Goal: Information Seeking & Learning: Find specific fact

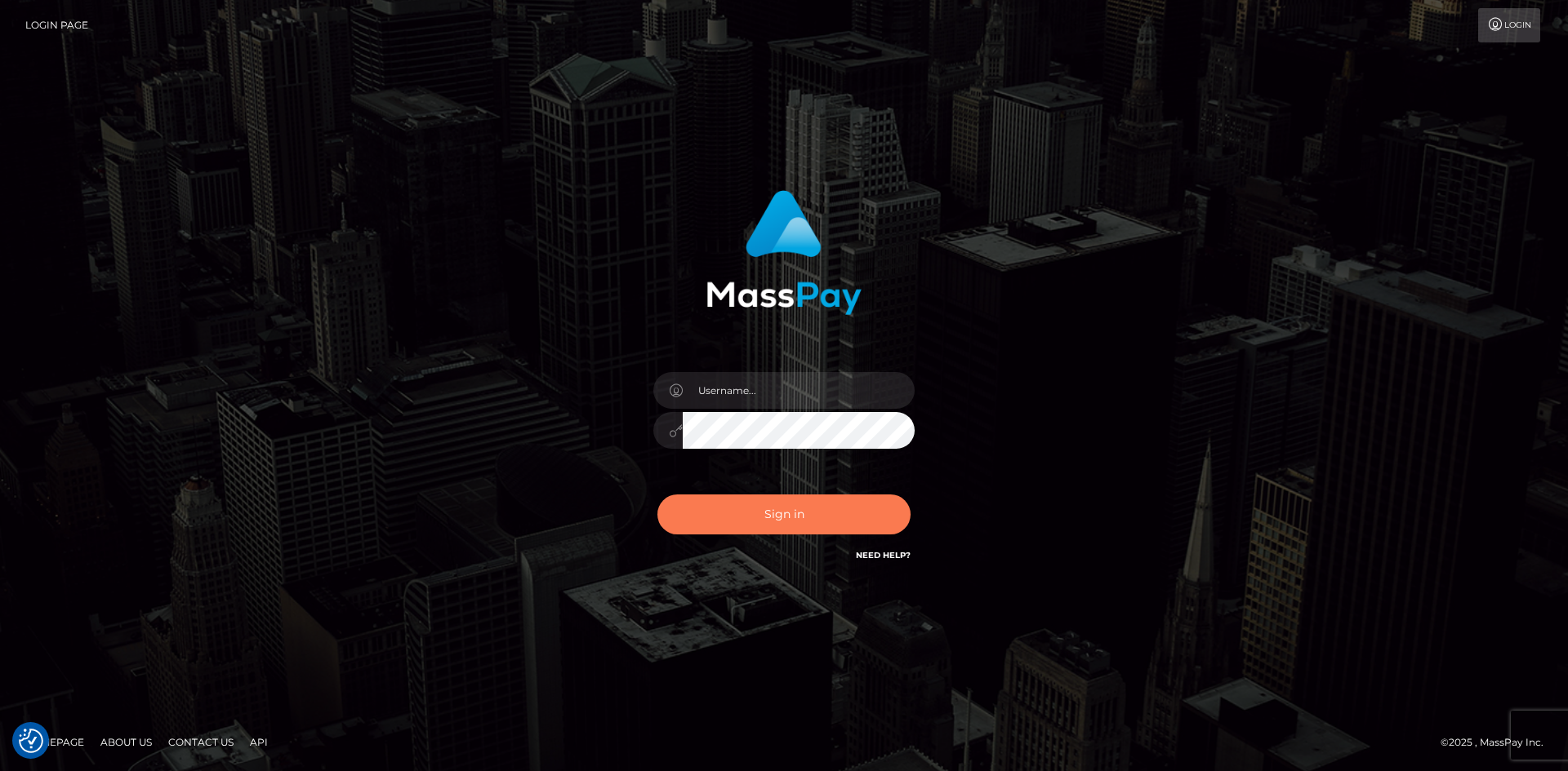
checkbox input "true"
type input "alexstef"
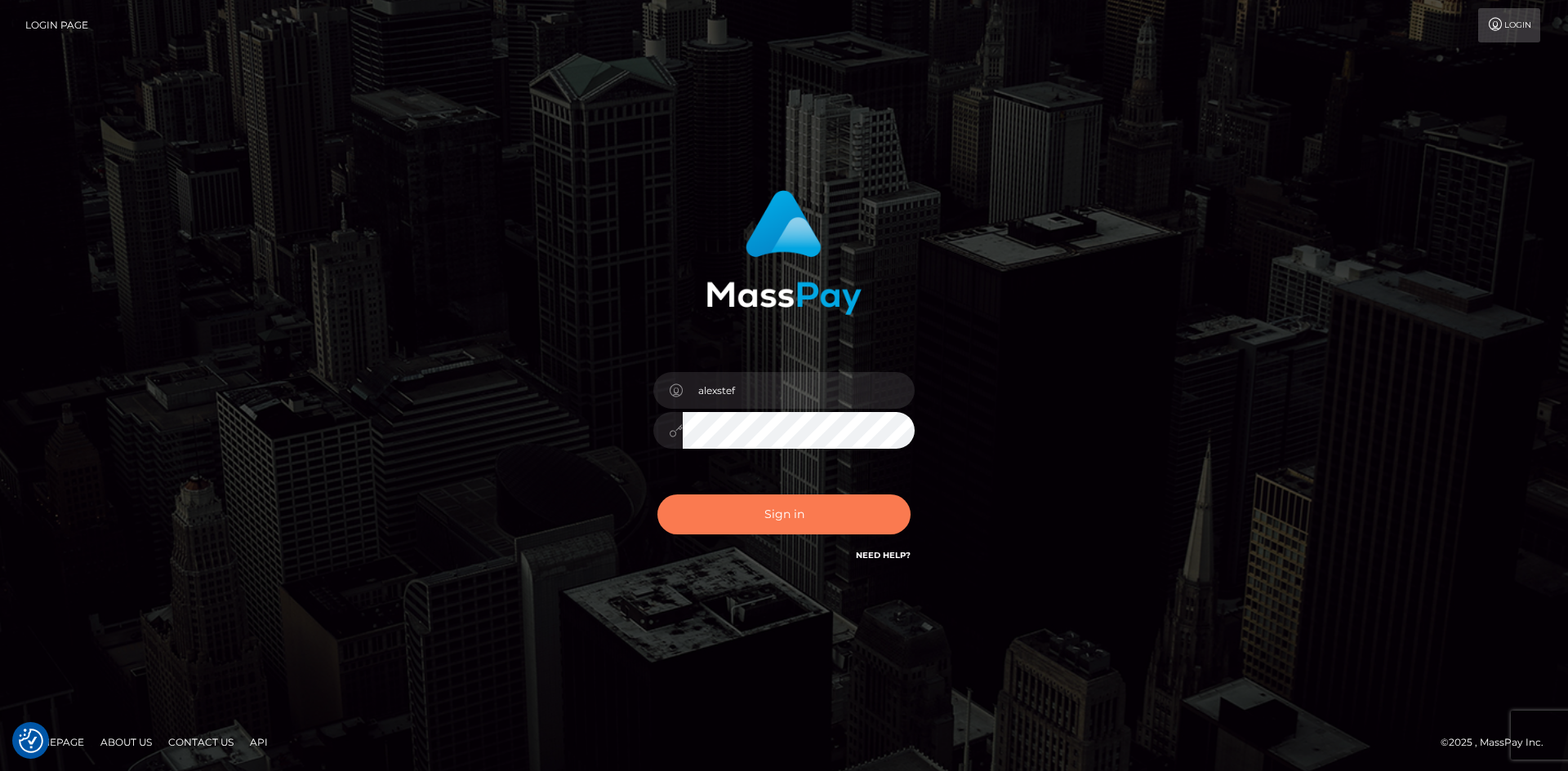
click at [775, 504] on button "Sign in" at bounding box center [784, 515] width 253 height 40
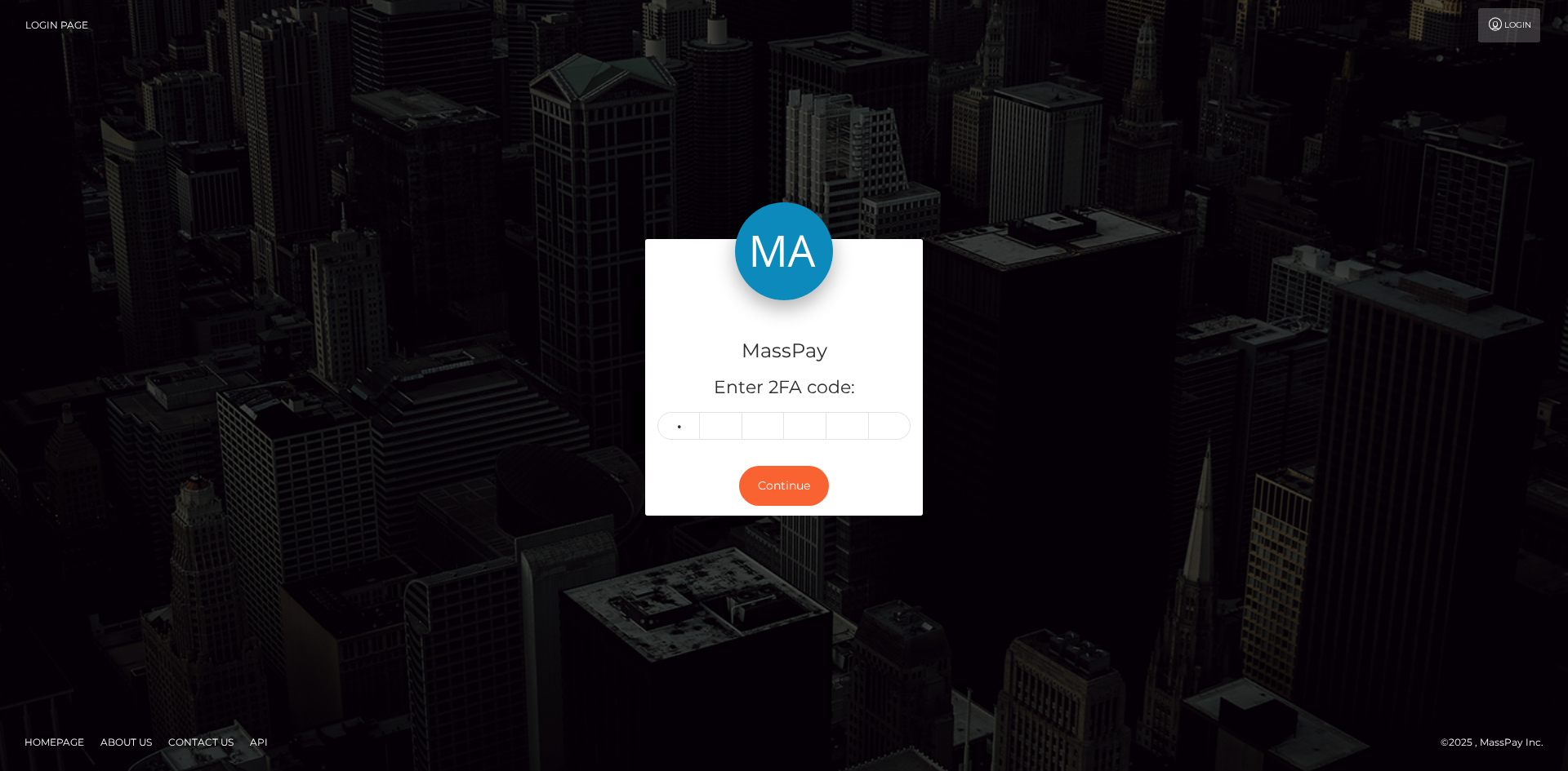
type input "8"
type input "4"
type input "7"
type input "5"
type input "8"
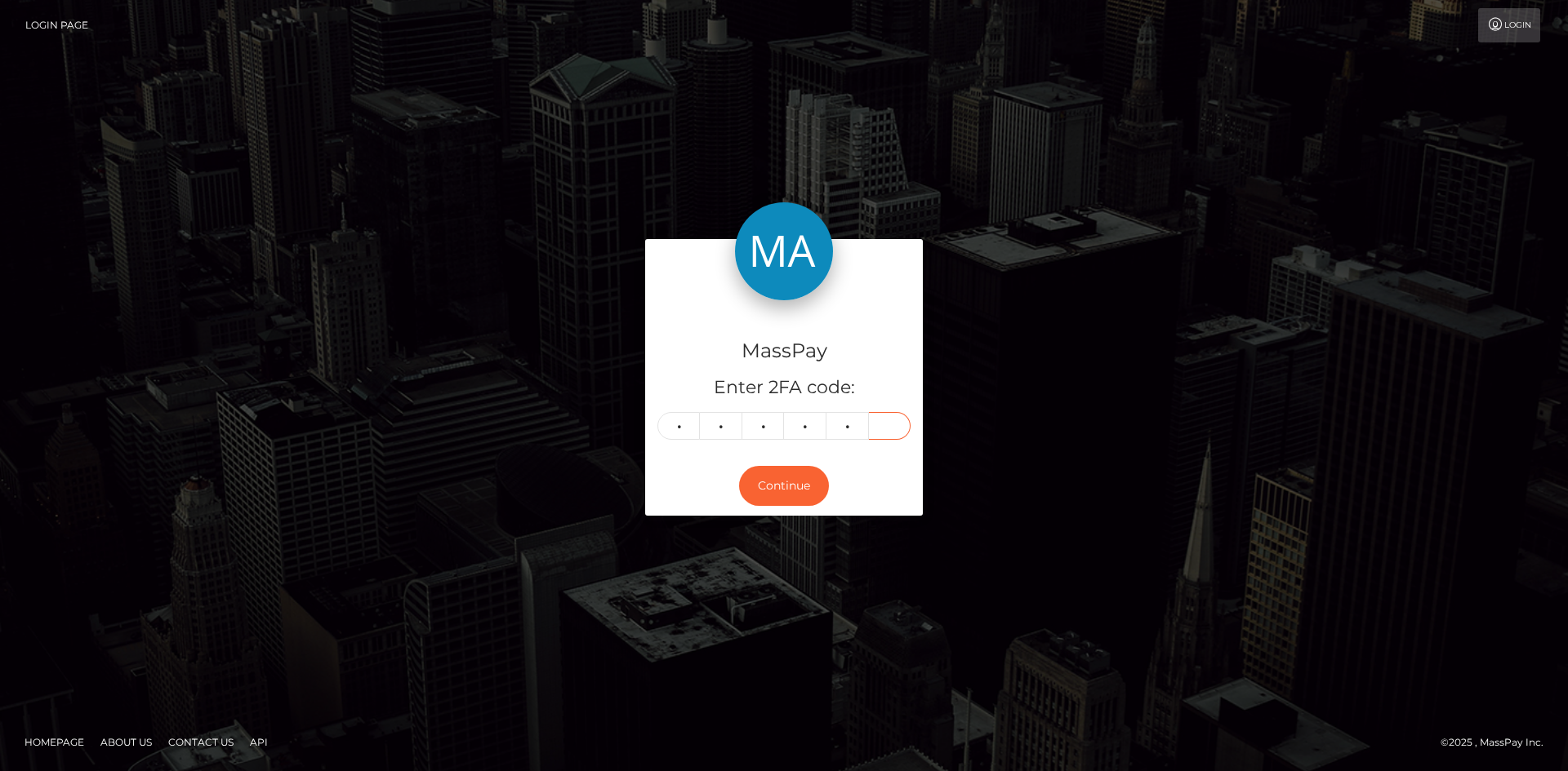
type input "5"
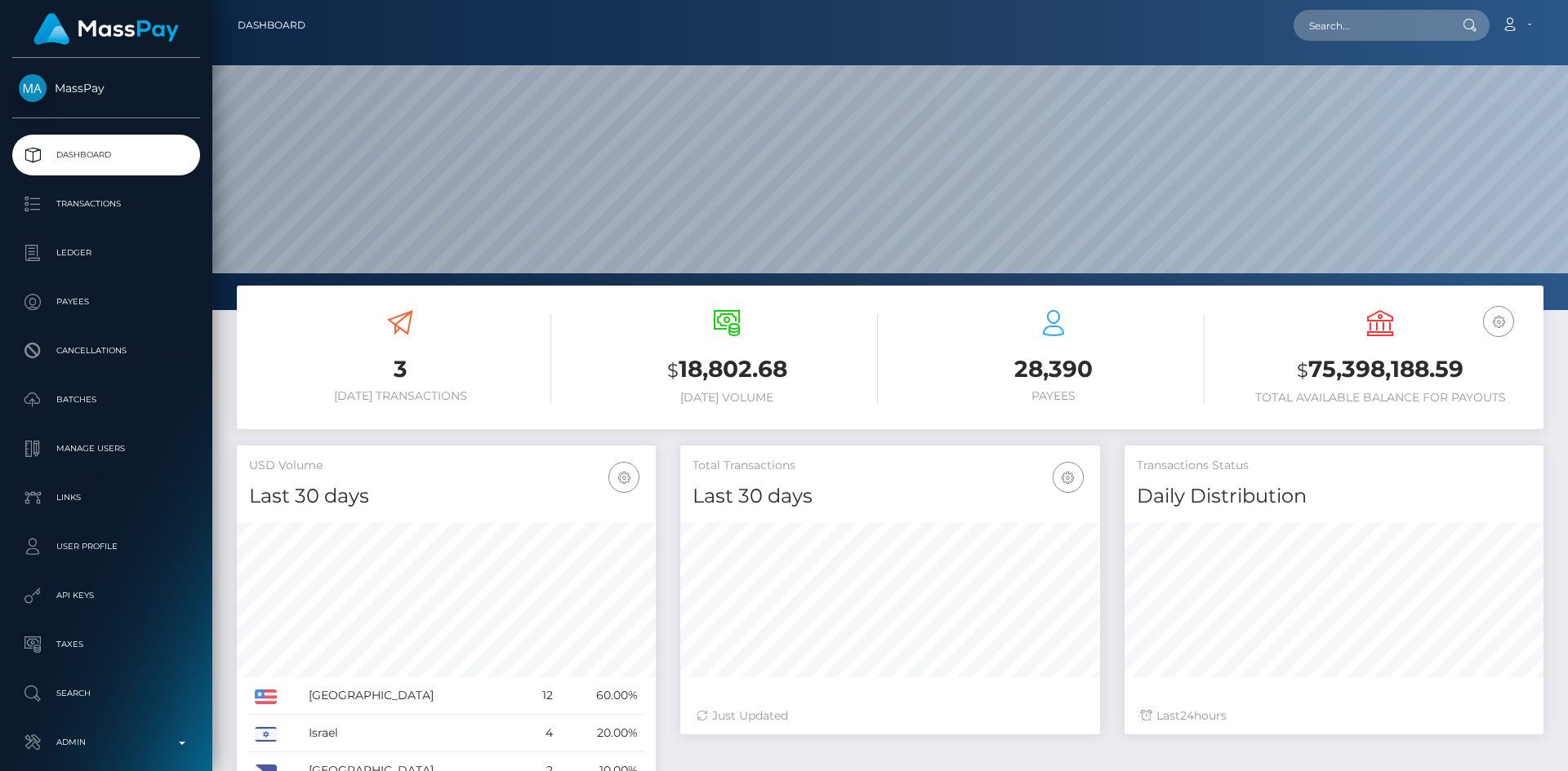
scroll to position [290, 420]
click at [1351, 27] on input "text" at bounding box center [1370, 25] width 153 height 31
paste input "yrf0uGySSR2IbEMurC5Lxg"
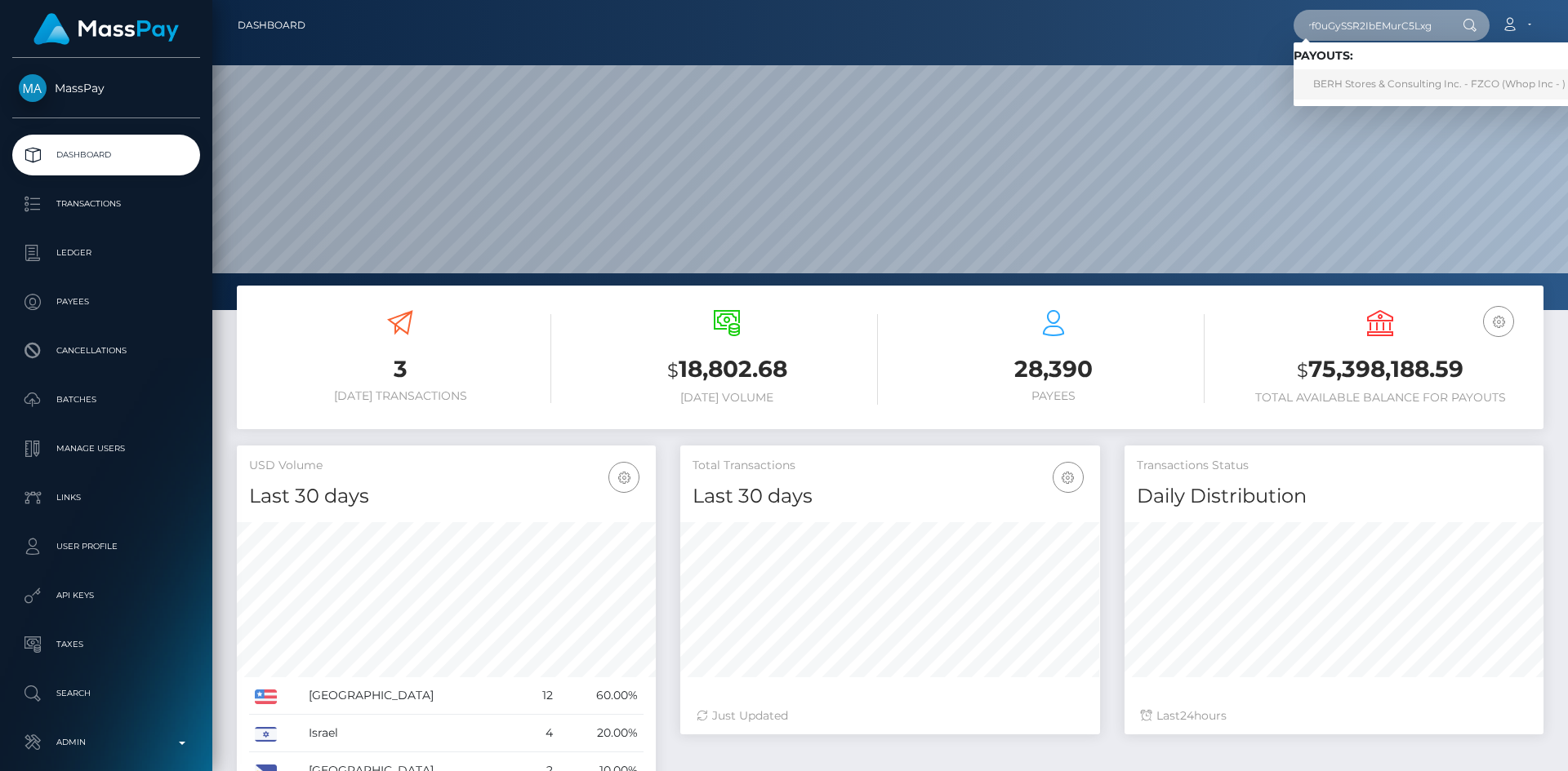
type input "yrf0uGySSR2IbEMurC5Lxg"
click at [1405, 89] on link "BERH Stores & Consulting Inc. - FZCO (Whop Inc - )" at bounding box center [1439, 84] width 292 height 30
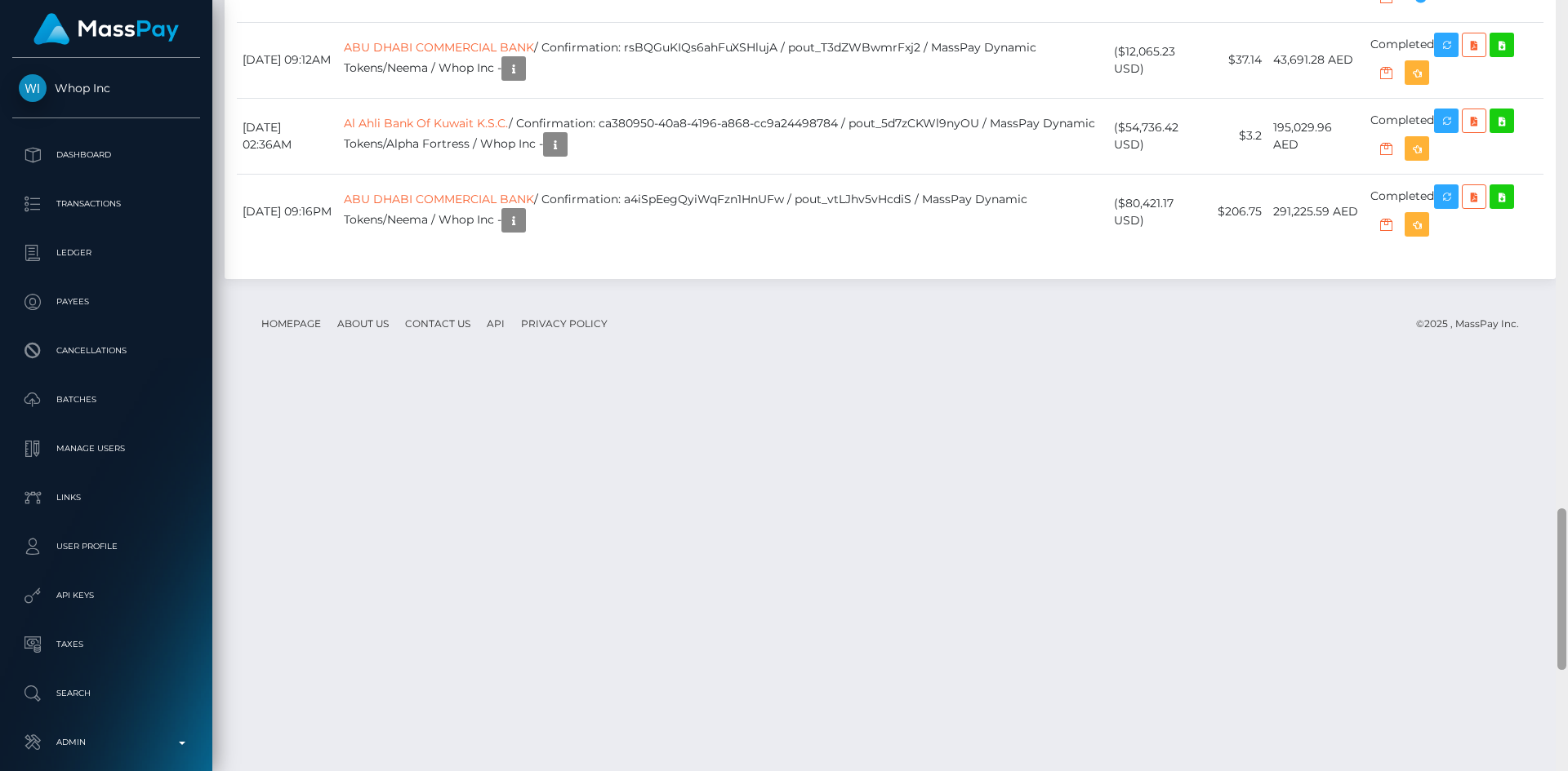
scroll to position [2408, 0]
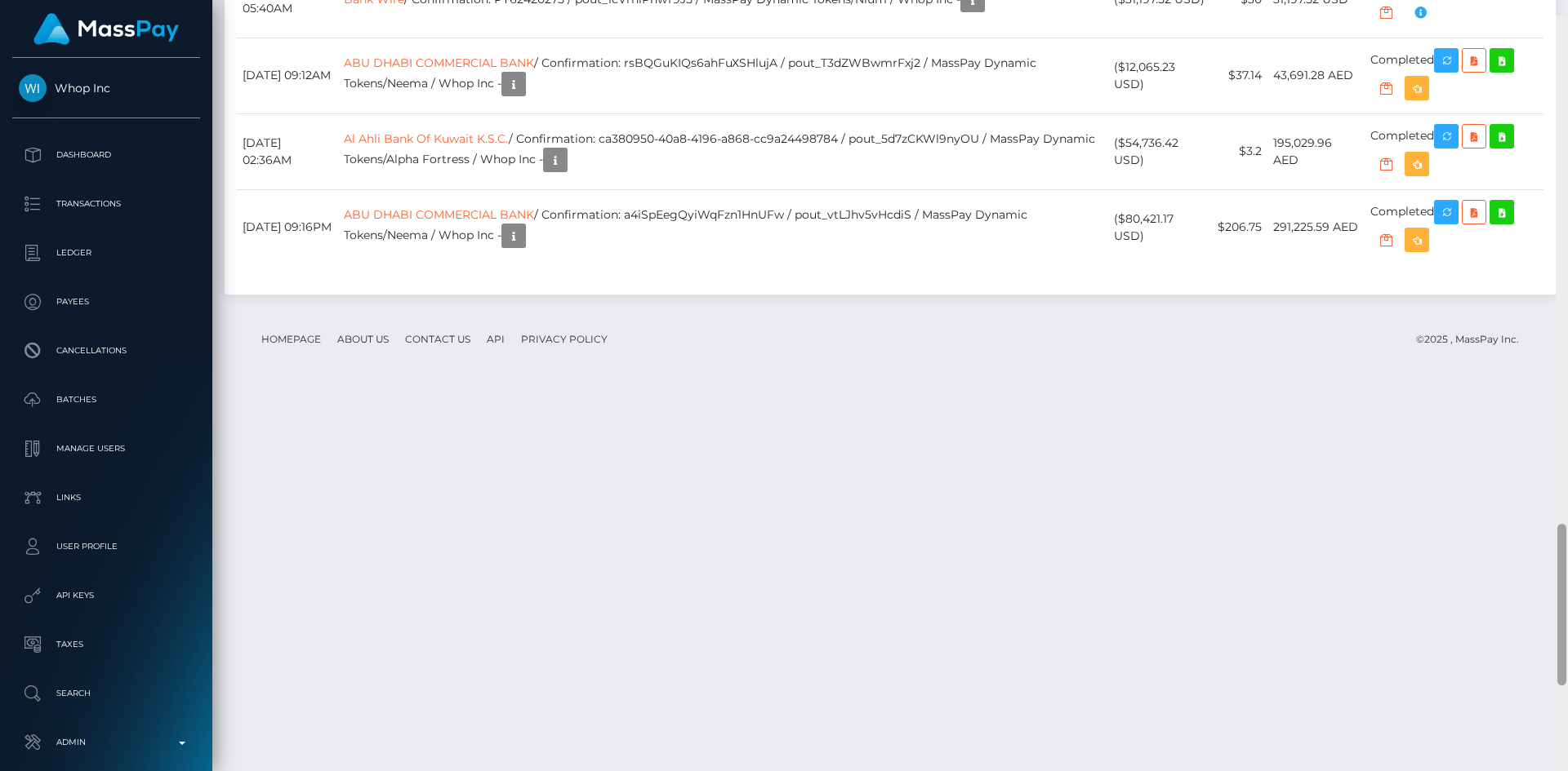
click at [1566, 733] on div at bounding box center [1561, 400] width 13 height 771
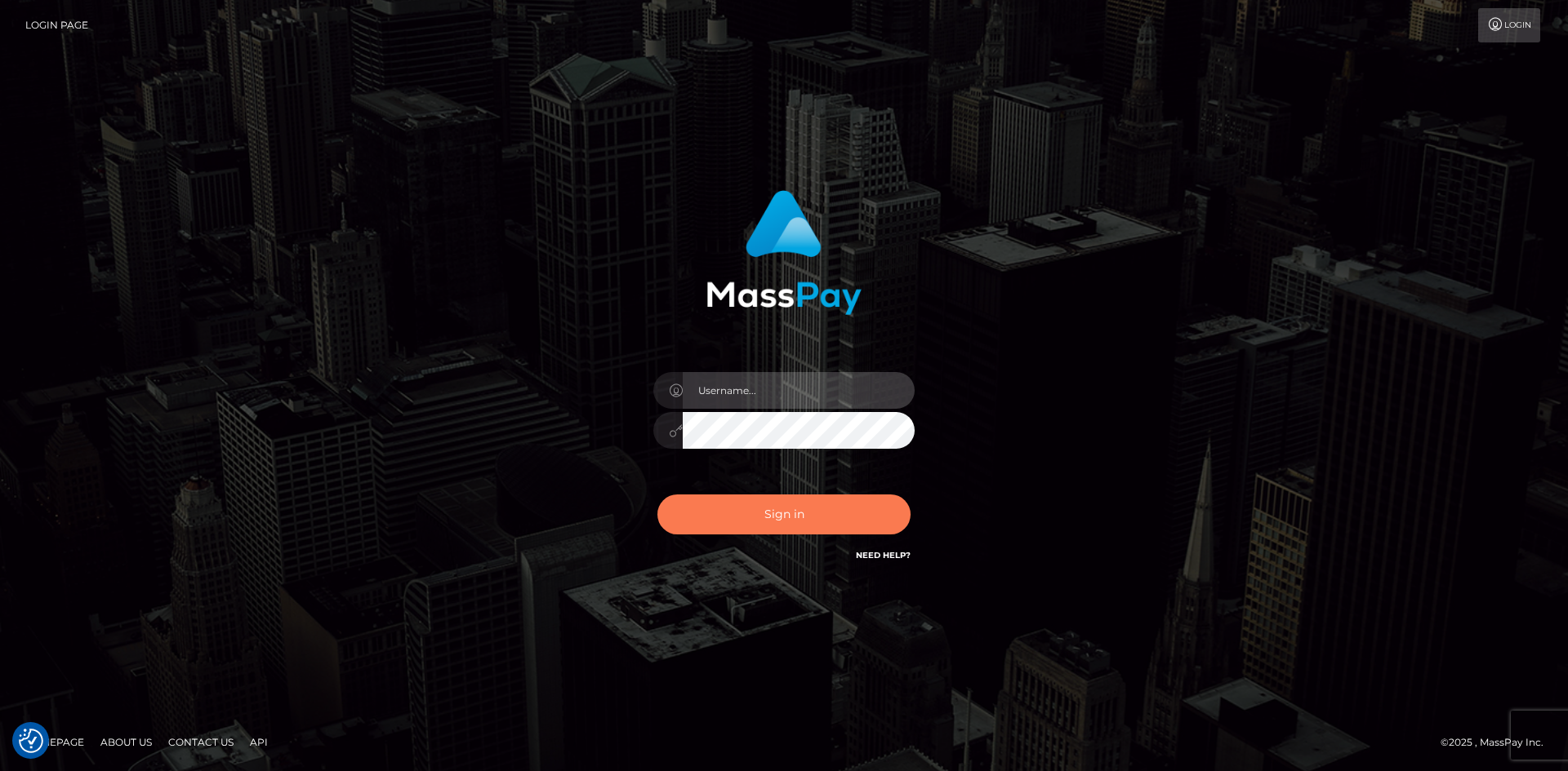
type input "alexstef"
click at [788, 507] on button "Sign in" at bounding box center [784, 515] width 253 height 40
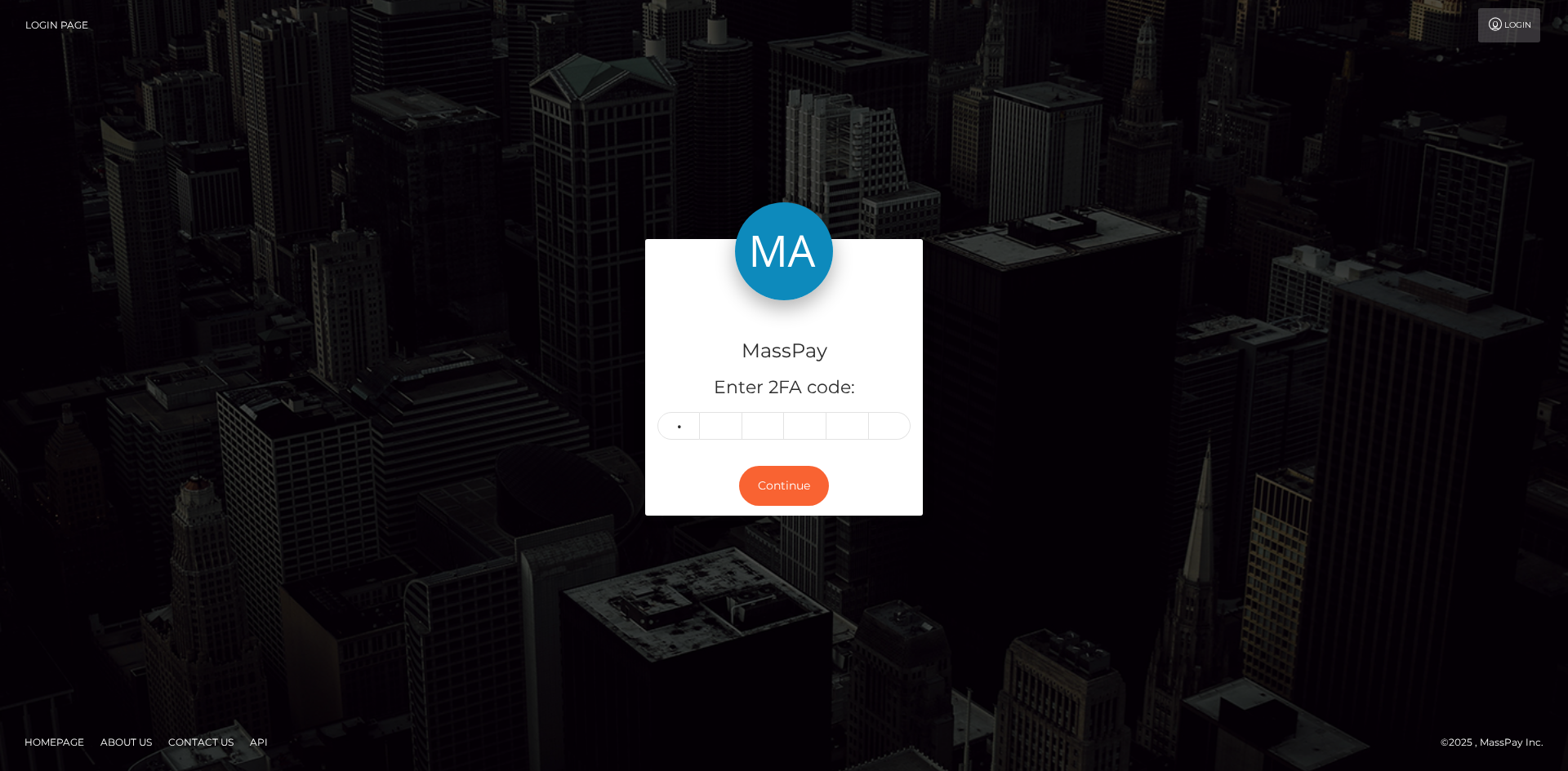
type input "0"
type input "6"
type input "4"
type input "5"
type input "3"
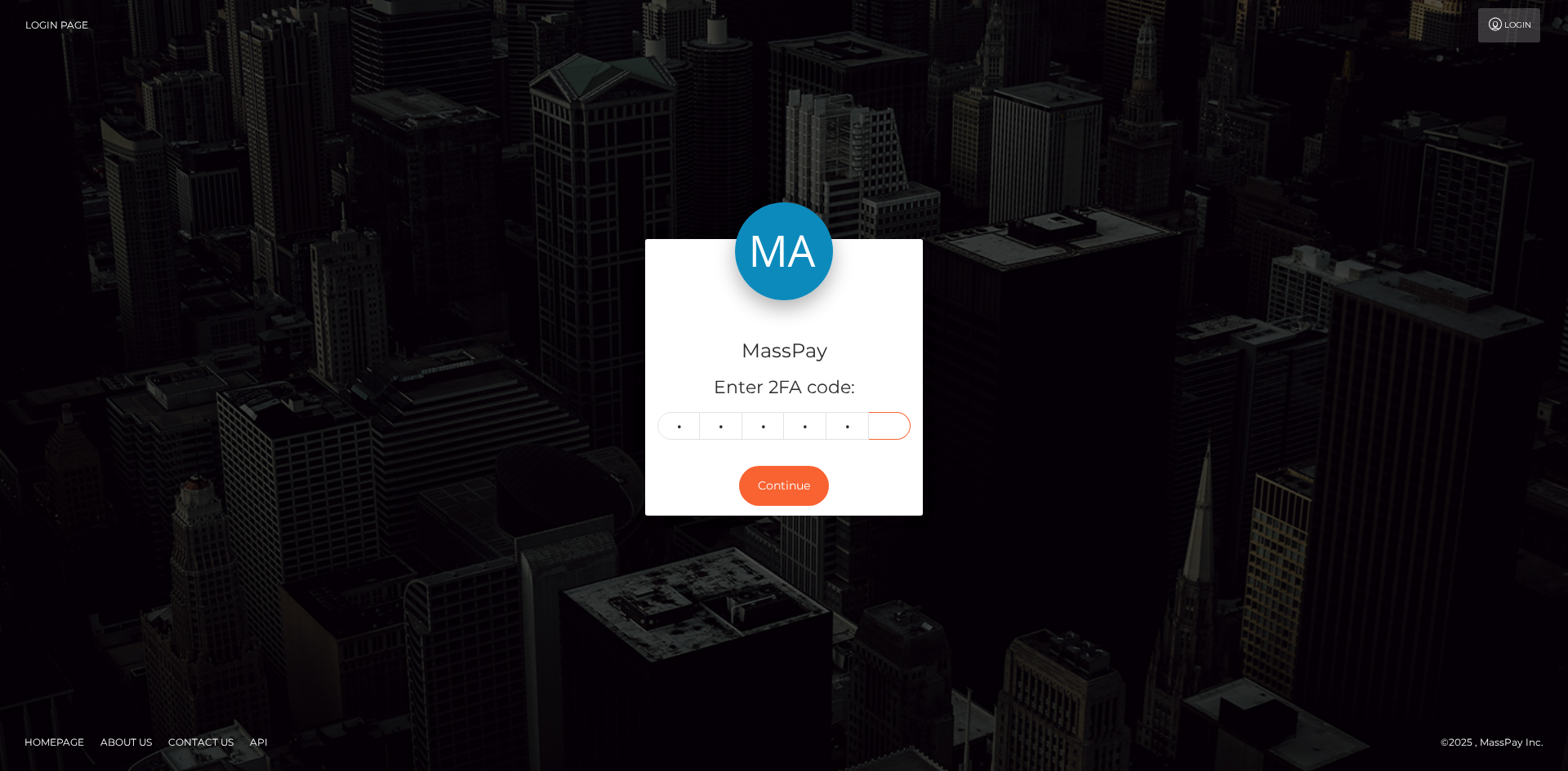
type input "4"
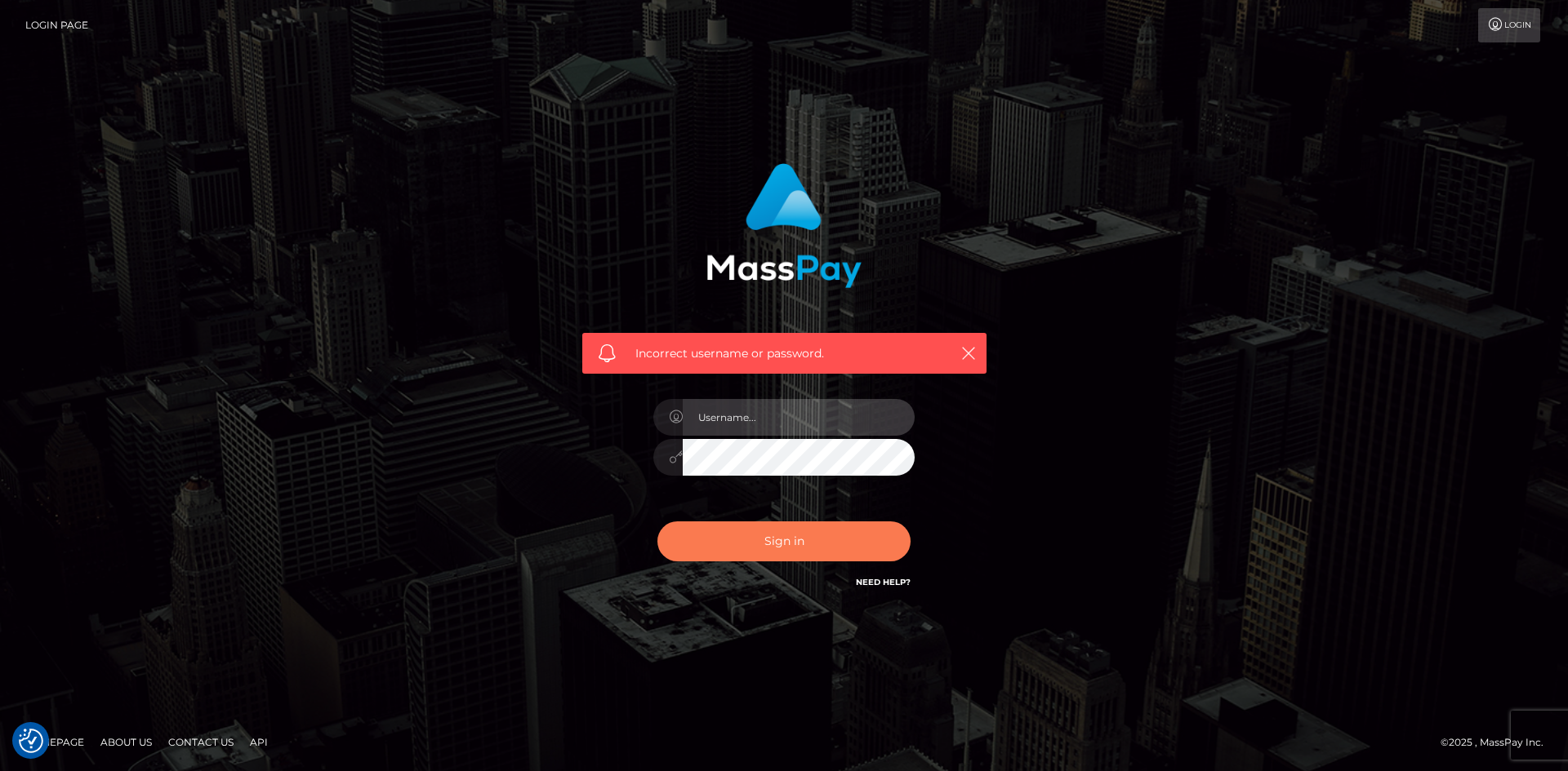
type input "alexstef"
click at [810, 532] on button "Sign in" at bounding box center [784, 542] width 253 height 40
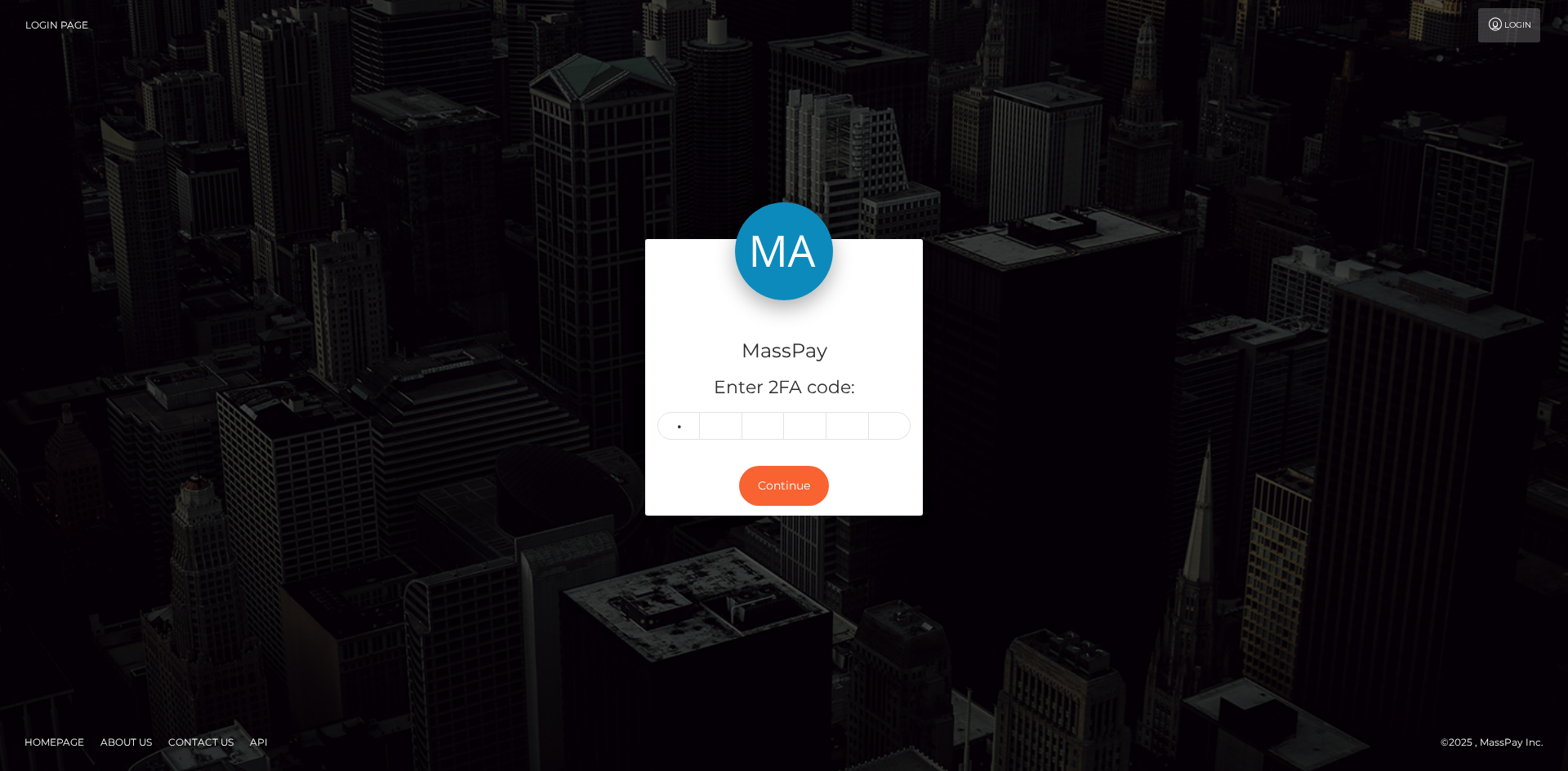
type input "4"
type input "9"
type input "6"
type input "3"
type input "5"
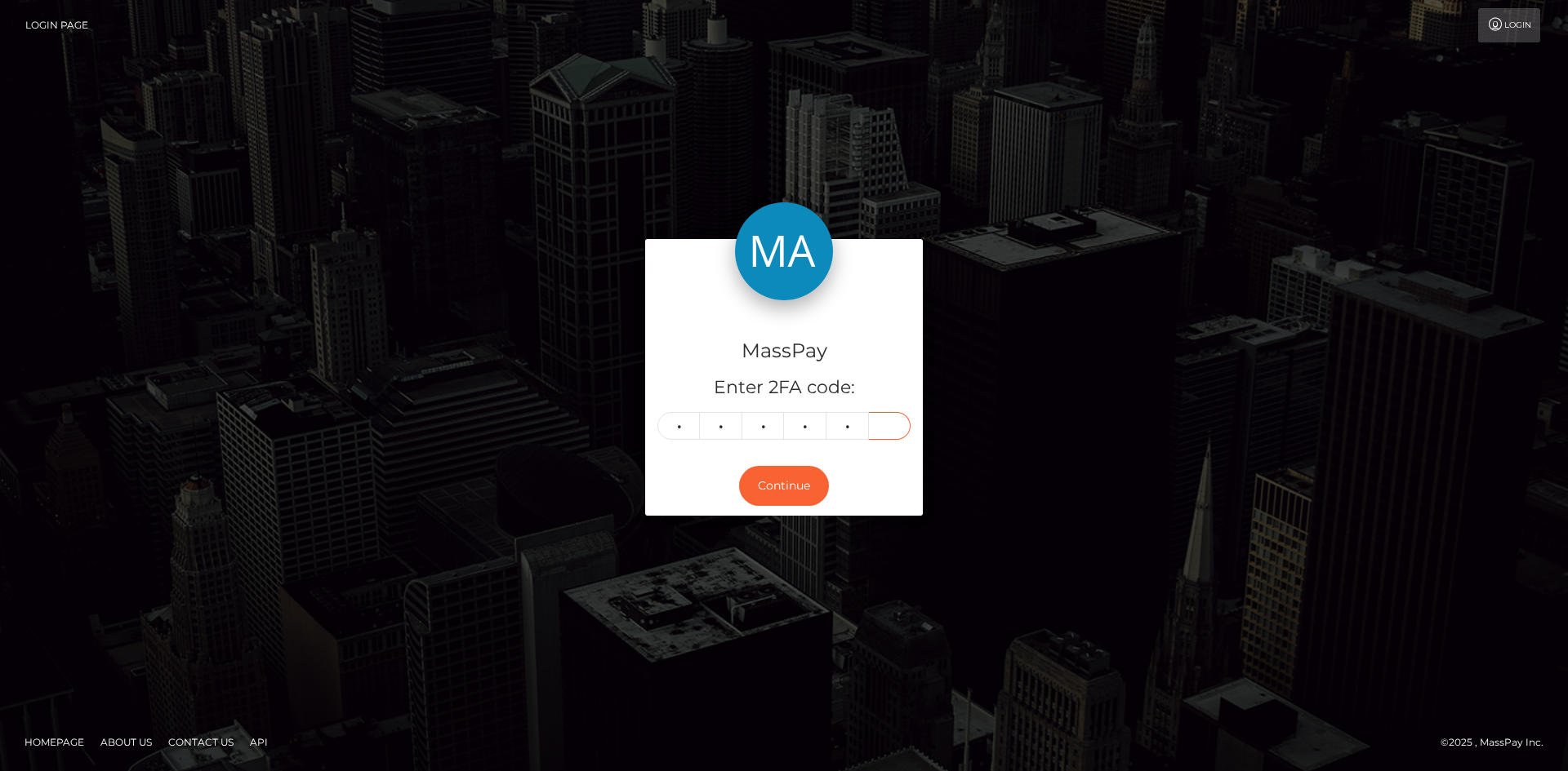
type input "0"
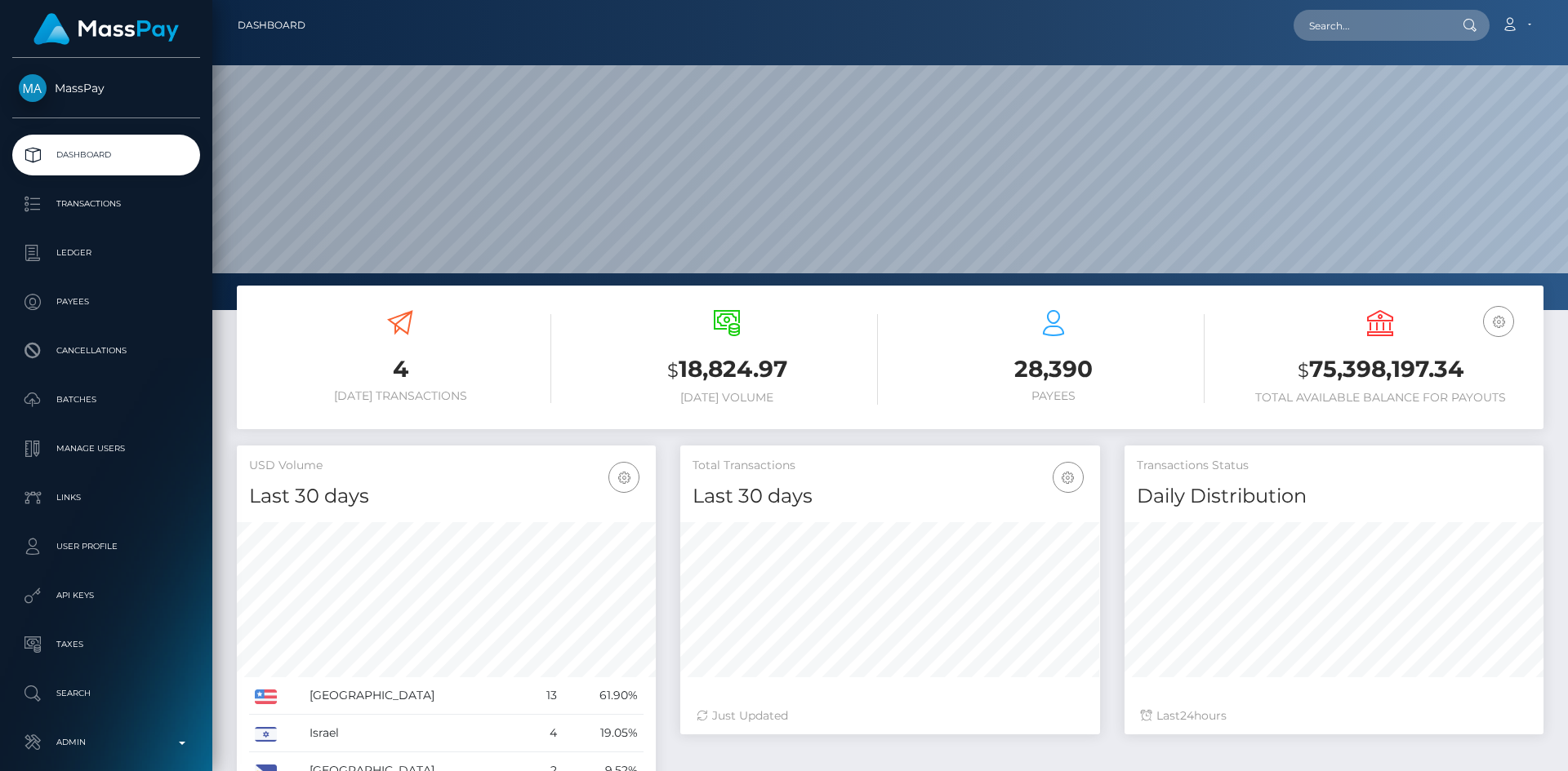
scroll to position [290, 420]
click at [1386, 22] on input "text" at bounding box center [1370, 25] width 153 height 31
paste input "bmslut4cin@gmail.com"
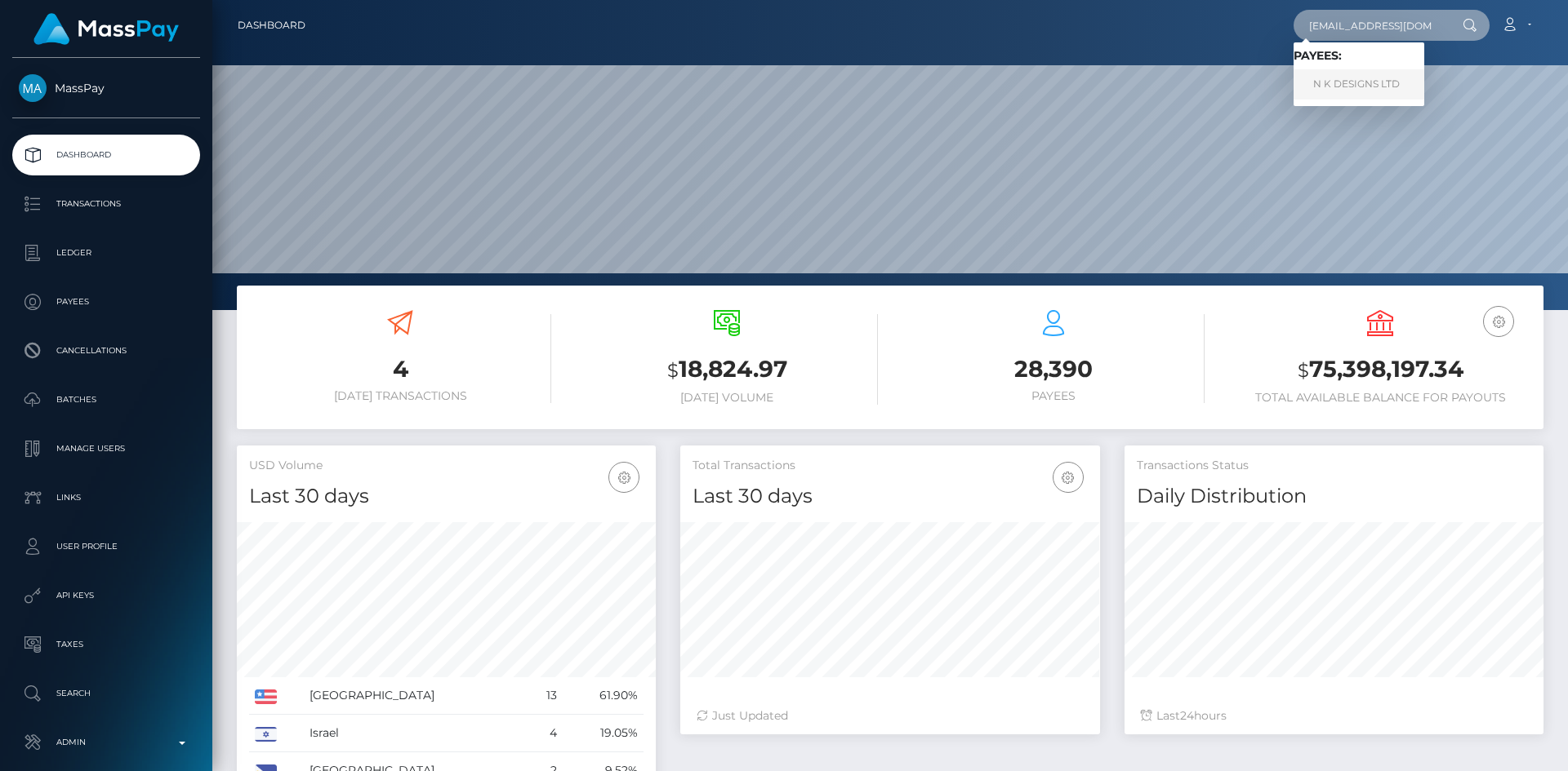
type input "bmslut4cin@gmail.com"
click at [1354, 83] on link "N K DESIGNS LTD" at bounding box center [1359, 84] width 131 height 30
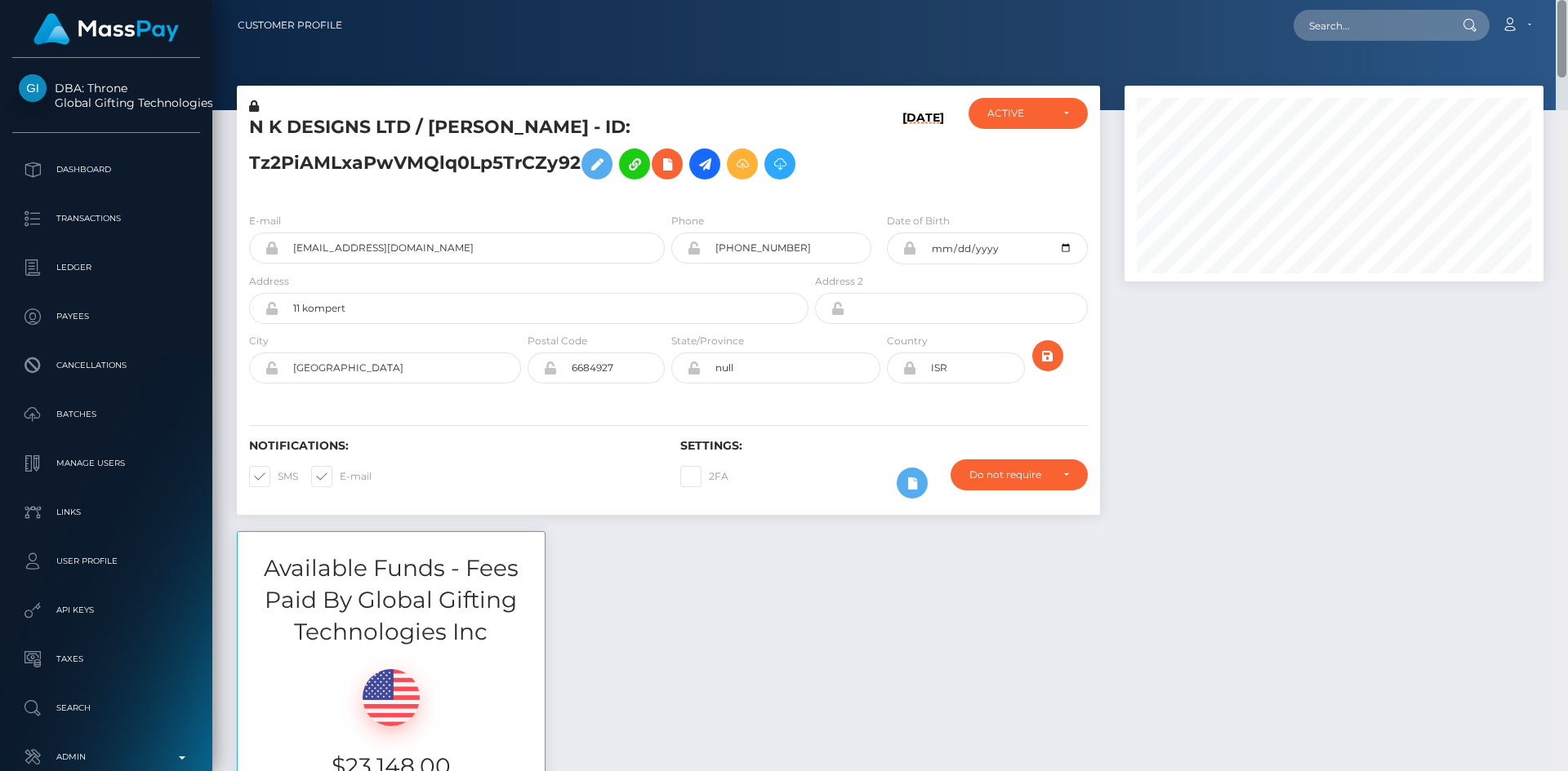
drag, startPoint x: 1559, startPoint y: 45, endPoint x: 1537, endPoint y: -71, distance: 118.1
click at [1537, 0] on html "DBA: Throne Global Gifting Technologies Inc Dashboard Transactions Ledger Payee…" at bounding box center [784, 385] width 1568 height 771
click at [1372, 33] on input "text" at bounding box center [1370, 25] width 153 height 31
paste input "poact_mgwyQKrgKAkl"
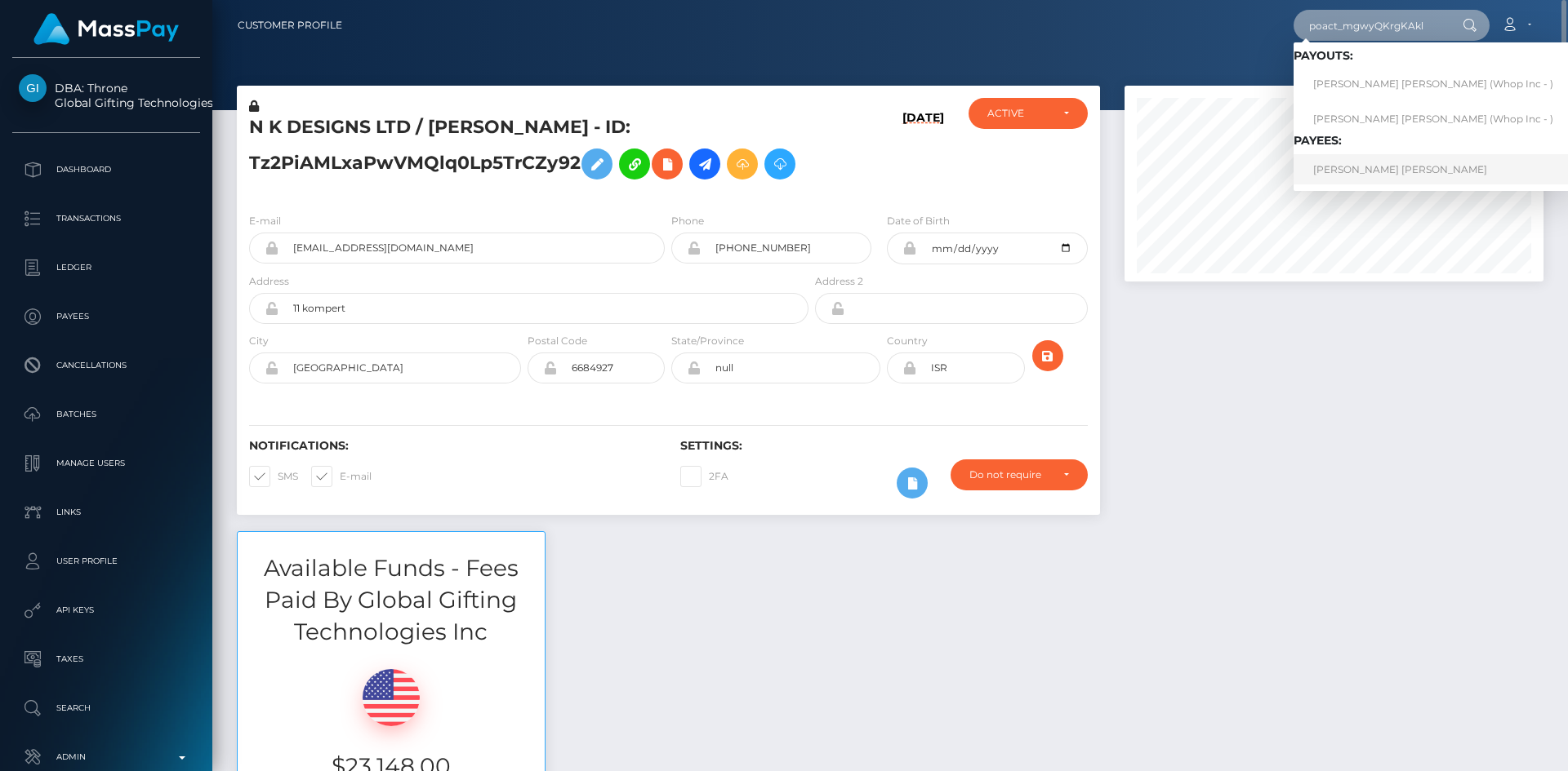
type input "poact_mgwyQKrgKAkl"
click at [1367, 163] on link "Muhammad Jamal Muhammad Mohamed" at bounding box center [1433, 168] width 279 height 30
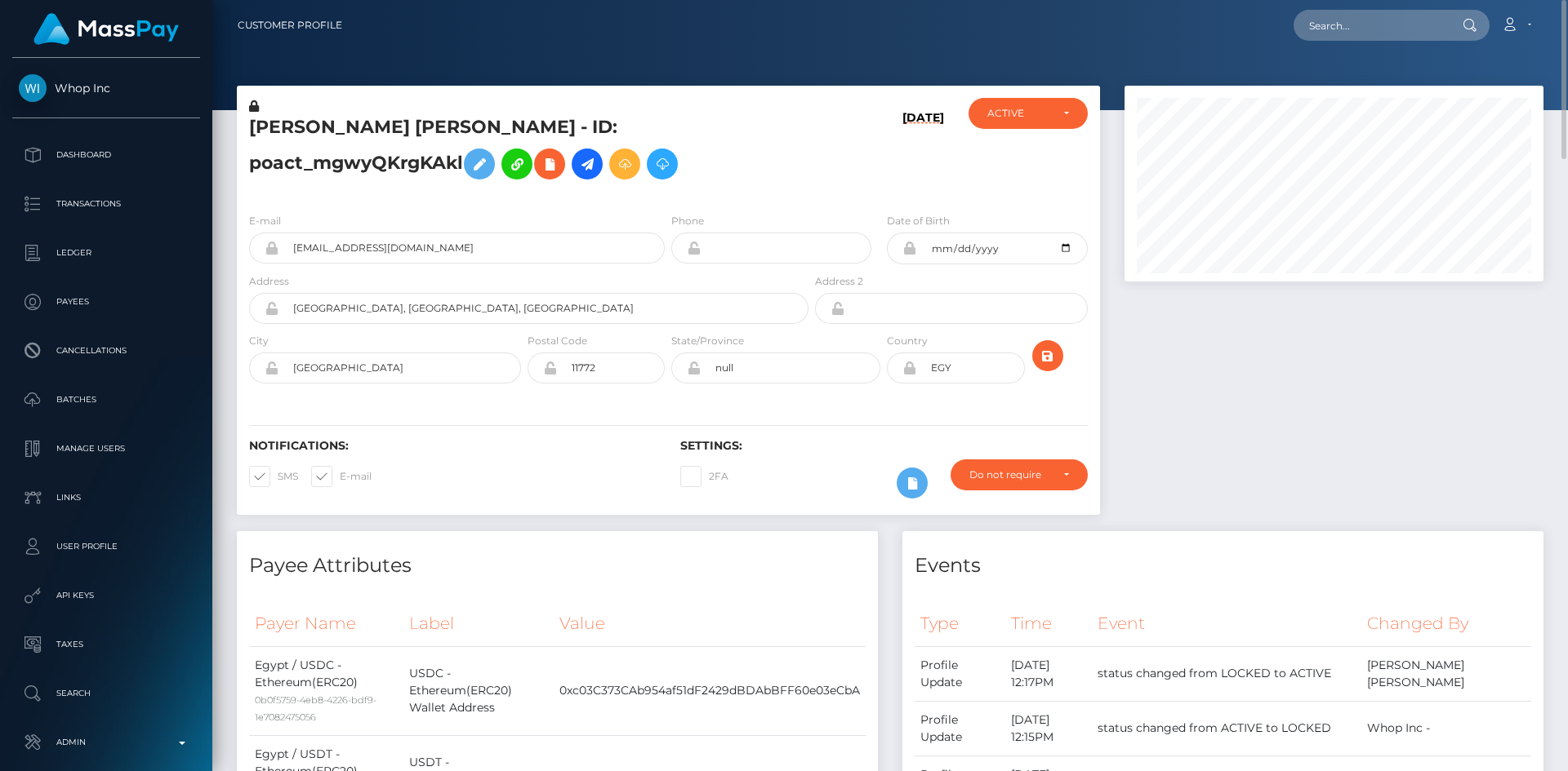
scroll to position [196, 420]
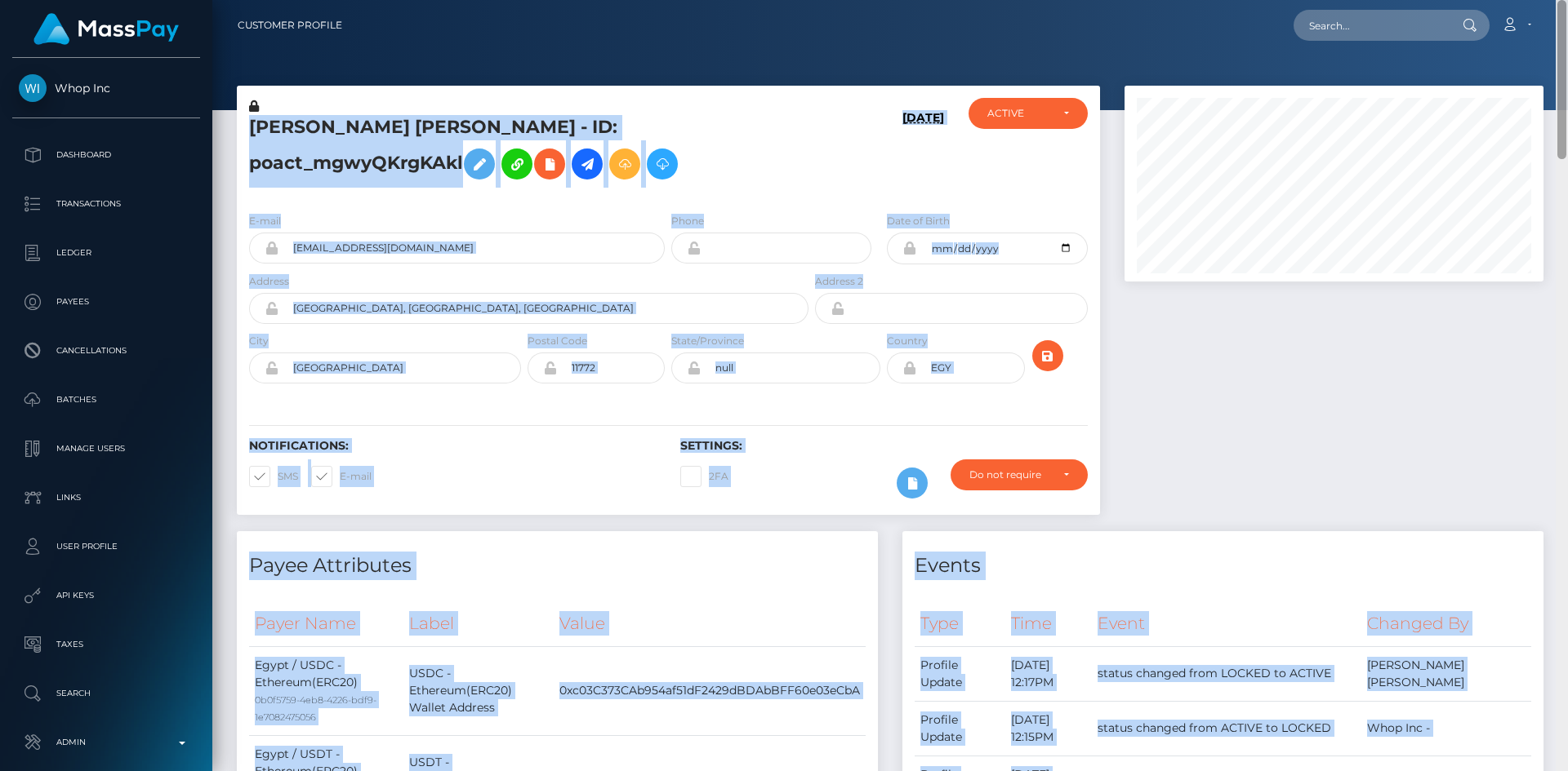
drag, startPoint x: 1563, startPoint y: 45, endPoint x: 1567, endPoint y: 137, distance: 92.1
click at [1567, 137] on div "Customer Profile Loading... Loading..." at bounding box center [890, 385] width 1356 height 771
click at [1412, 397] on div at bounding box center [1334, 308] width 443 height 446
click at [908, 214] on label "Date of Birth" at bounding box center [918, 220] width 63 height 14
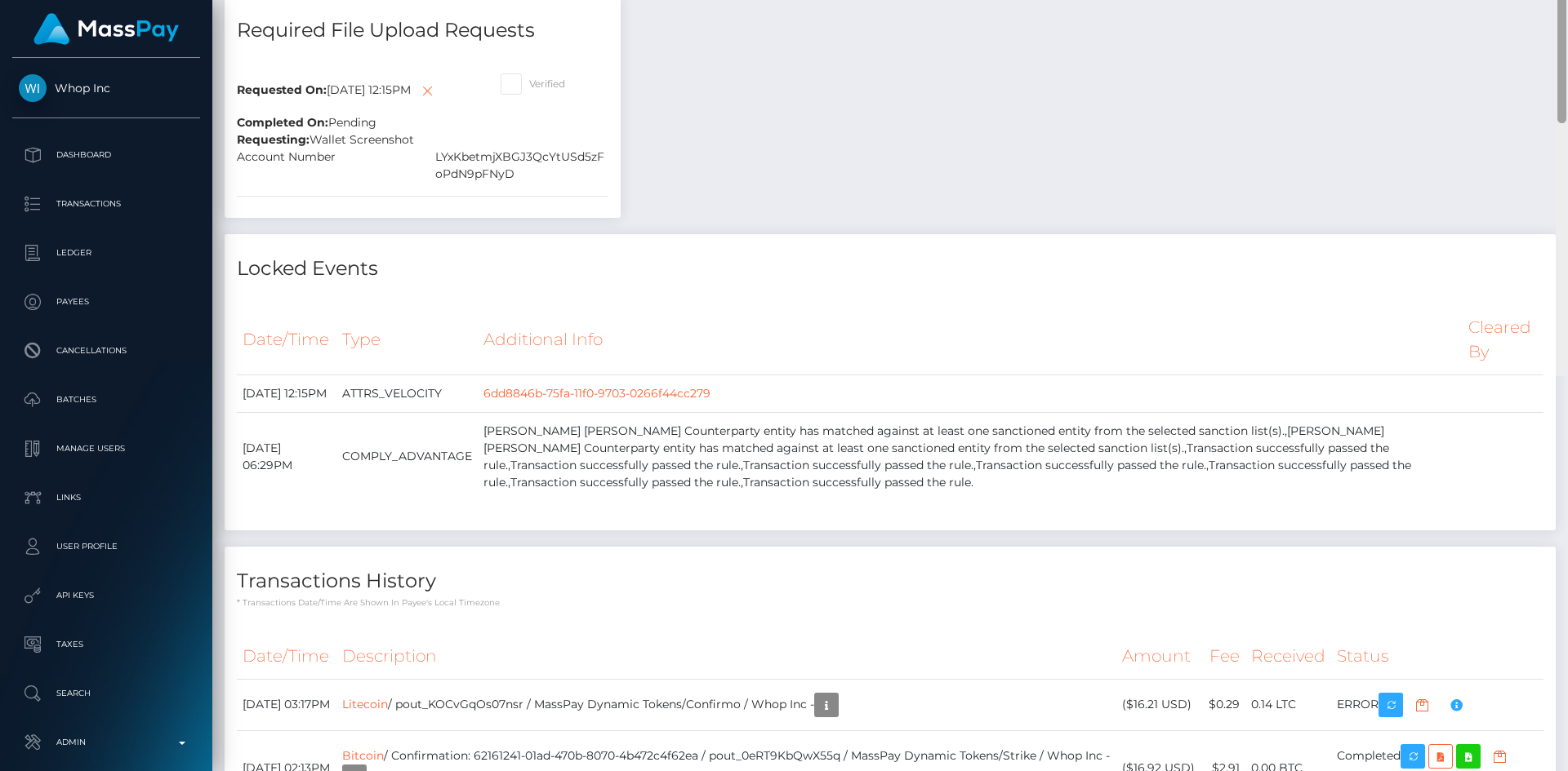
scroll to position [2187, 0]
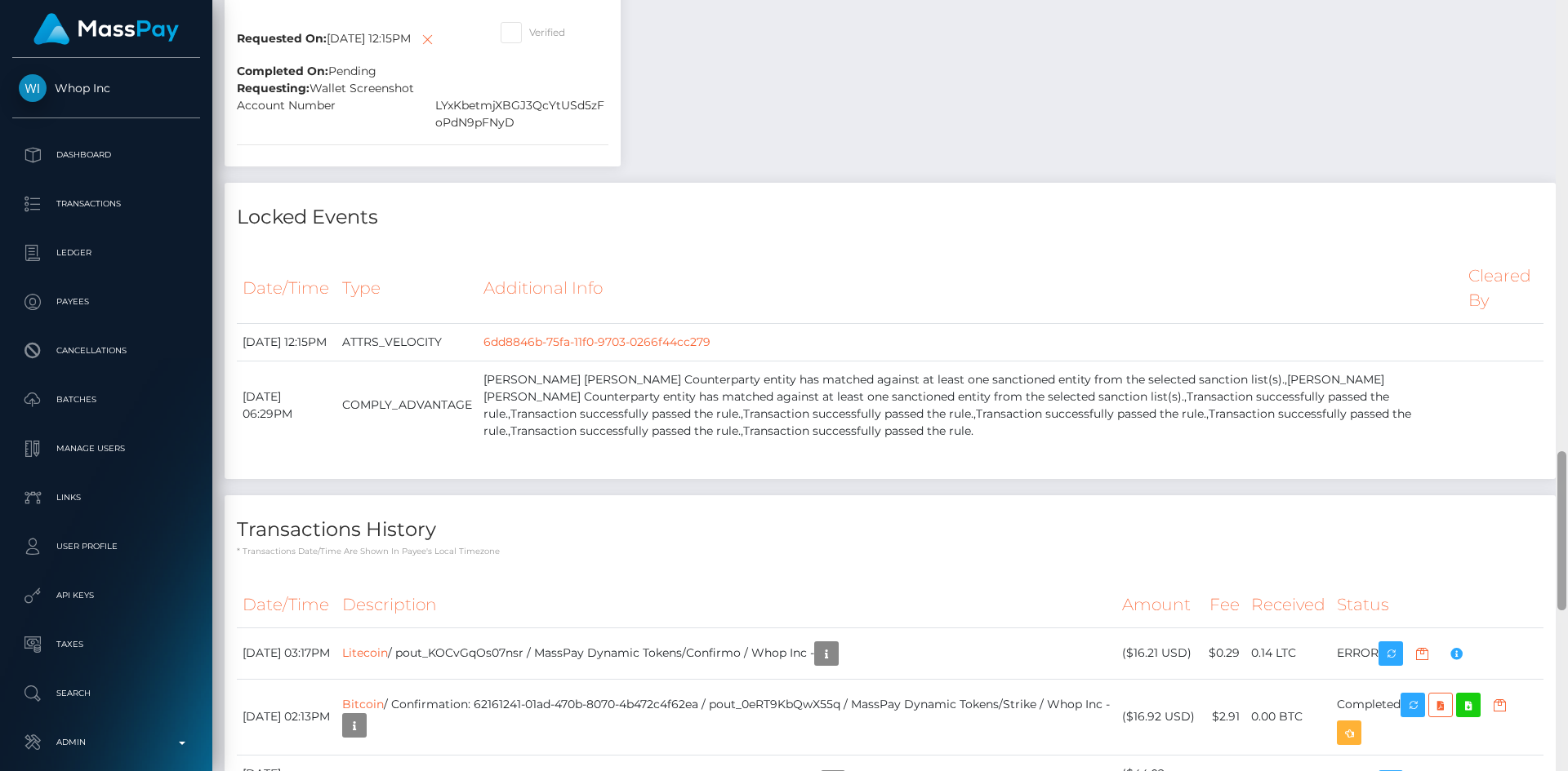
drag, startPoint x: 1565, startPoint y: 60, endPoint x: 1538, endPoint y: 495, distance: 435.8
click at [1538, 495] on div "Customer Profile Loading... Loading..." at bounding box center [890, 385] width 1356 height 771
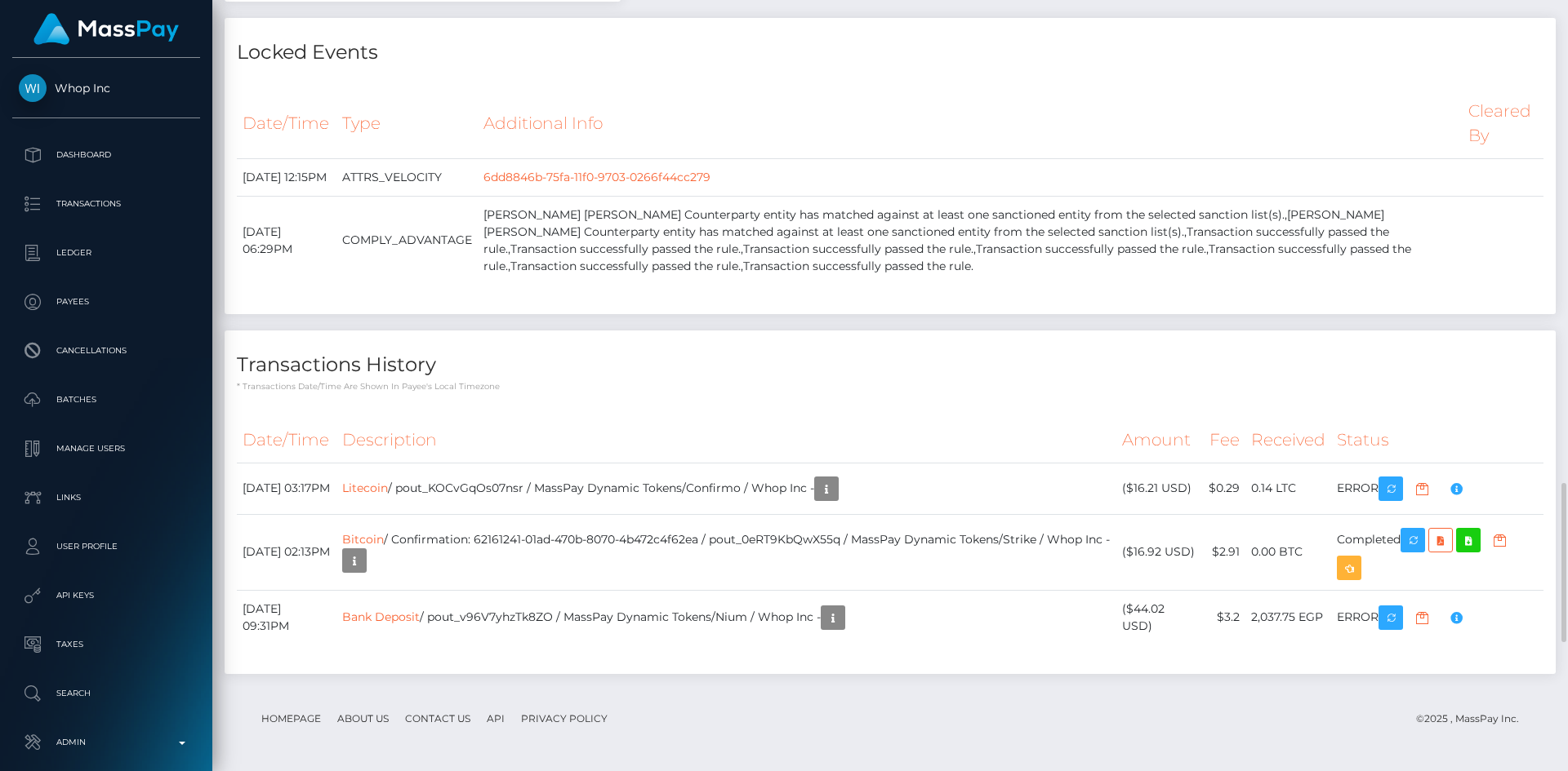
drag, startPoint x: 1476, startPoint y: 482, endPoint x: 1445, endPoint y: 421, distance: 68.4
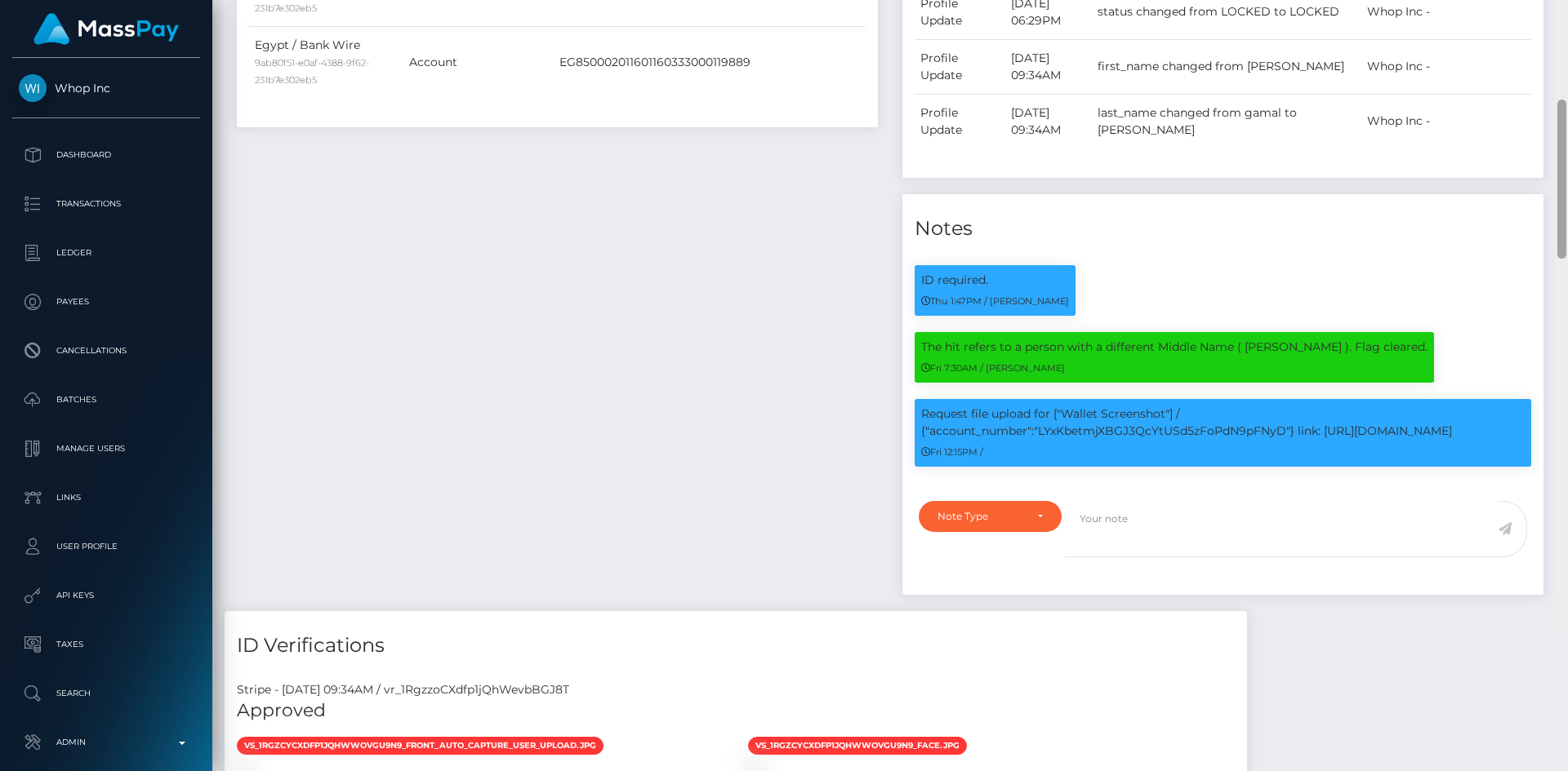
scroll to position [1343, 0]
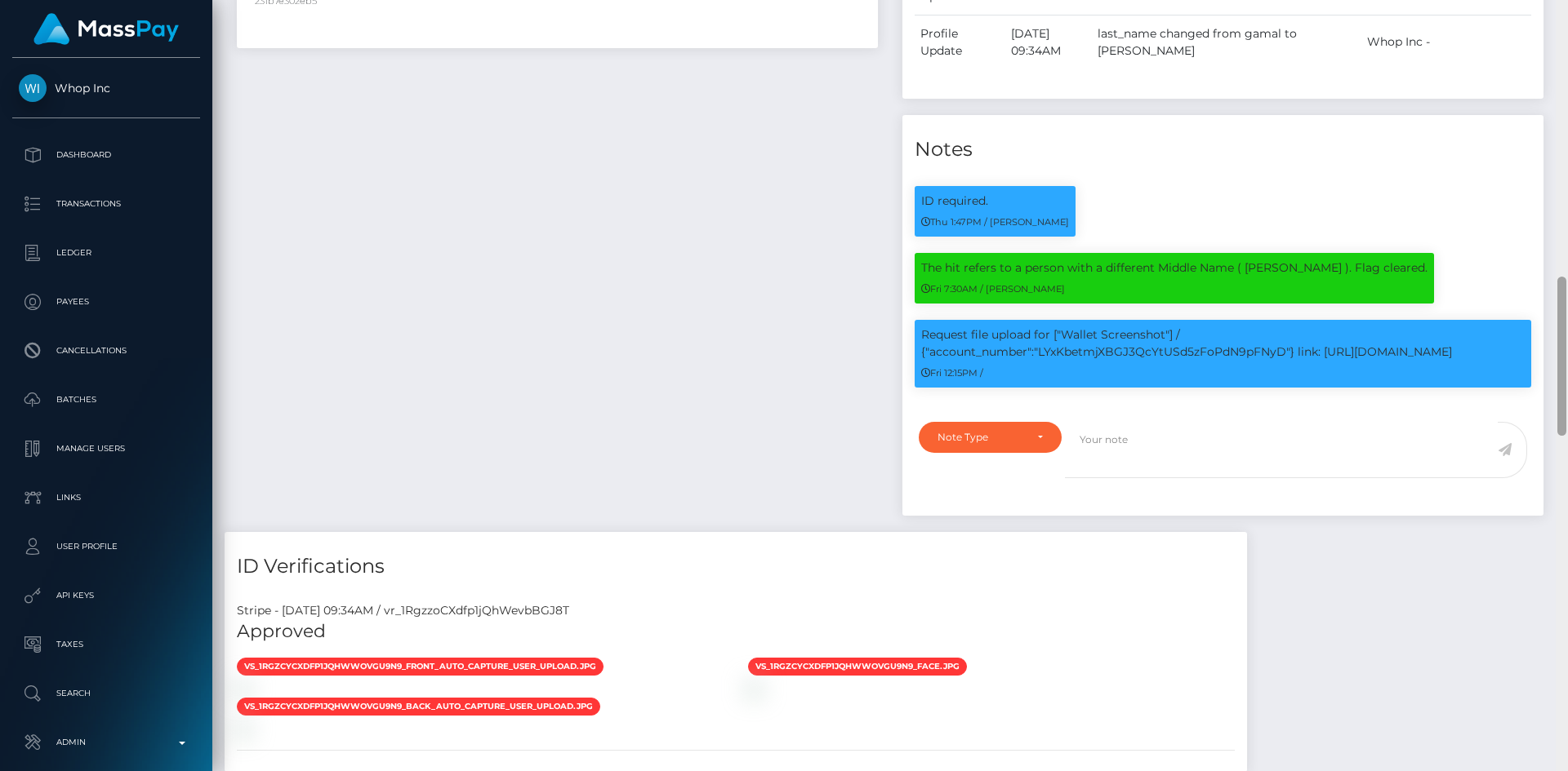
drag, startPoint x: 1559, startPoint y: 522, endPoint x: 1557, endPoint y: 314, distance: 208.0
click at [1557, 314] on div at bounding box center [1561, 355] width 9 height 159
drag, startPoint x: 1063, startPoint y: 354, endPoint x: 1470, endPoint y: 377, distance: 407.6
click at [1470, 361] on p "Request file upload for ["Wallet Screenshot"] / {"account_number":"LYxKbetmjXBG…" at bounding box center [1223, 344] width 604 height 35
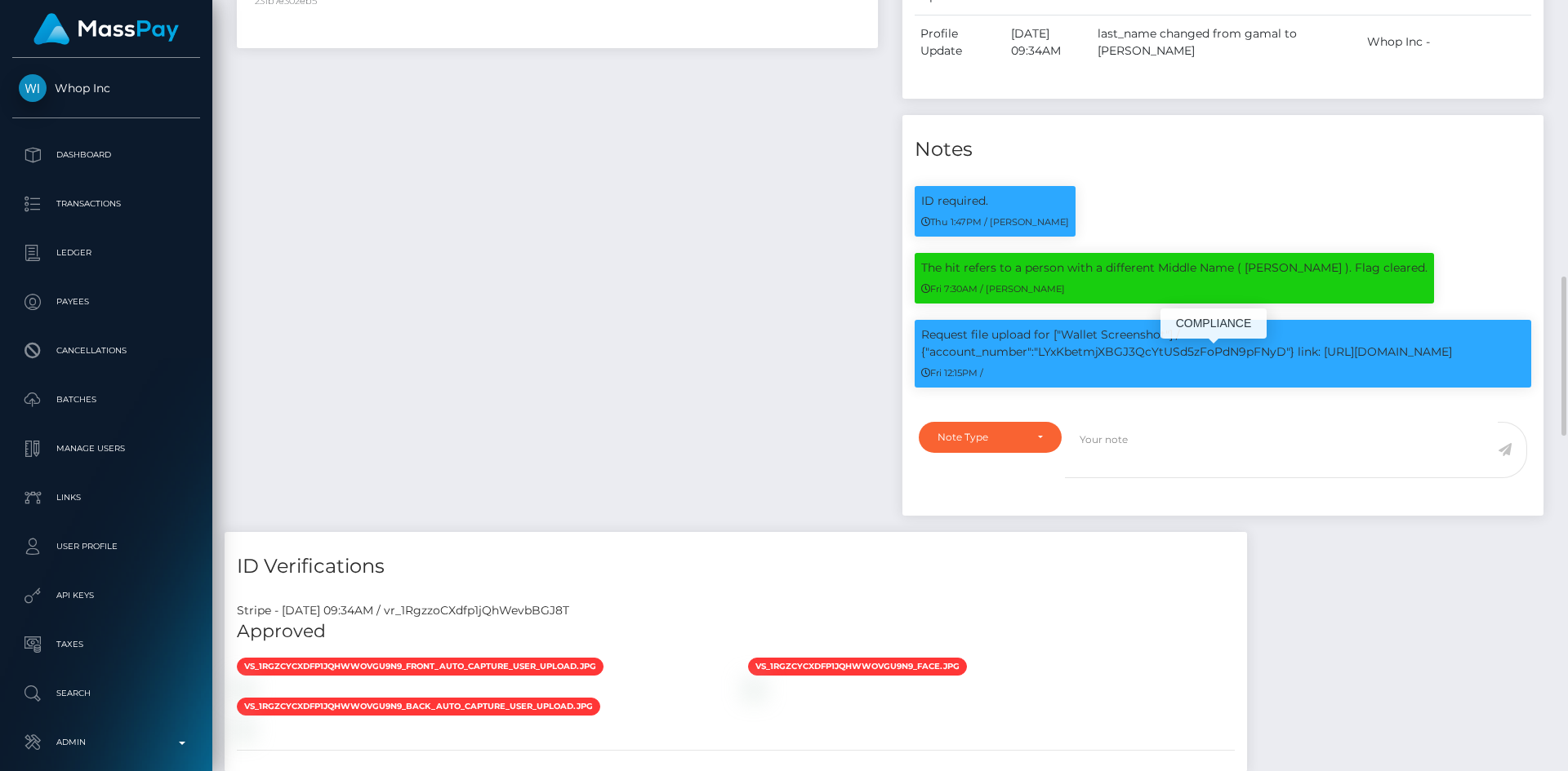
copy p "Wallet Screenshot"] / {"account_number":"LYxKbetmjXBGJ3QcYtUSd5zFoPdN9pFNyD"} l…"
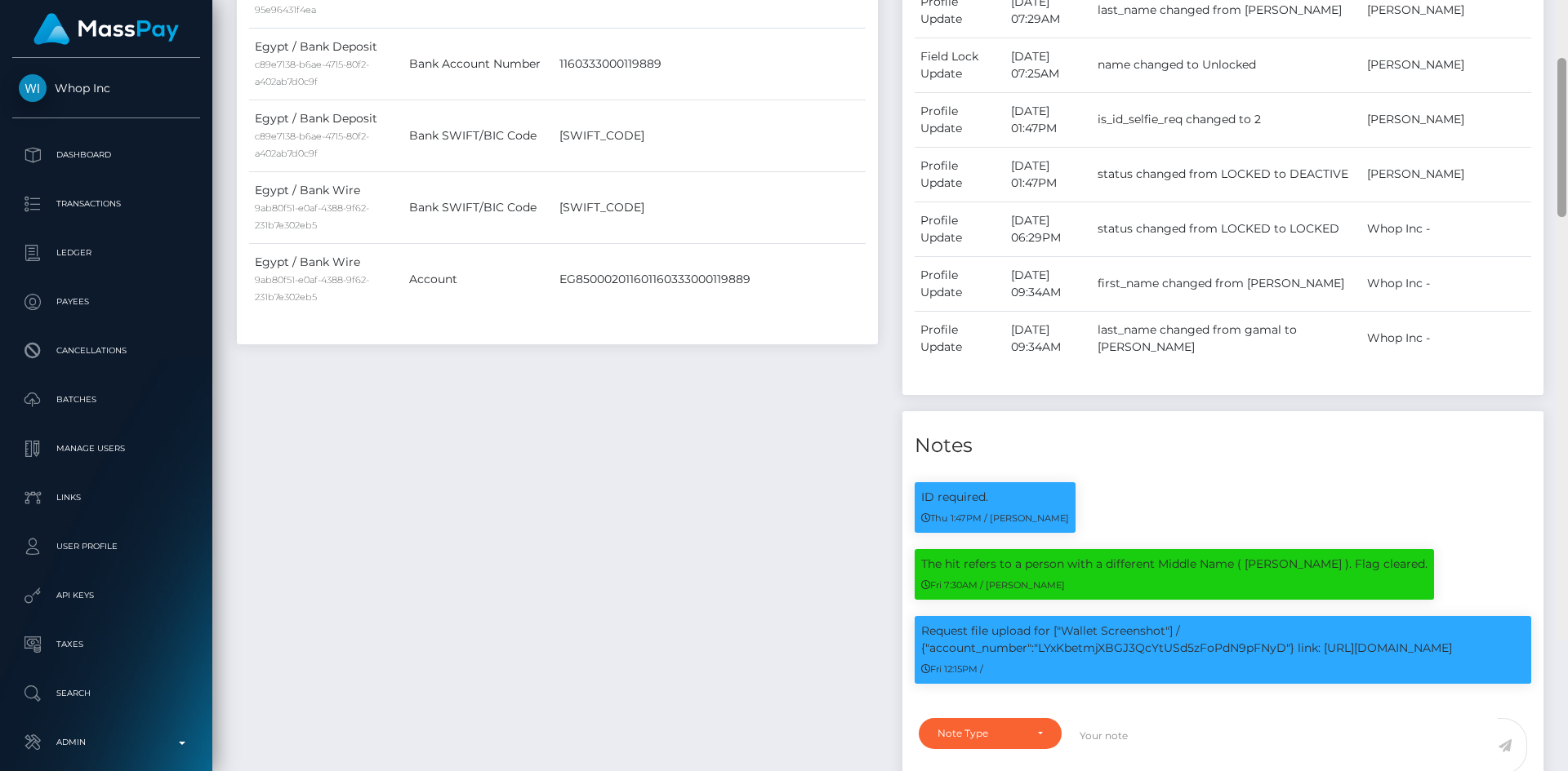
scroll to position [0, 0]
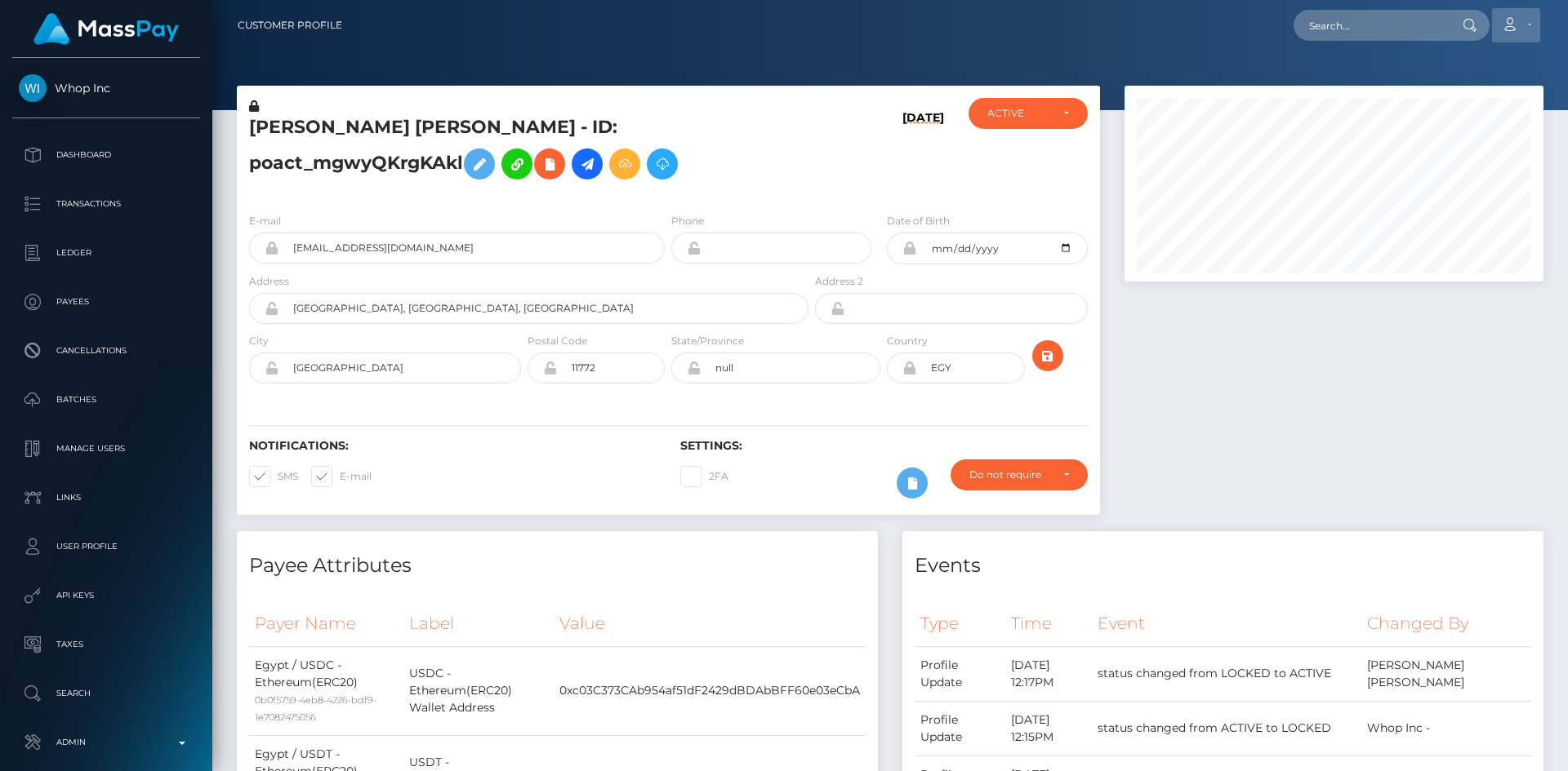
drag, startPoint x: 1559, startPoint y: 347, endPoint x: 1516, endPoint y: 14, distance: 335.8
click at [1556, 3] on div "Customer Profile Loading... Loading..." at bounding box center [890, 385] width 1356 height 771
click at [1396, 35] on input "text" at bounding box center [1370, 25] width 153 height 31
paste input "poact_ctiorXORmA12"
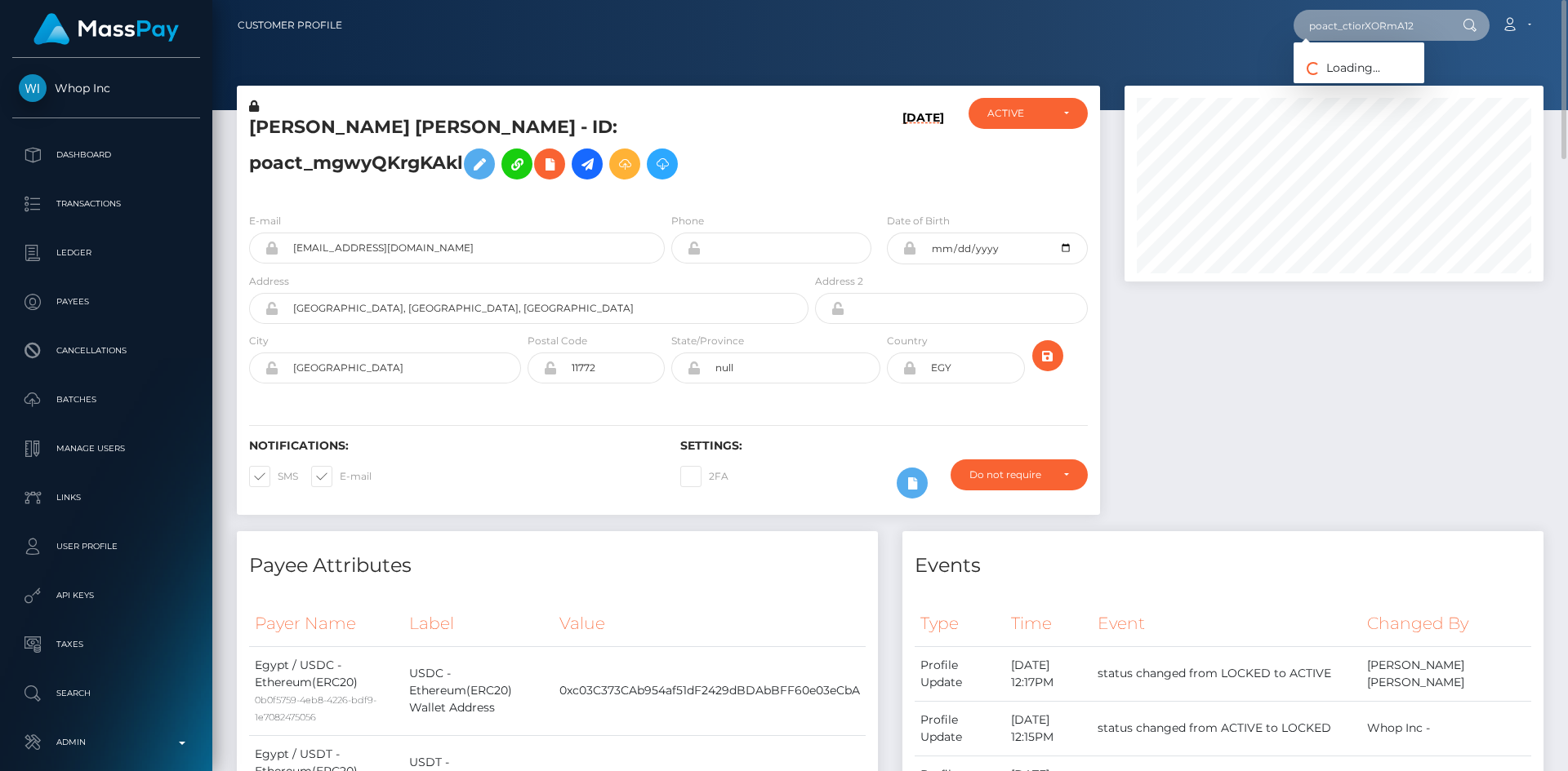
type input "poact_ctiorXORmA12"
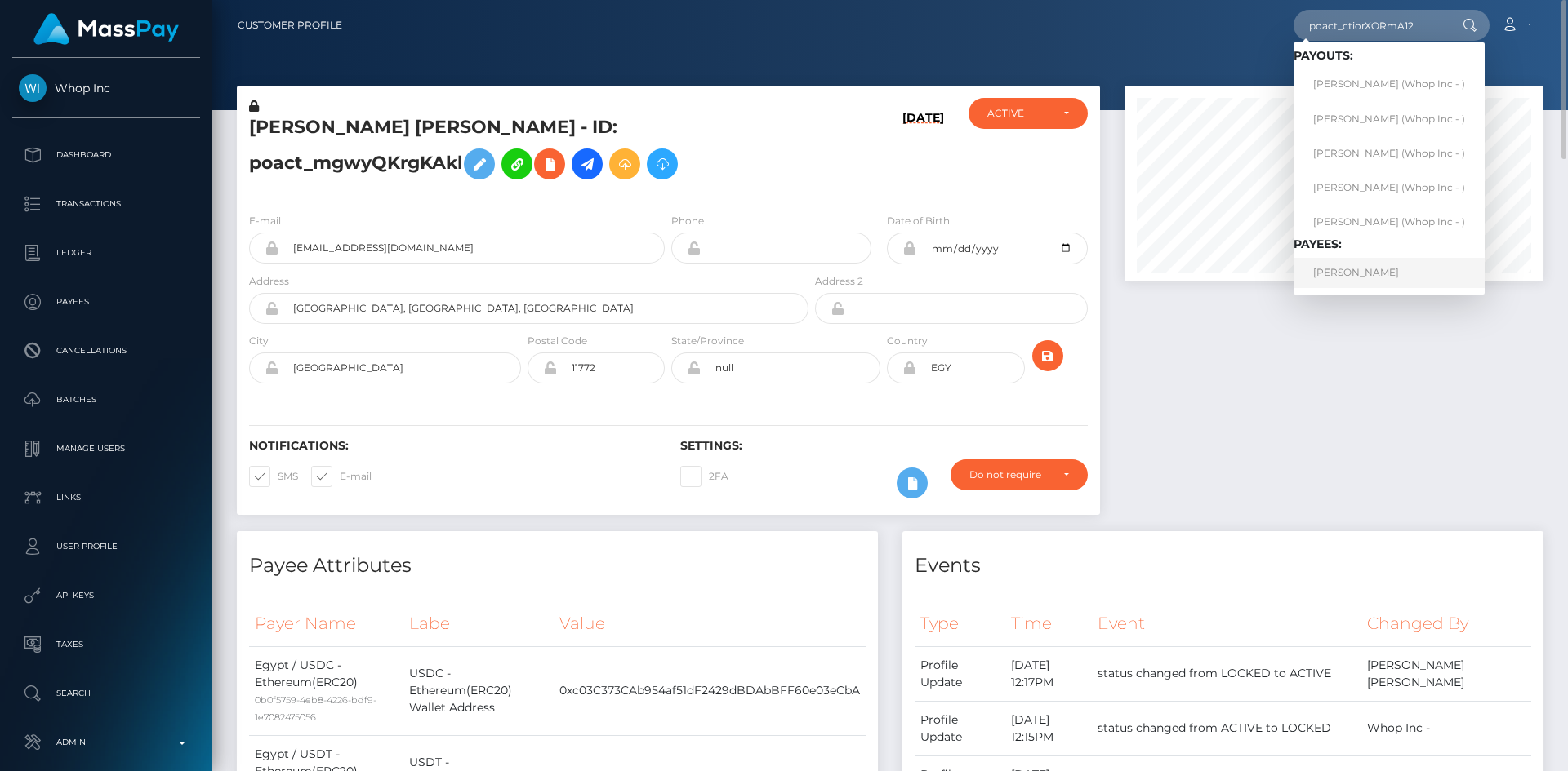
click at [1342, 275] on link "ALI AHMED" at bounding box center [1389, 272] width 191 height 30
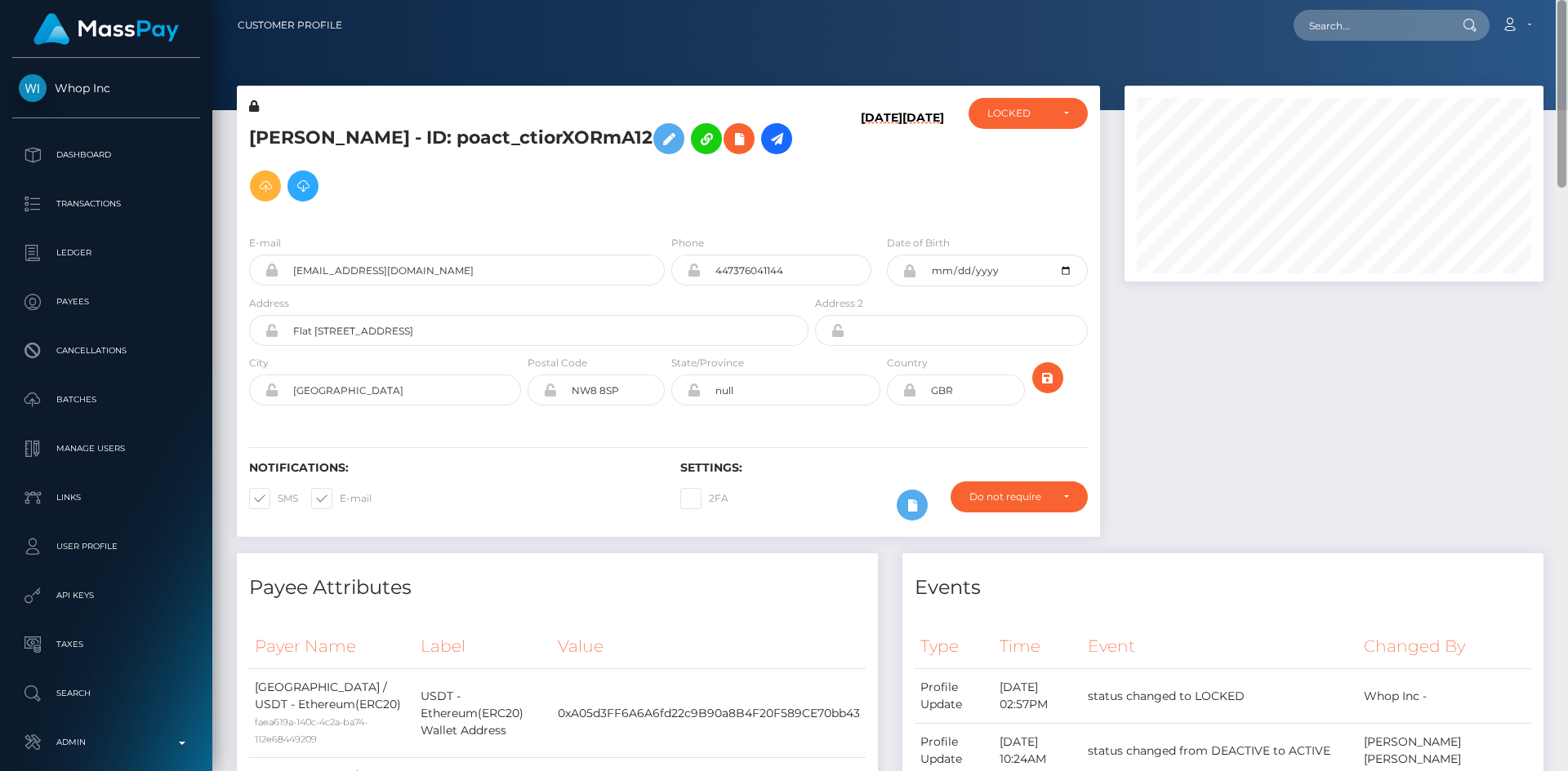
drag, startPoint x: 1558, startPoint y: 79, endPoint x: 1567, endPoint y: -12, distance: 91.4
click at [1567, 0] on html "Whop Inc Dashboard Transactions Ledger Payees Cancellations Links" at bounding box center [784, 385] width 1568 height 771
click at [1345, 27] on input "text" at bounding box center [1370, 25] width 153 height 31
paste input "poact_xCOAMyPGzUeF"
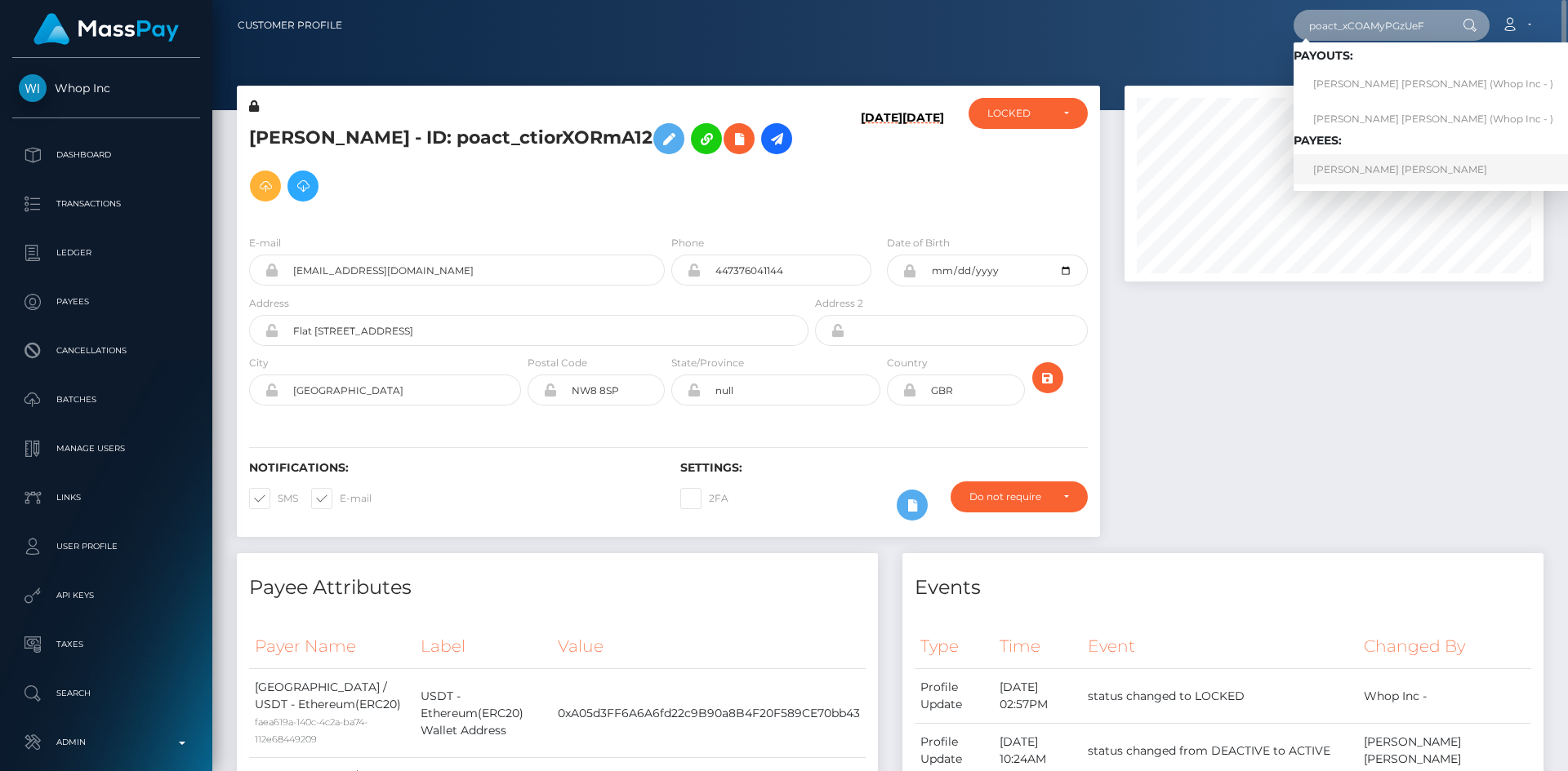
type input "poact_xCOAMyPGzUeF"
click at [1387, 165] on link "JAMAR STEPHAUN ERGAS" at bounding box center [1433, 168] width 279 height 30
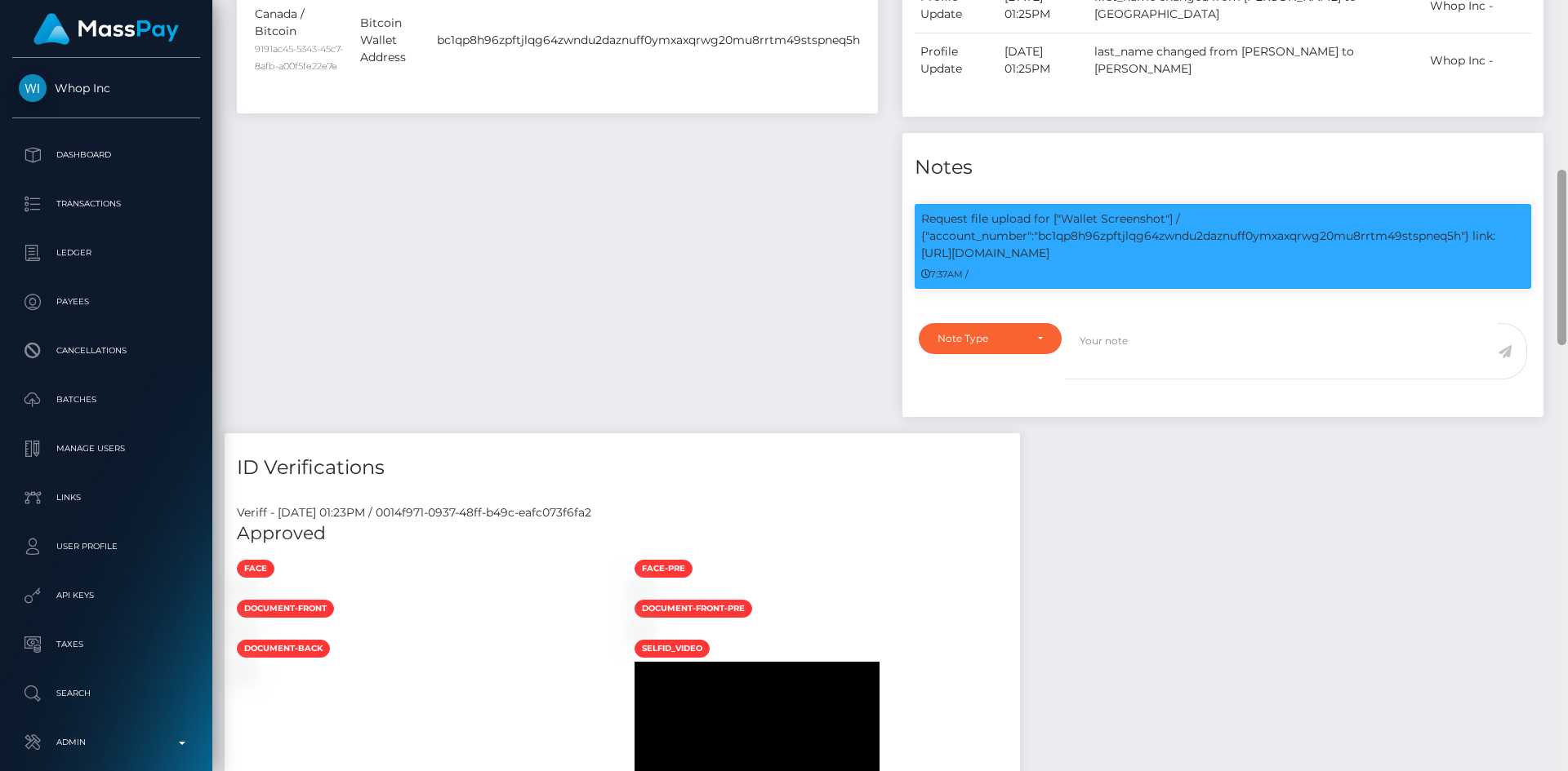
scroll to position [708, 0]
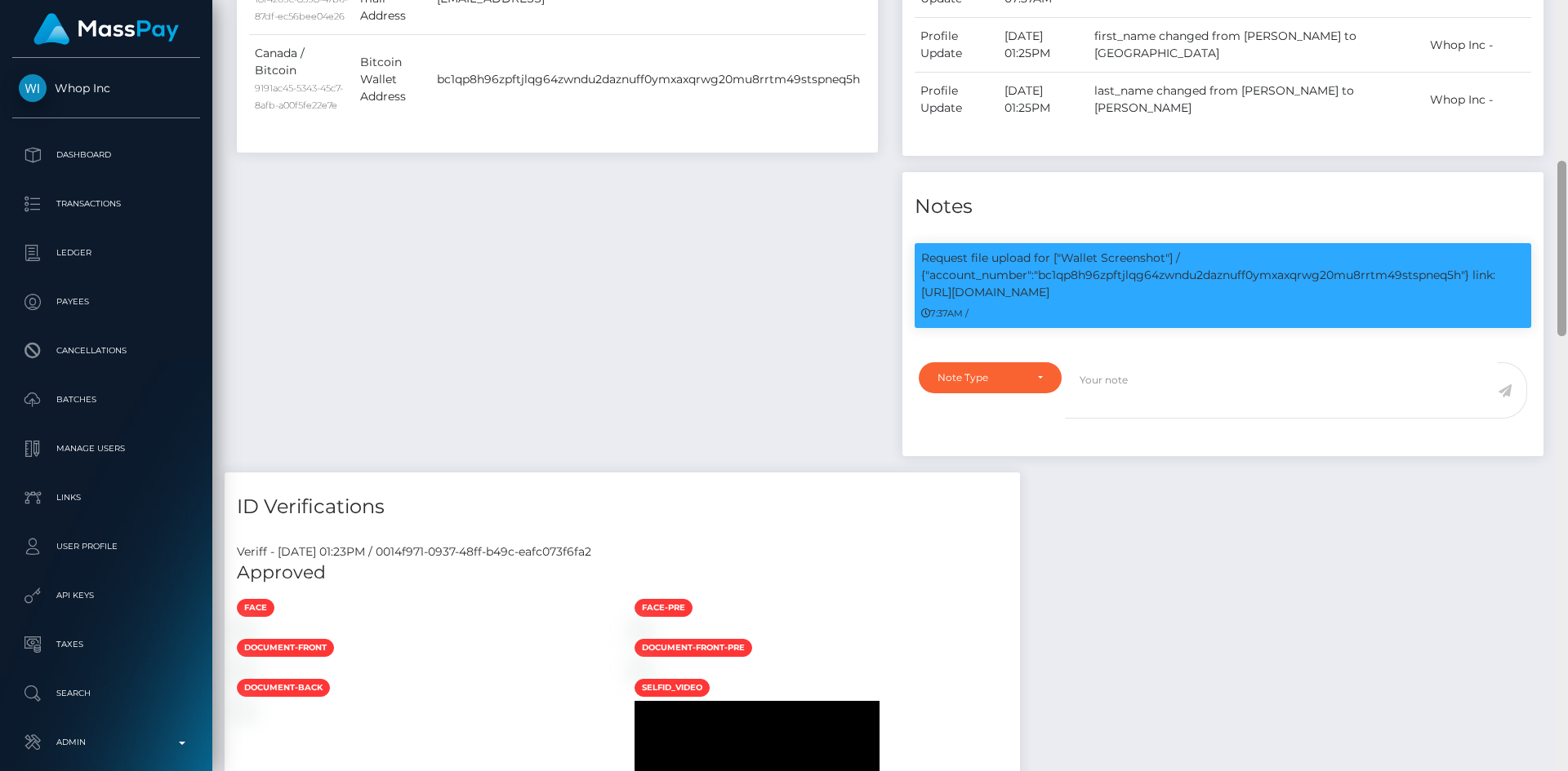
click at [1567, 187] on div at bounding box center [1561, 385] width 13 height 771
drag, startPoint x: 1064, startPoint y: 278, endPoint x: 1060, endPoint y: 308, distance: 30.3
click at [1075, 301] on p "Request file upload for ["Wallet Screenshot"] / {"account_number":"bc1qp8h96zpf…" at bounding box center [1223, 274] width 604 height 51
copy p "Wallet Screenshot"] / {"account_number":"bc1qp8h96zpftjlqg64zwndu2daznuff0ymxax…"
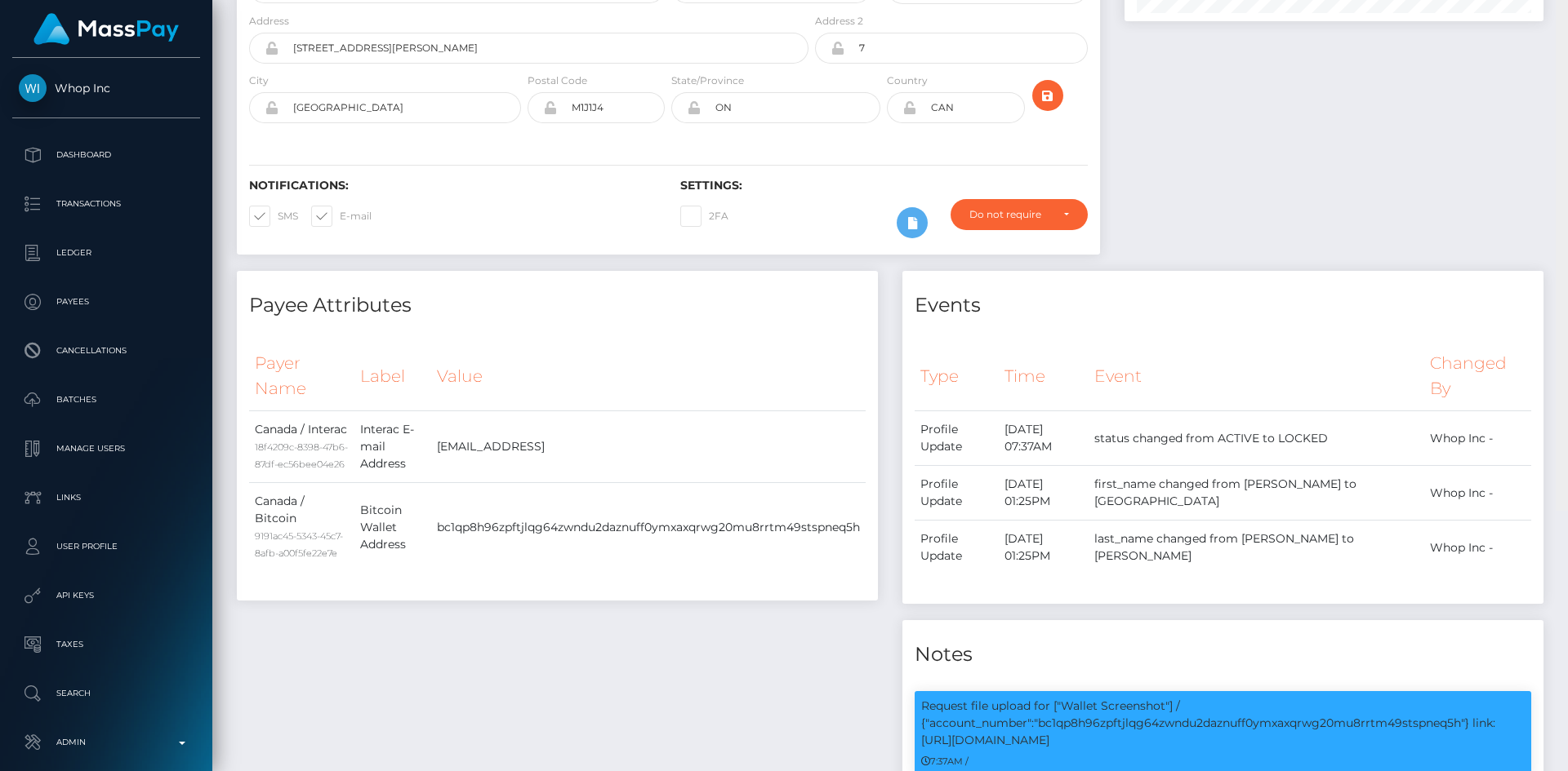
scroll to position [0, 0]
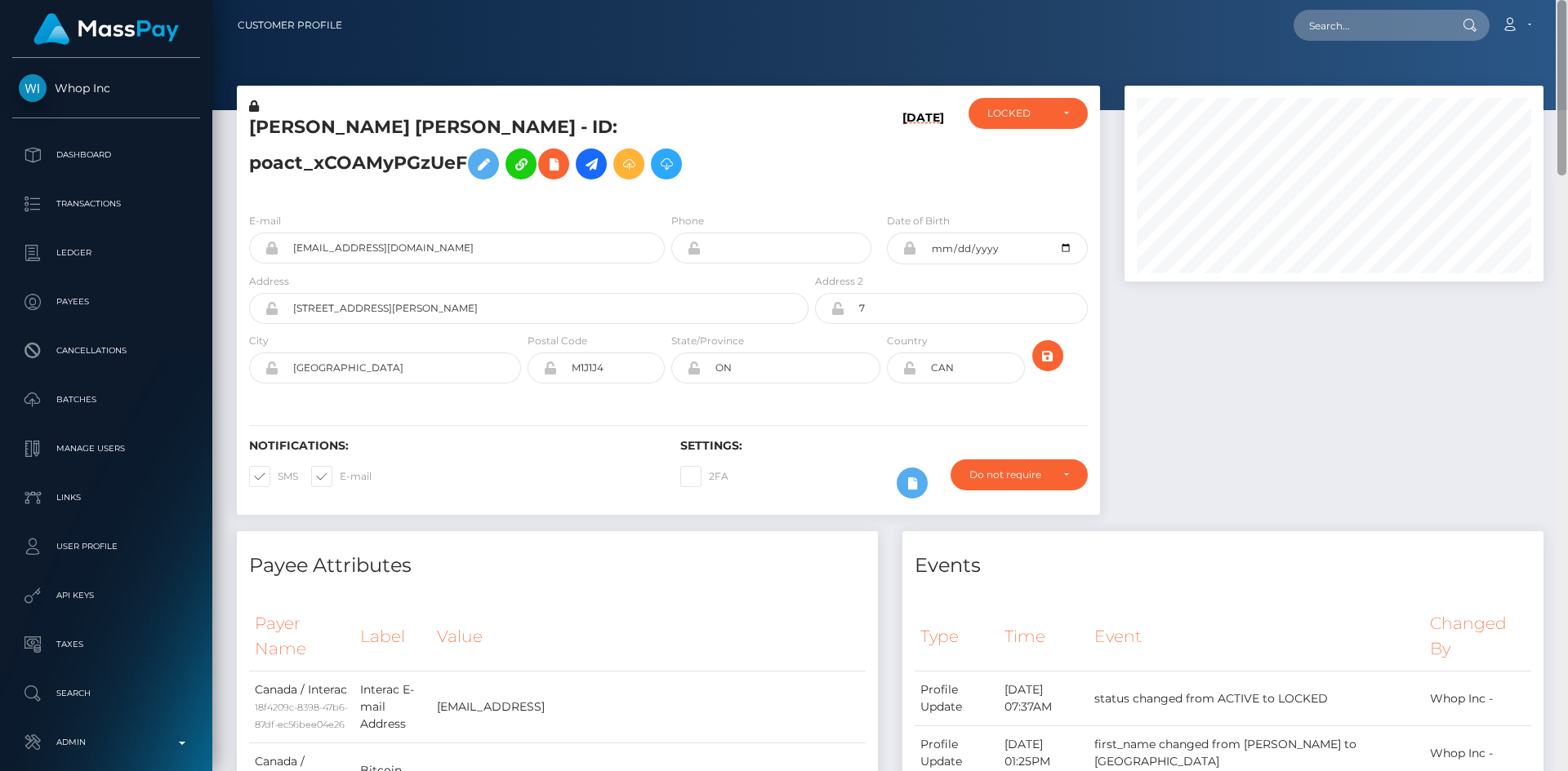
drag, startPoint x: 1565, startPoint y: 302, endPoint x: 1567, endPoint y: -3, distance: 305.0
click at [1567, 0] on html "Whop Inc Dashboard Transactions Ledger Payees Cancellations Links" at bounding box center [784, 385] width 1568 height 771
click at [1421, 23] on input "text" at bounding box center [1370, 25] width 153 height 31
paste input "poact_4r7sI7e5hZQu"
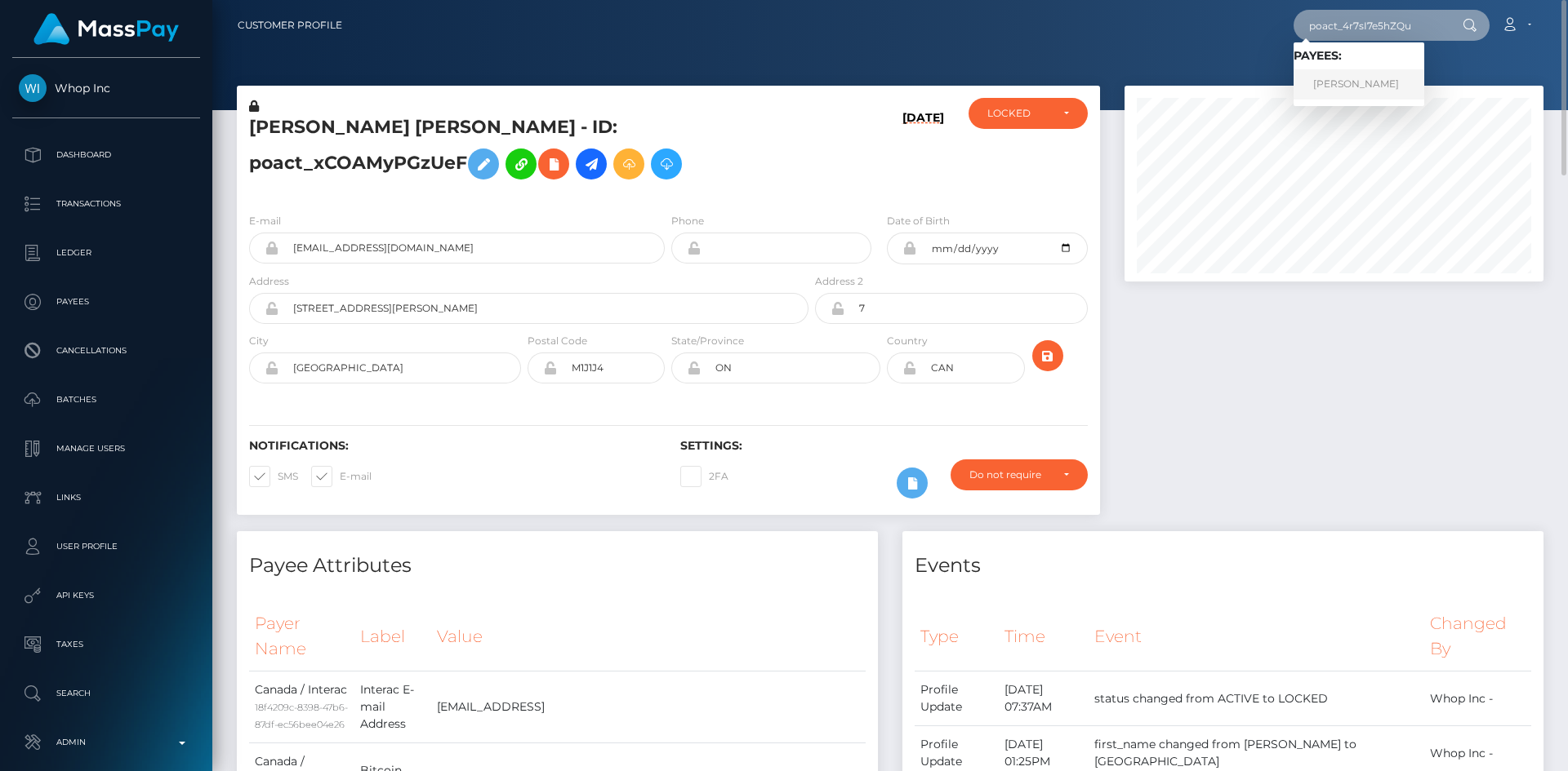
type input "poact_4r7sI7e5hZQu"
click at [1363, 84] on link "Ahmed hesham" at bounding box center [1359, 84] width 131 height 30
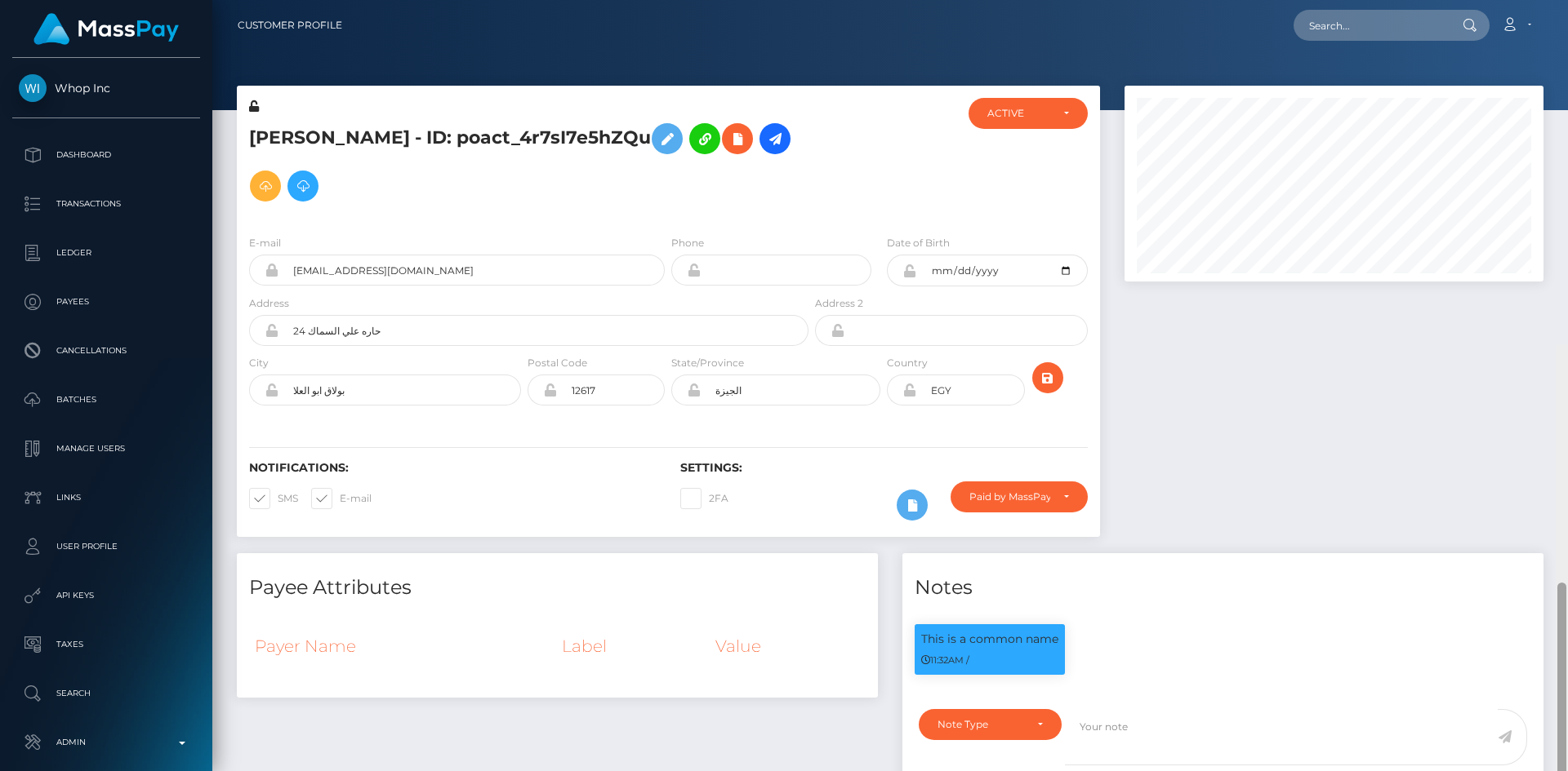
drag, startPoint x: 1565, startPoint y: 104, endPoint x: 1545, endPoint y: -13, distance: 118.7
click at [1545, 0] on html "Whop Inc Dashboard Transactions Ledger Payees Cancellations Links" at bounding box center [784, 385] width 1568 height 771
click at [730, 141] on icon at bounding box center [738, 139] width 19 height 20
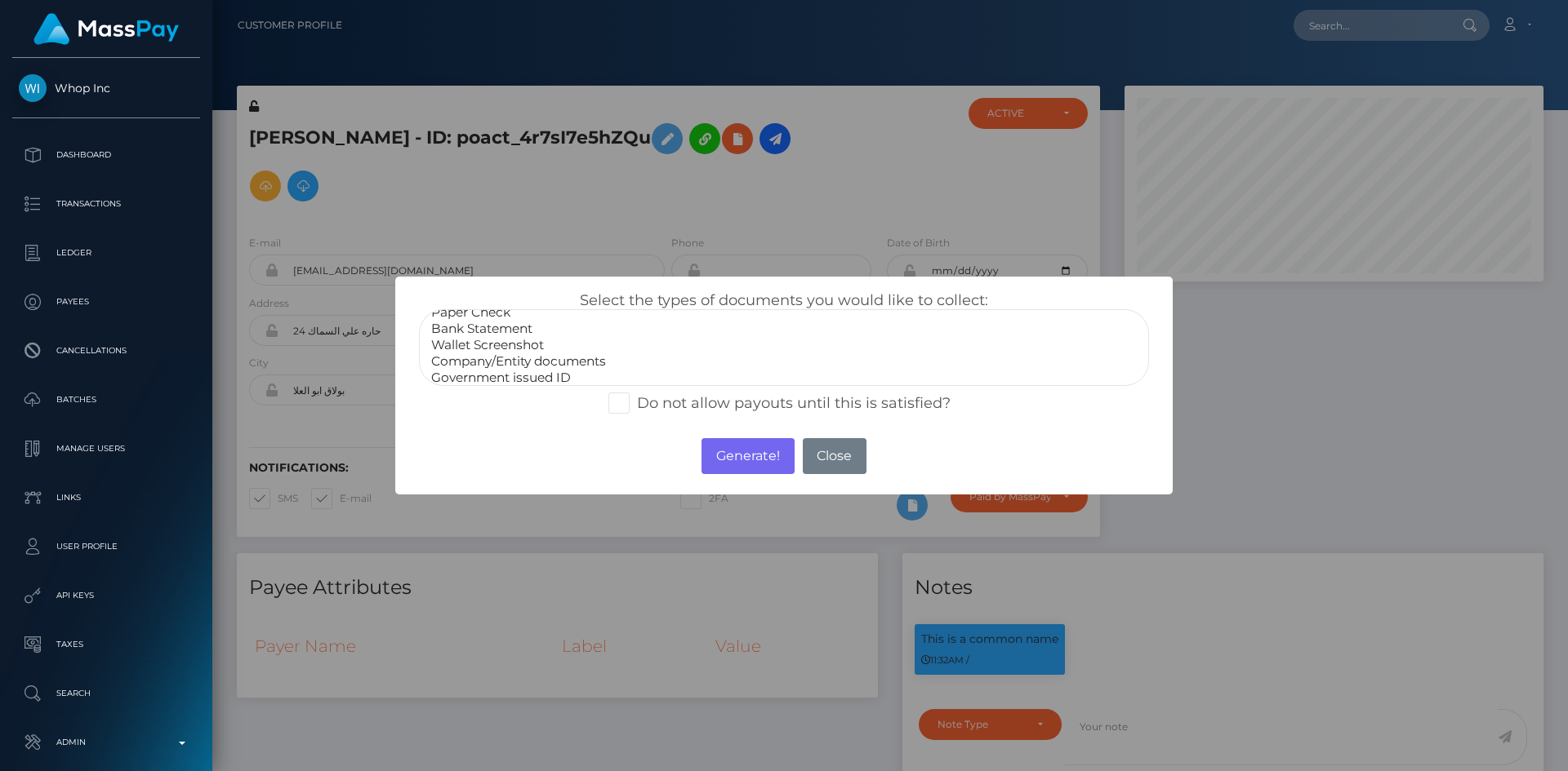
scroll to position [33, 0]
select select "Government issued ID"
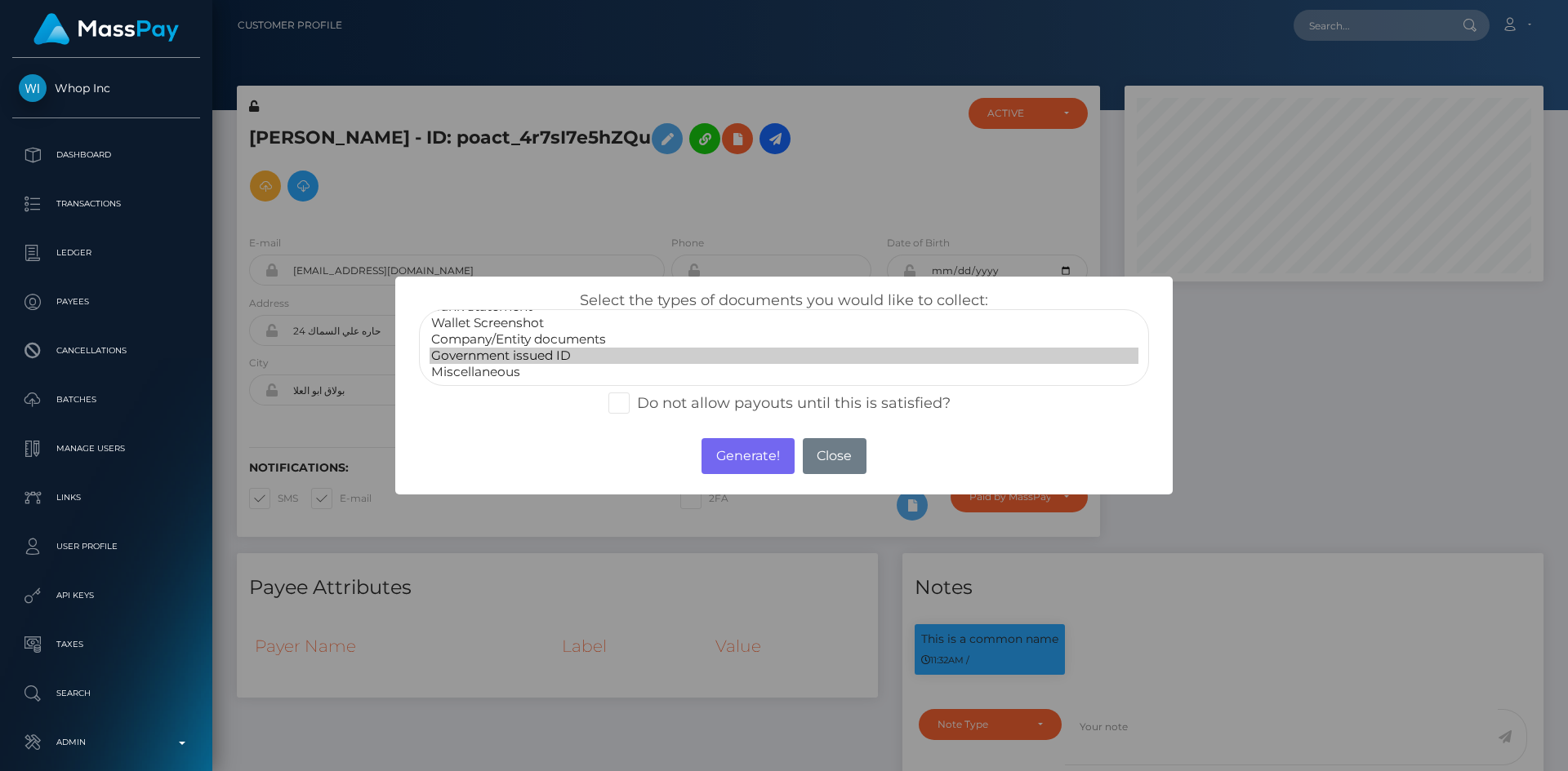
click at [556, 352] on option "Government issued ID" at bounding box center [784, 355] width 709 height 16
click at [765, 459] on button "Generate!" at bounding box center [747, 455] width 92 height 36
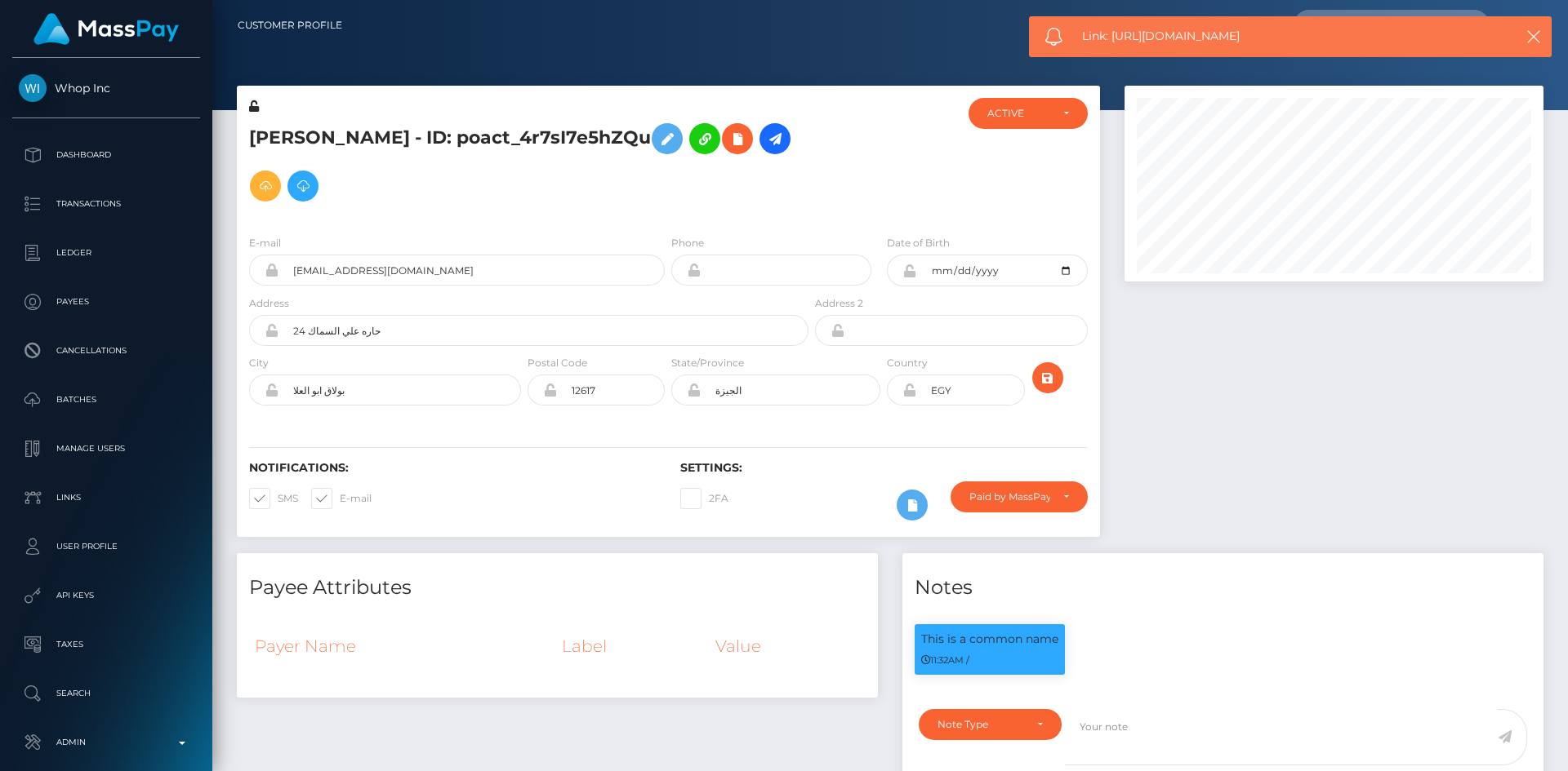
click at [1143, 35] on span "Link: https://l.maspay.io/Zh9Kb" at bounding box center [1284, 37] width 404 height 17
copy span "Link: https://l.maspay.io/Zh9Kb"
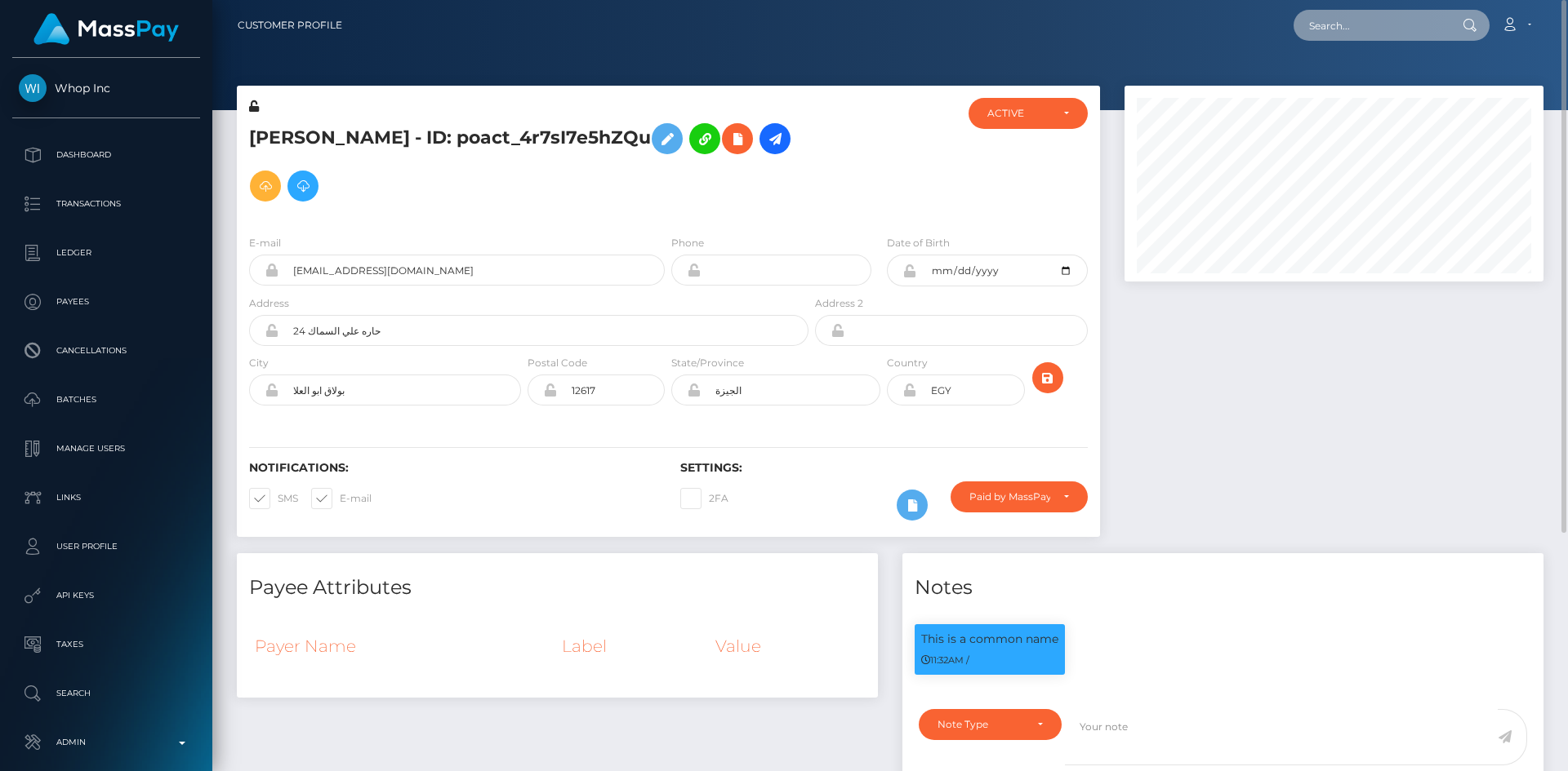
click at [1324, 12] on input "text" at bounding box center [1370, 25] width 153 height 31
paste input "poact_35o79ezjYlEI"
type input "poact_35o79ezjYlEI"
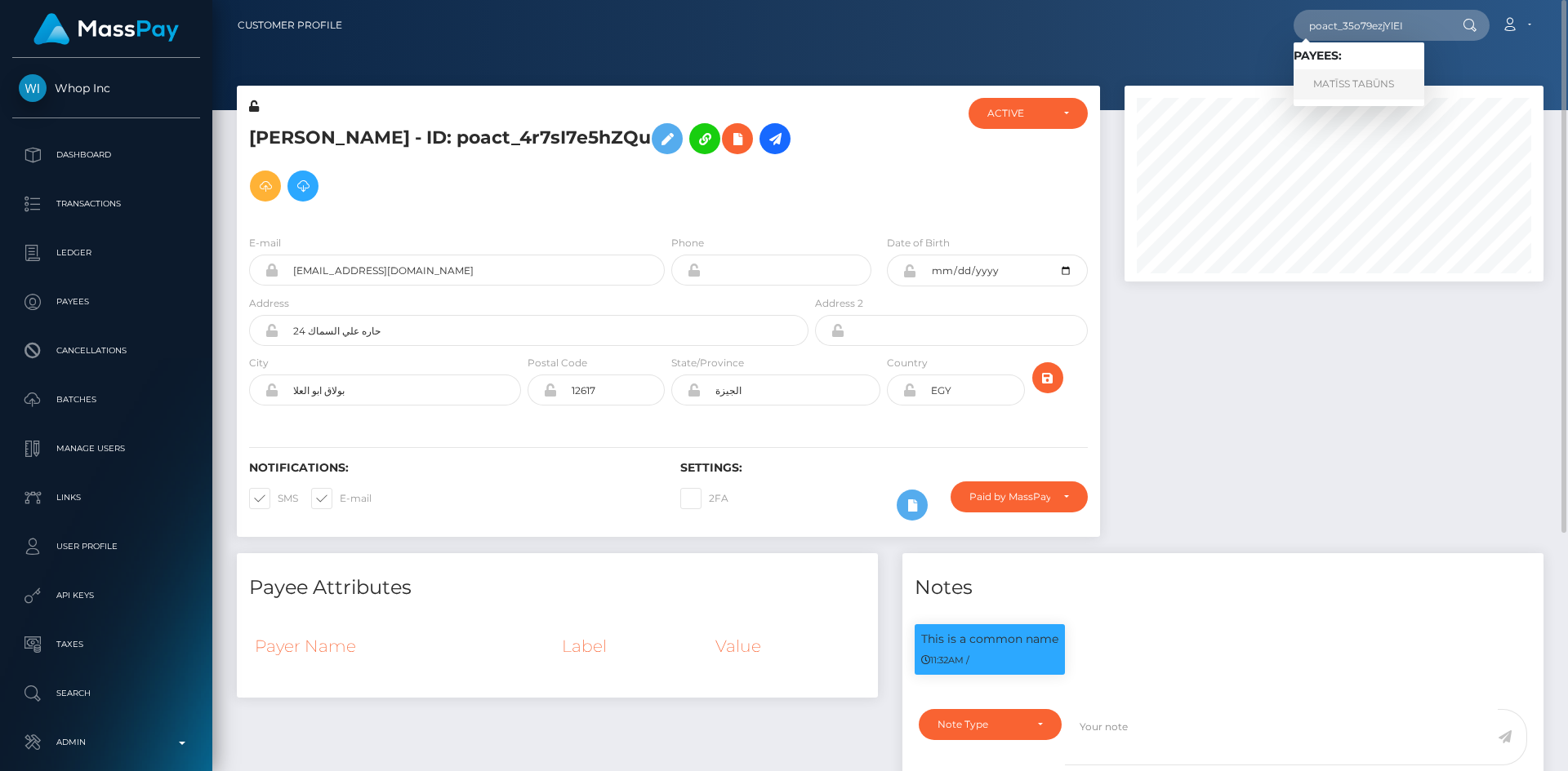
click at [1382, 92] on link "MATĪSS TABŪNS" at bounding box center [1359, 84] width 131 height 30
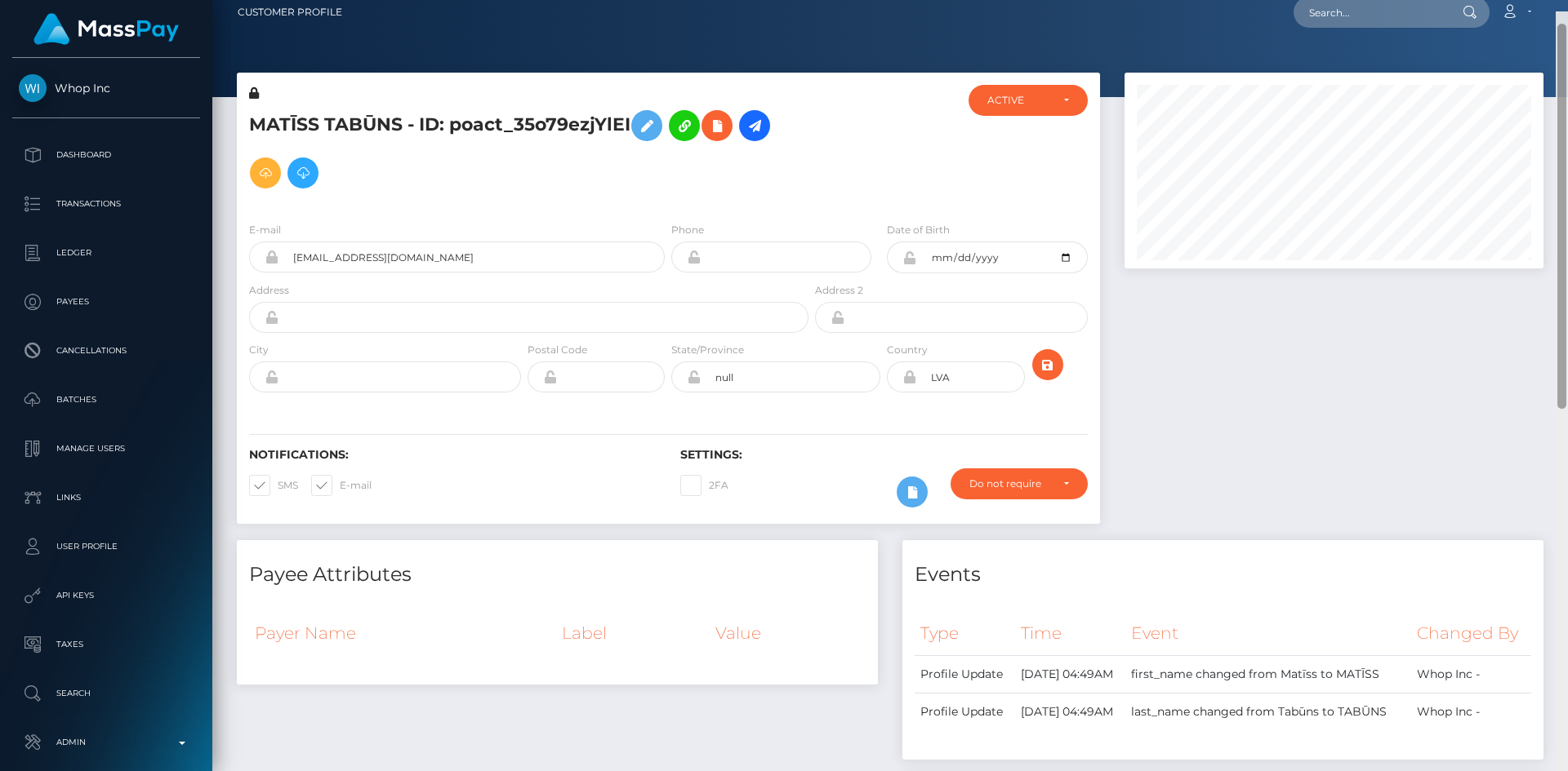
scroll to position [12, 0]
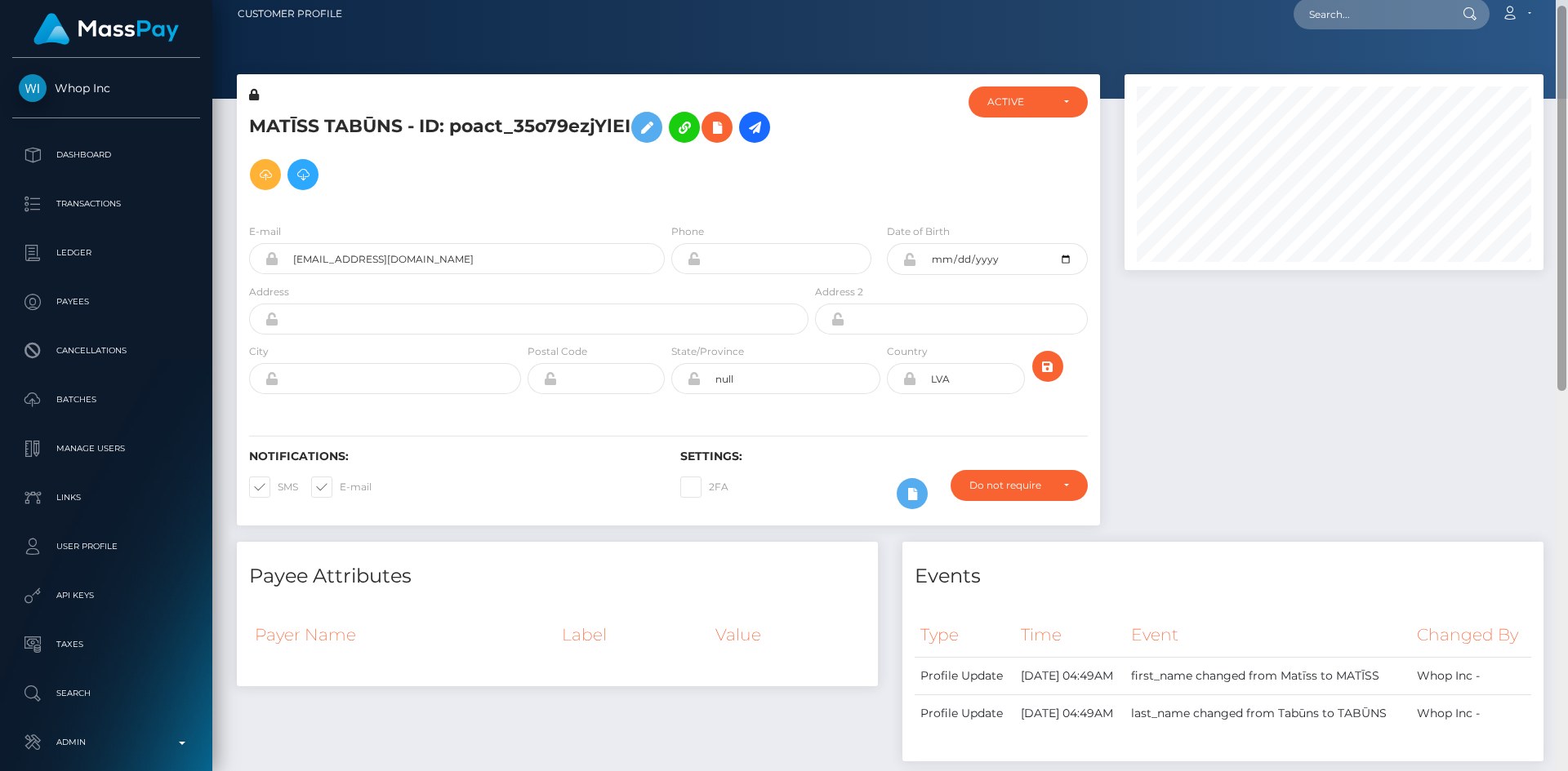
click at [1551, 88] on div "Customer Profile Loading... Loading..." at bounding box center [890, 385] width 1356 height 771
click at [714, 133] on icon at bounding box center [717, 127] width 19 height 20
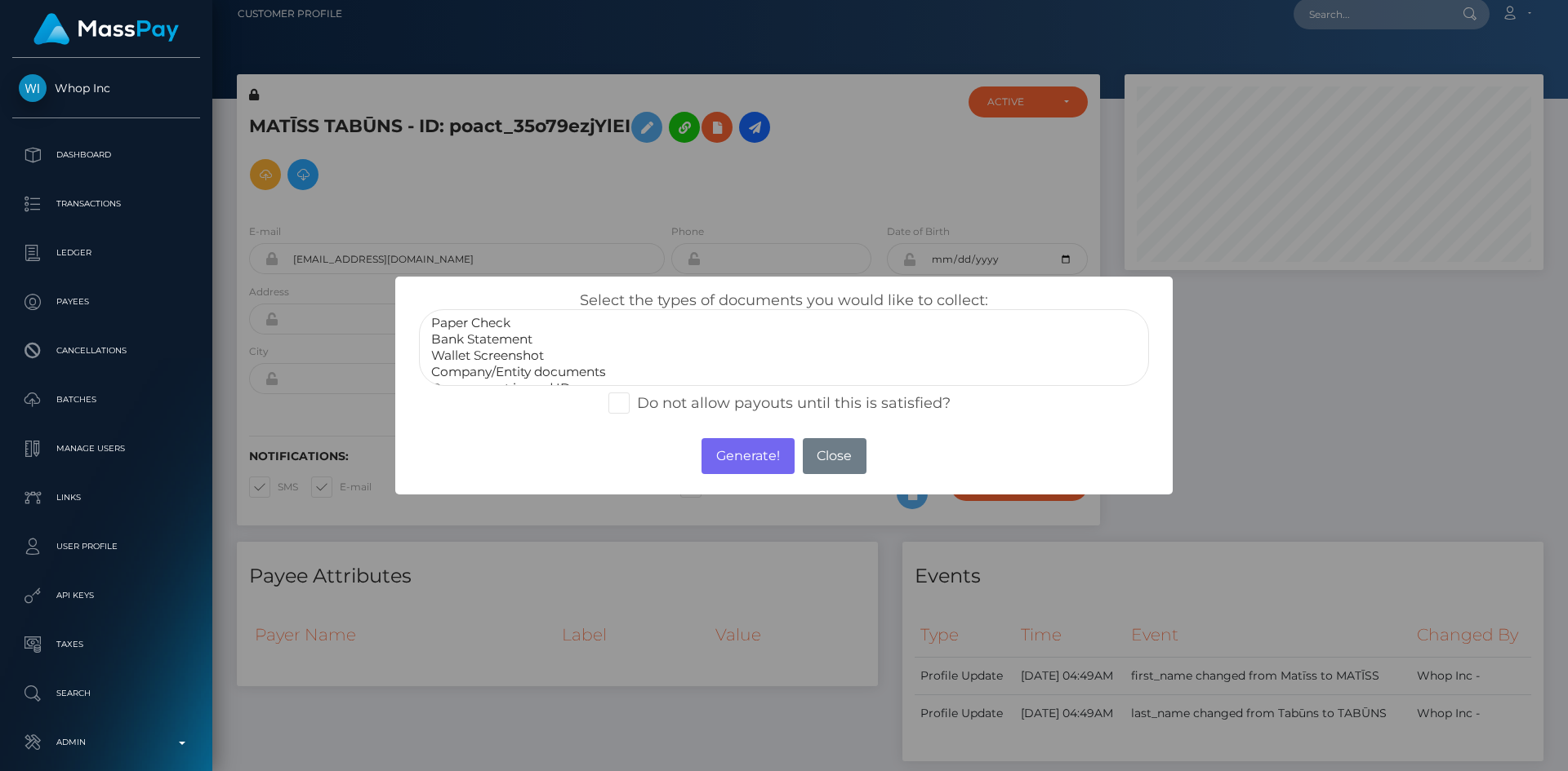
scroll to position [33, 0]
select select "Government issued ID"
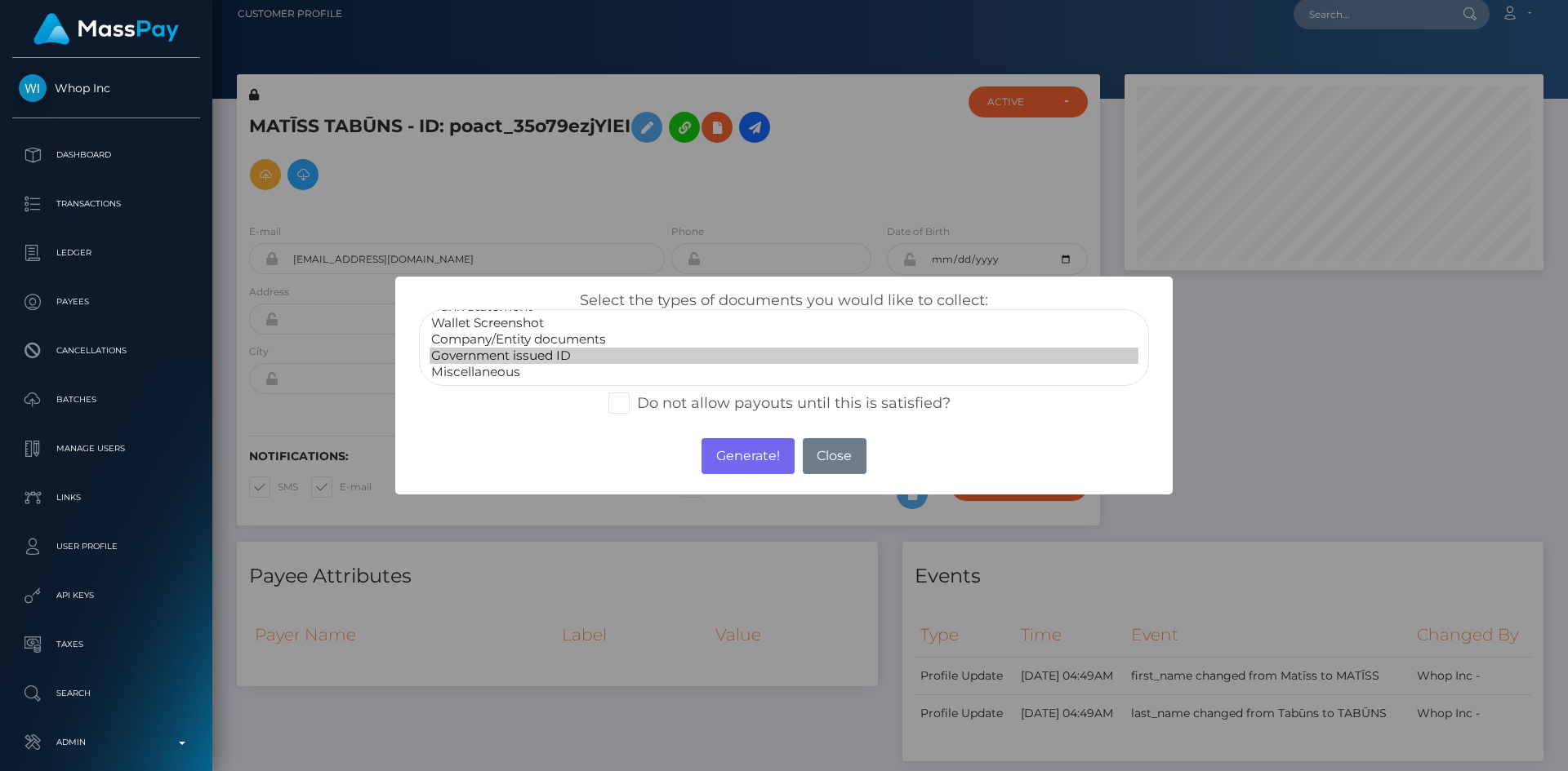
click at [551, 348] on option "Government issued ID" at bounding box center [784, 355] width 709 height 16
click at [728, 451] on button "Generate!" at bounding box center [747, 455] width 92 height 36
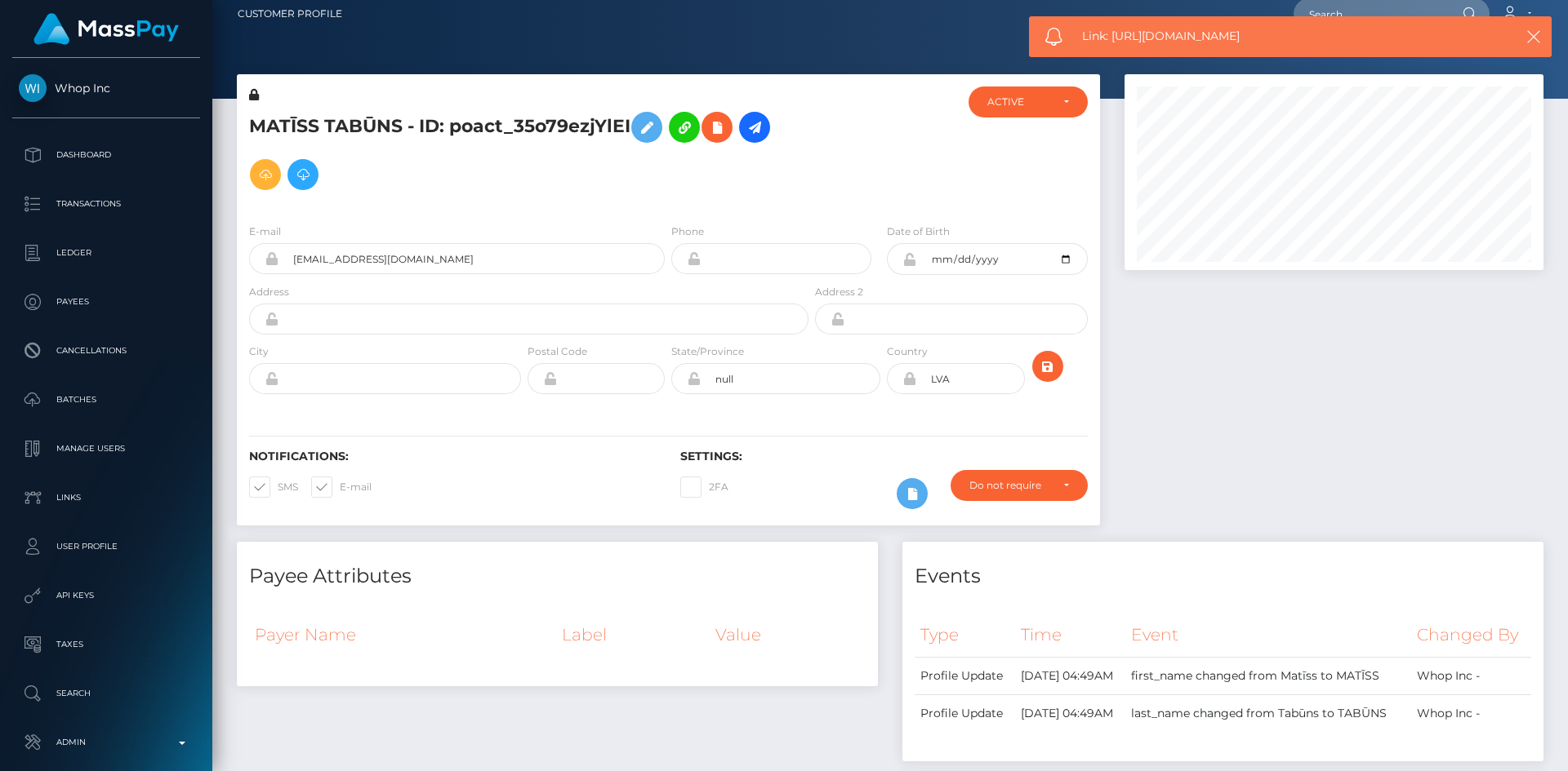
click at [1180, 31] on span "Link: https://l.maspay.io/sh9Lq" at bounding box center [1284, 37] width 404 height 17
copy span "Link: https://l.maspay.io/sh9Lq"
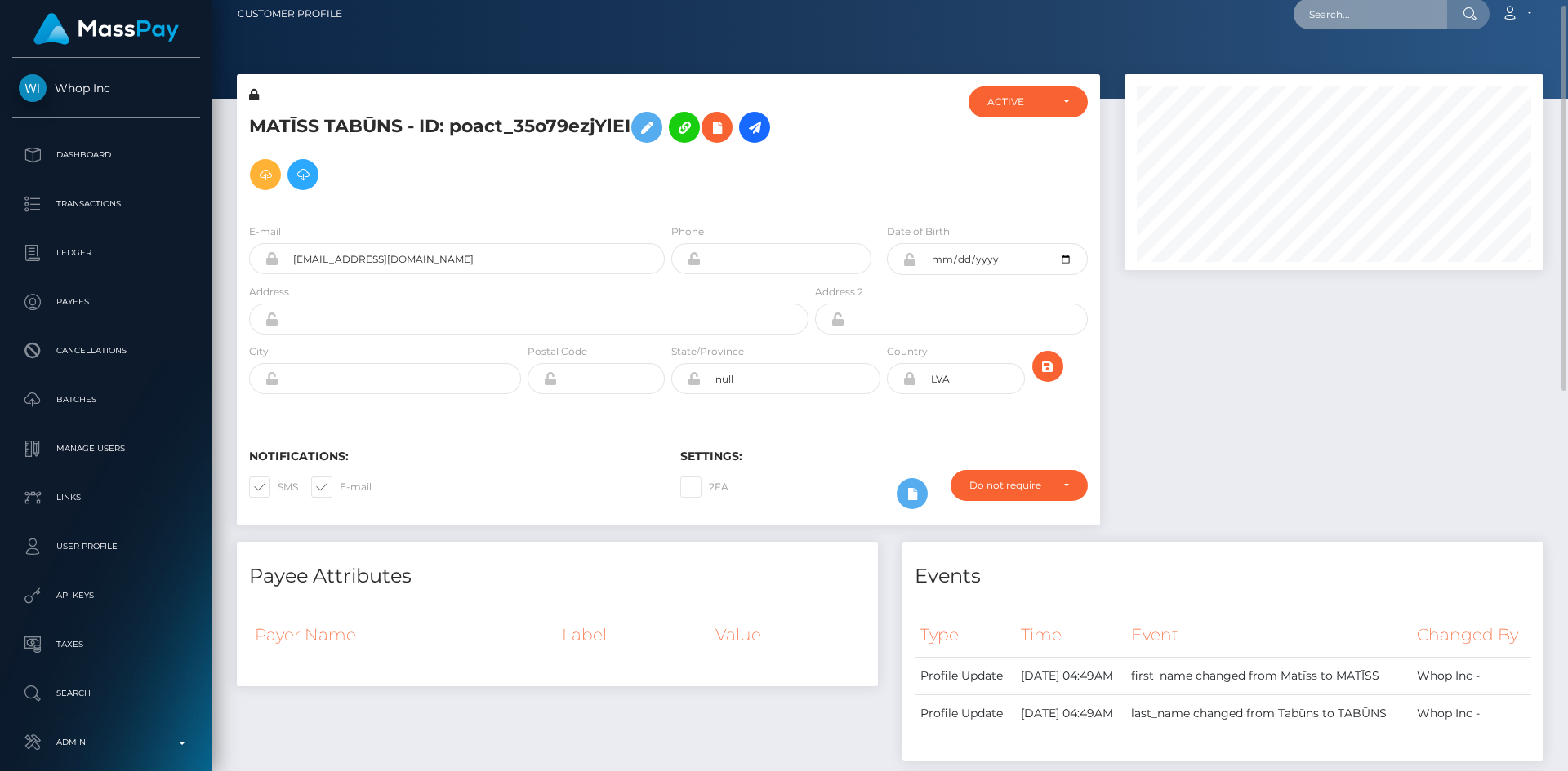
click at [1356, 3] on input "text" at bounding box center [1370, 13] width 153 height 31
paste input "[EMAIL_ADDRESS][DOMAIN_NAME]"
type input "[EMAIL_ADDRESS][DOMAIN_NAME]"
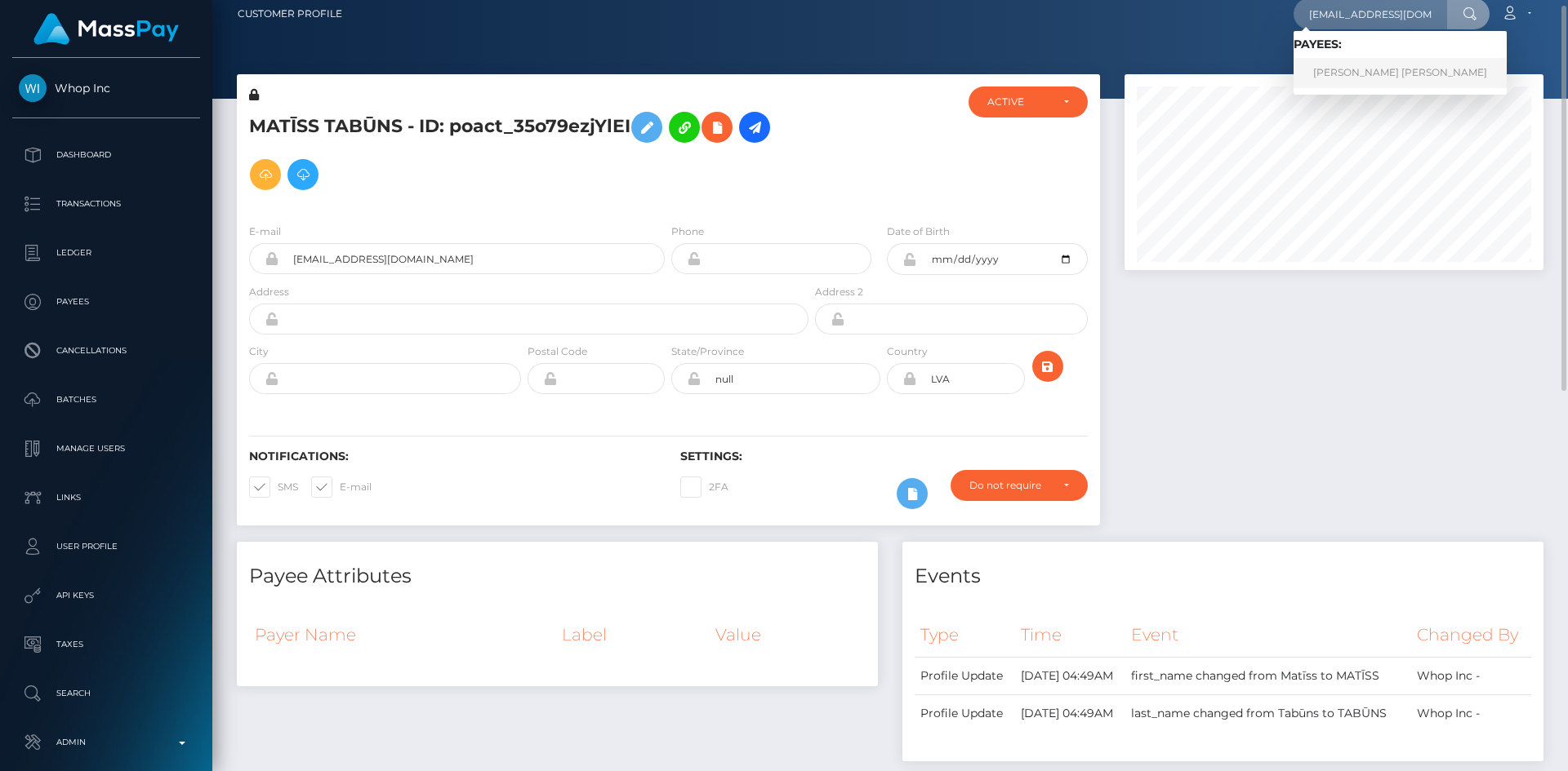
click at [1397, 69] on link "LUIS MANUEL DE GOUVEIA SOUSA" at bounding box center [1399, 72] width 213 height 30
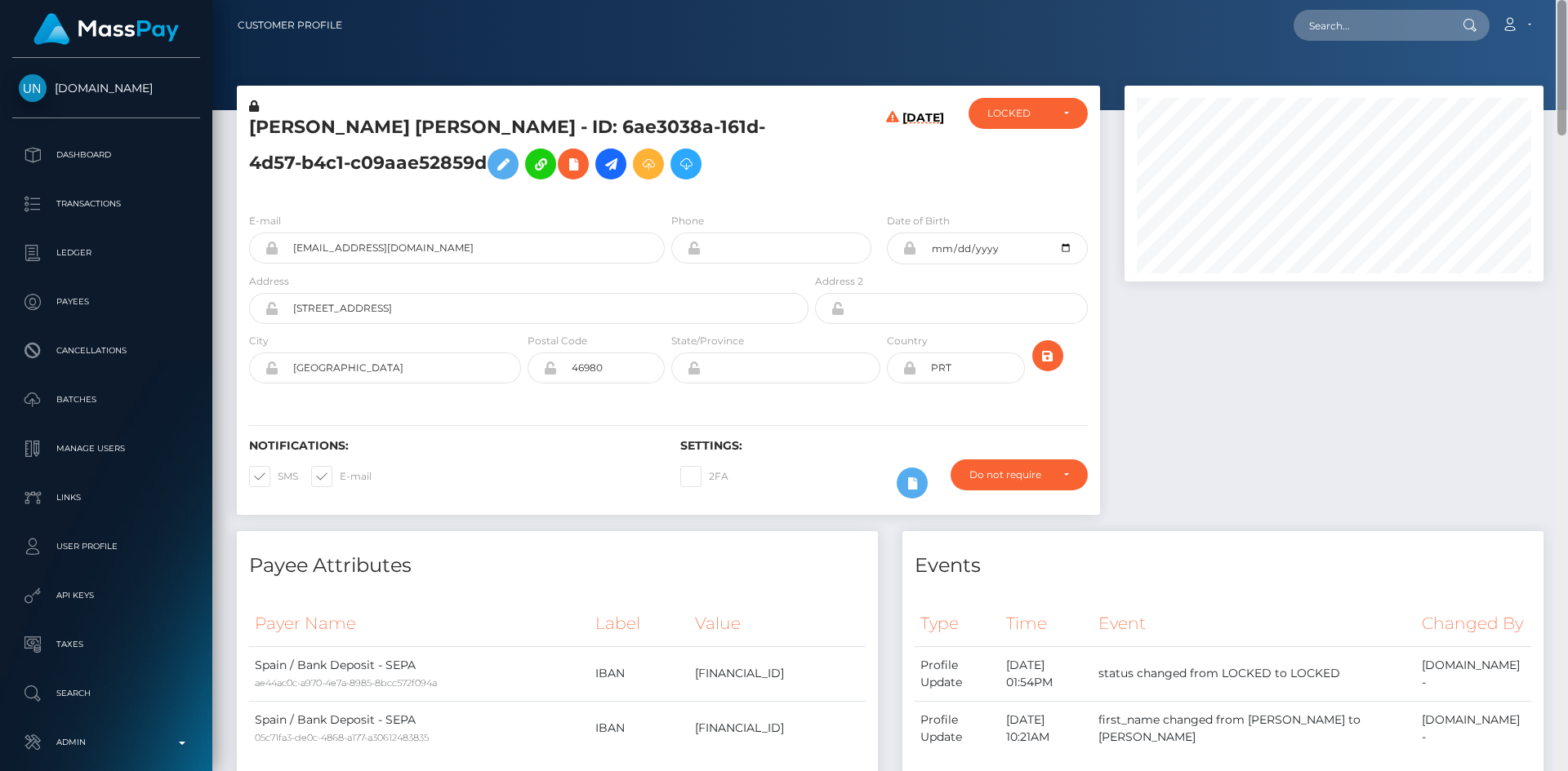
drag, startPoint x: 1567, startPoint y: 107, endPoint x: 1567, endPoint y: -71, distance: 178.0
click at [1567, 0] on html "Unlockt.me Dashboard Transactions Ledger Payees Cancellations" at bounding box center [784, 385] width 1568 height 771
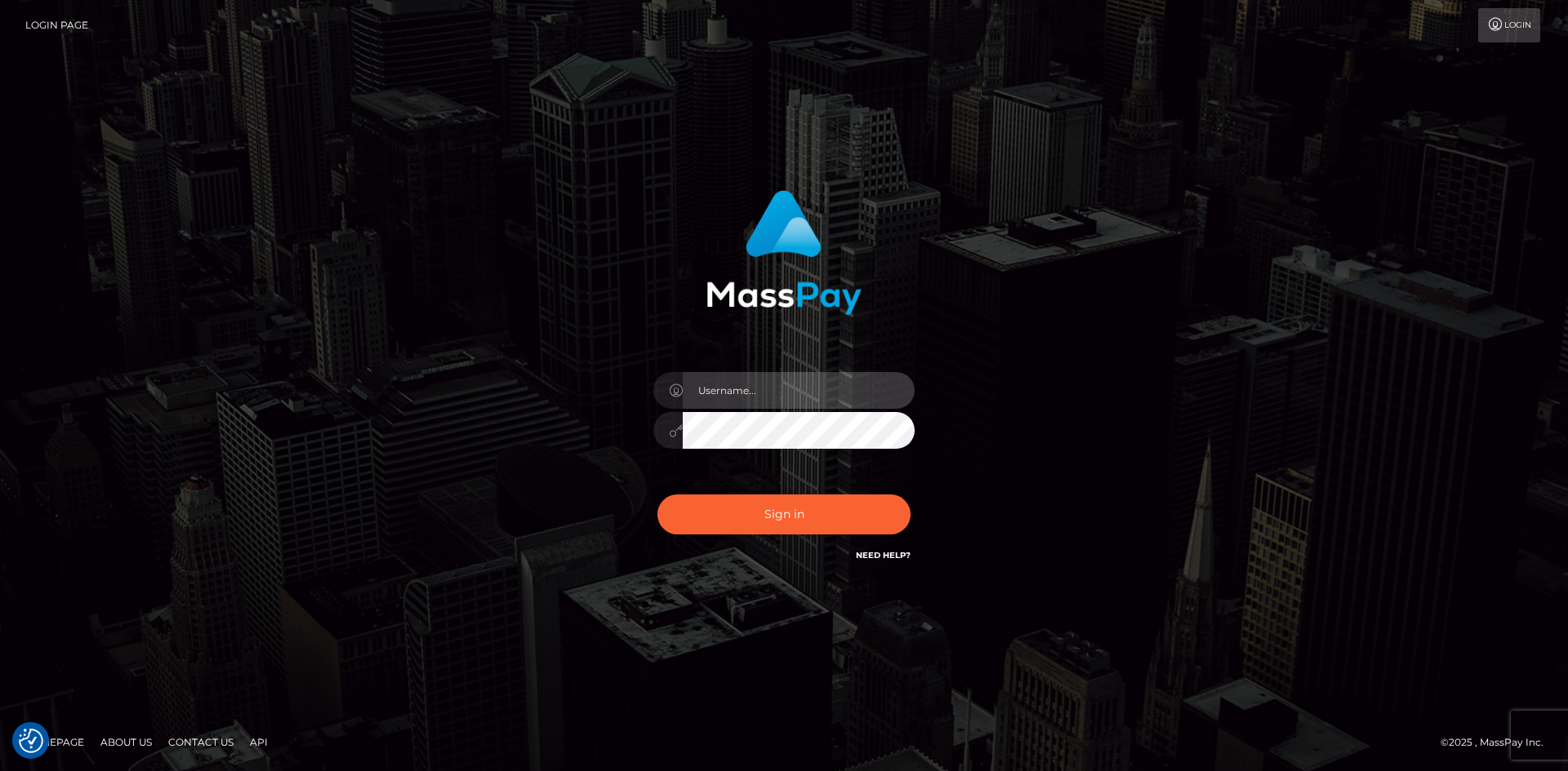
type input "alexstef"
click at [787, 494] on div "Sign in Need Help?" at bounding box center [784, 521] width 286 height 72
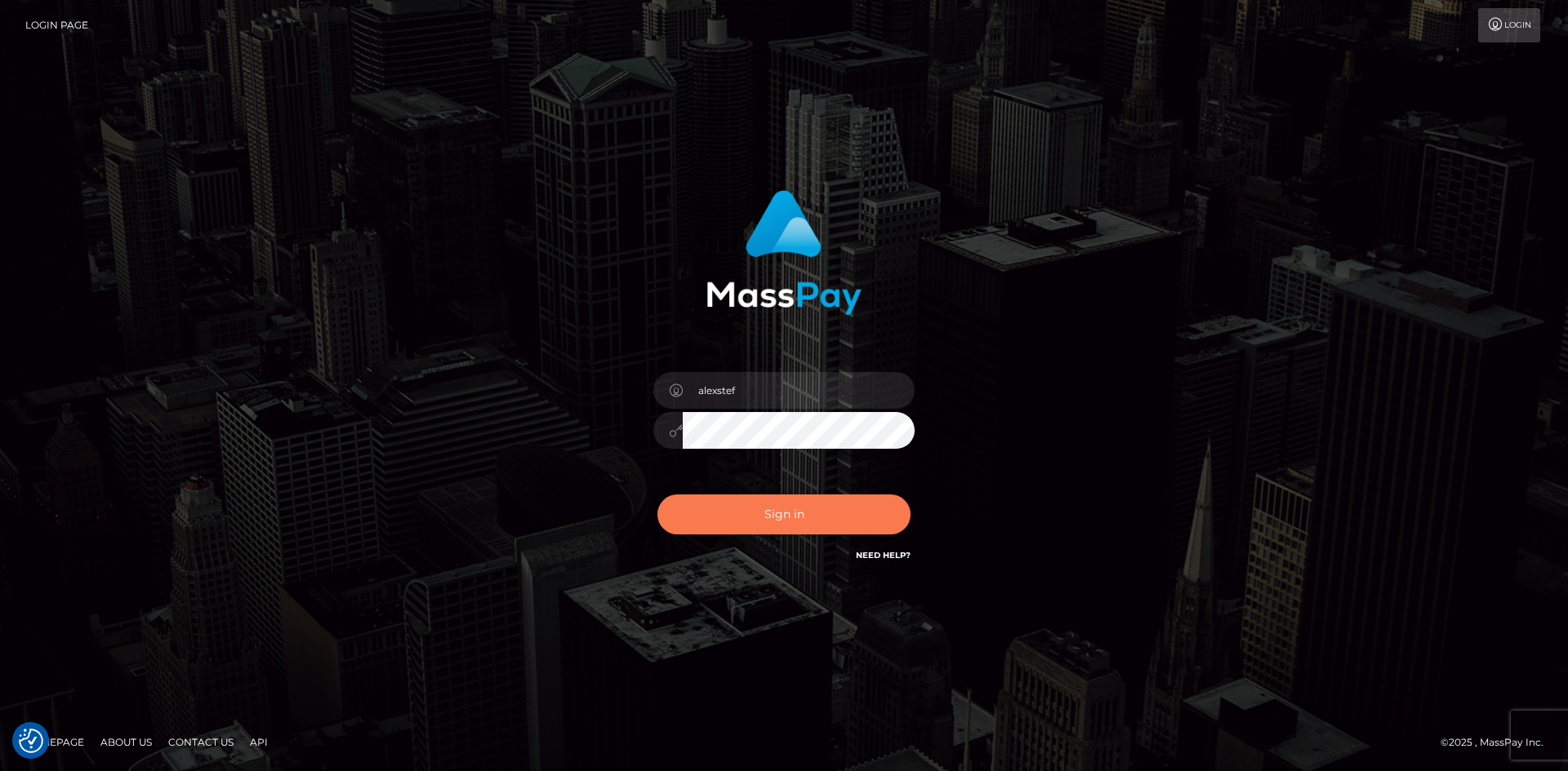
click at [787, 502] on button "Sign in" at bounding box center [784, 515] width 253 height 40
type input "alexstef"
click at [766, 515] on button "Sign in" at bounding box center [784, 515] width 253 height 40
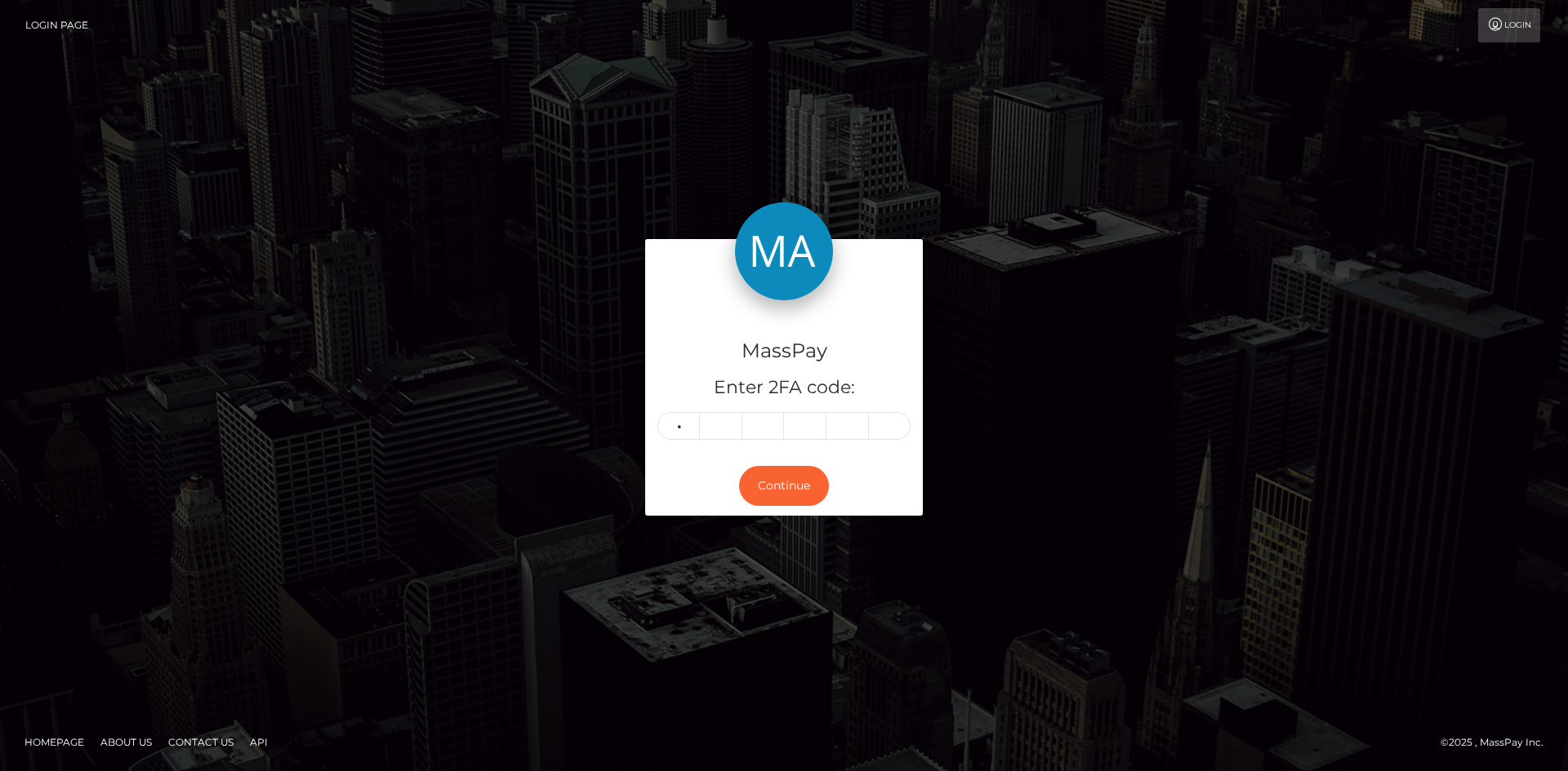
type input "2"
type input "0"
type input "8"
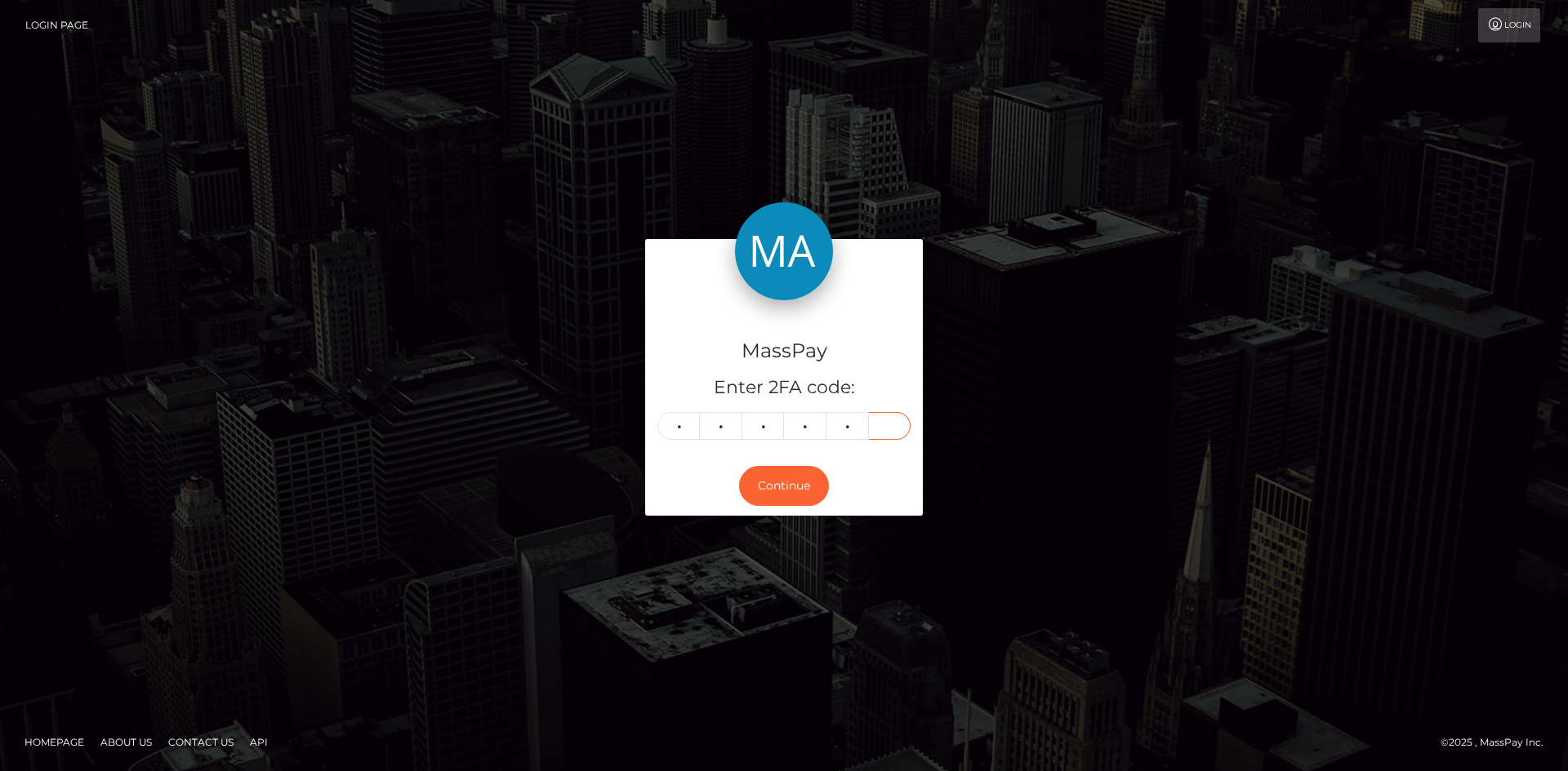
type input "1"
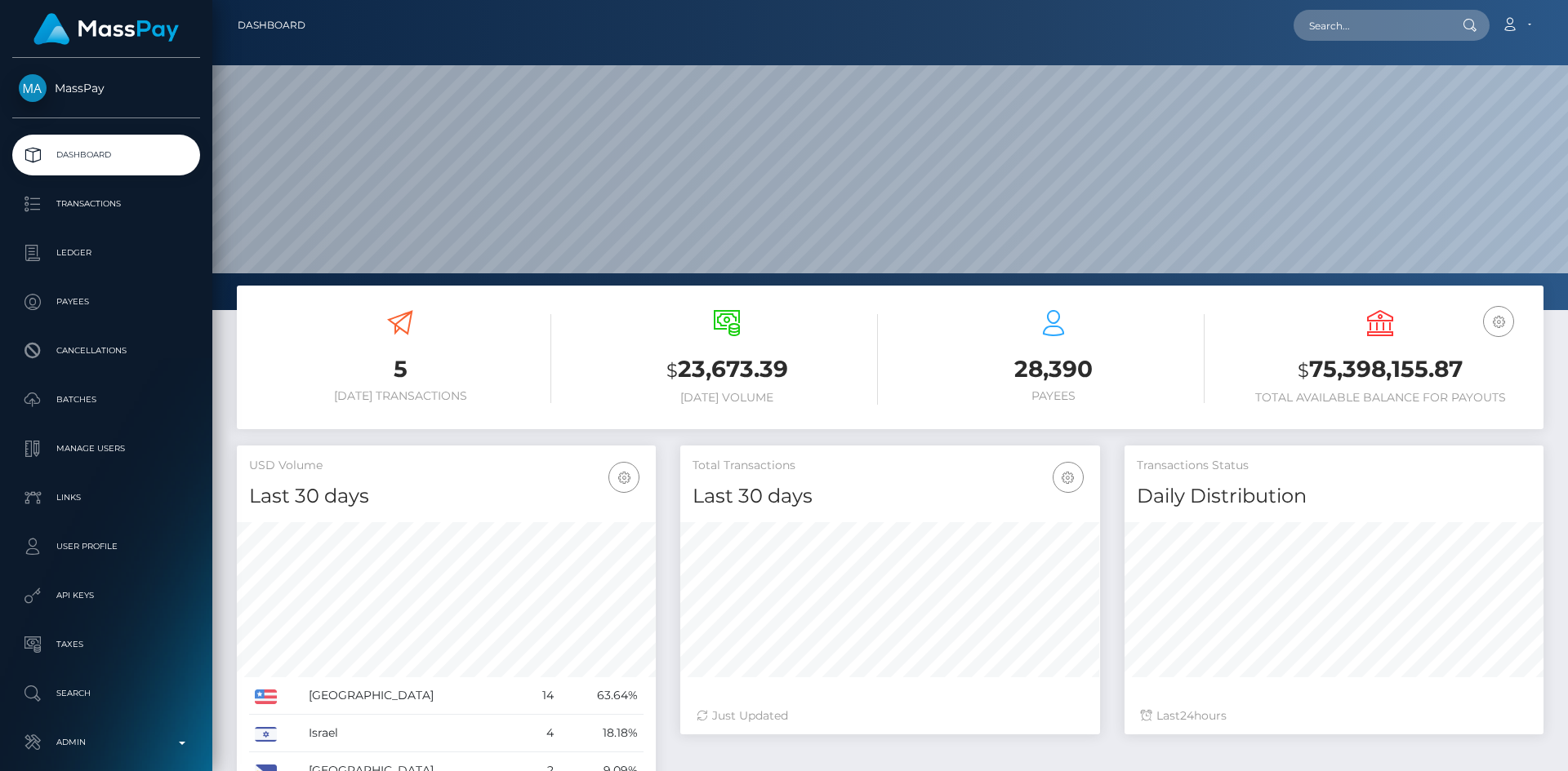
scroll to position [290, 420]
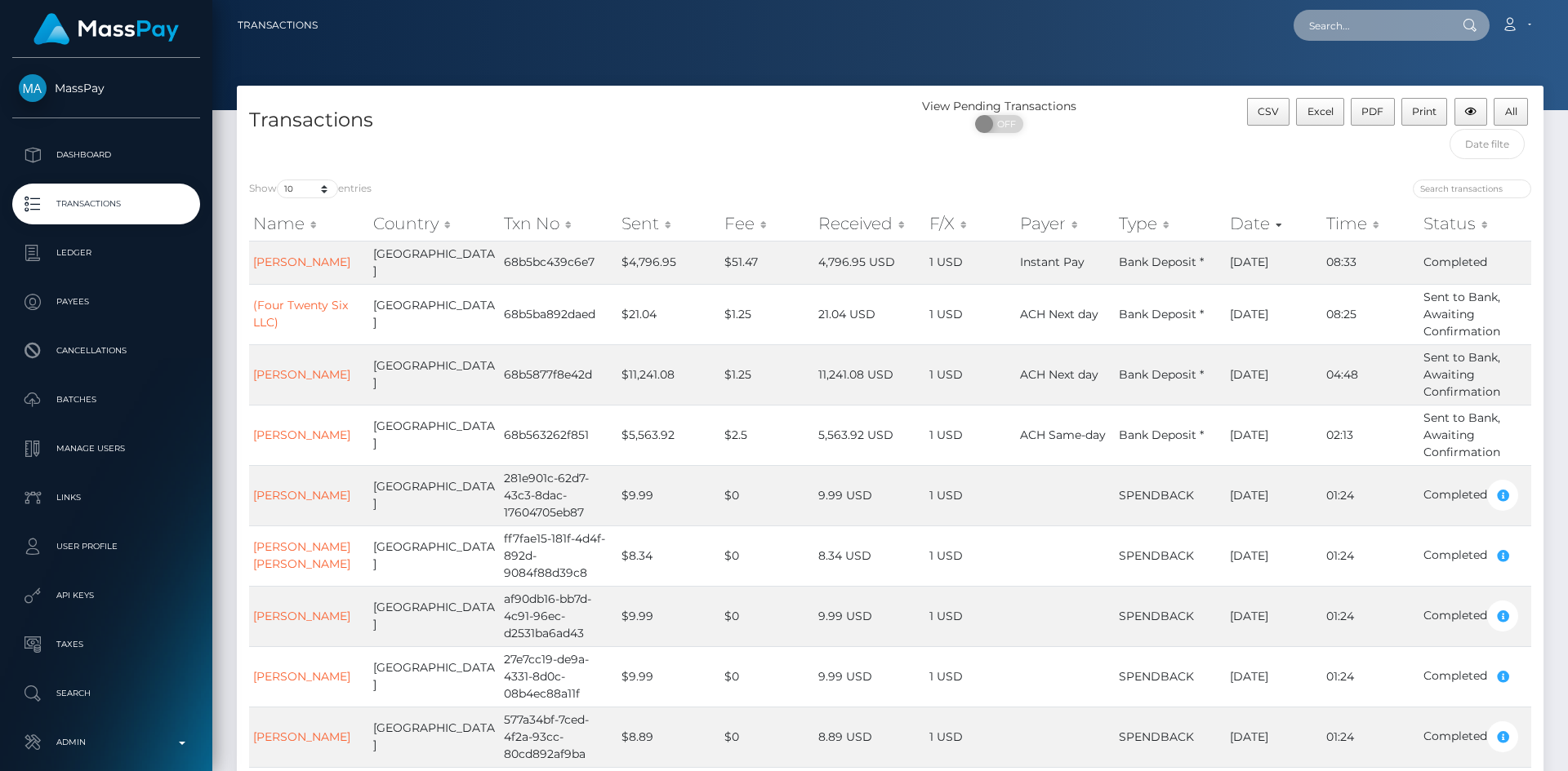
click at [1325, 26] on input "text" at bounding box center [1370, 25] width 153 height 31
click at [1348, 30] on input "text" at bounding box center [1370, 25] width 153 height 31
paste input "[EMAIL_ADDRESS][DOMAIN_NAME]"
type input "goddesswillow35@gmail.com"
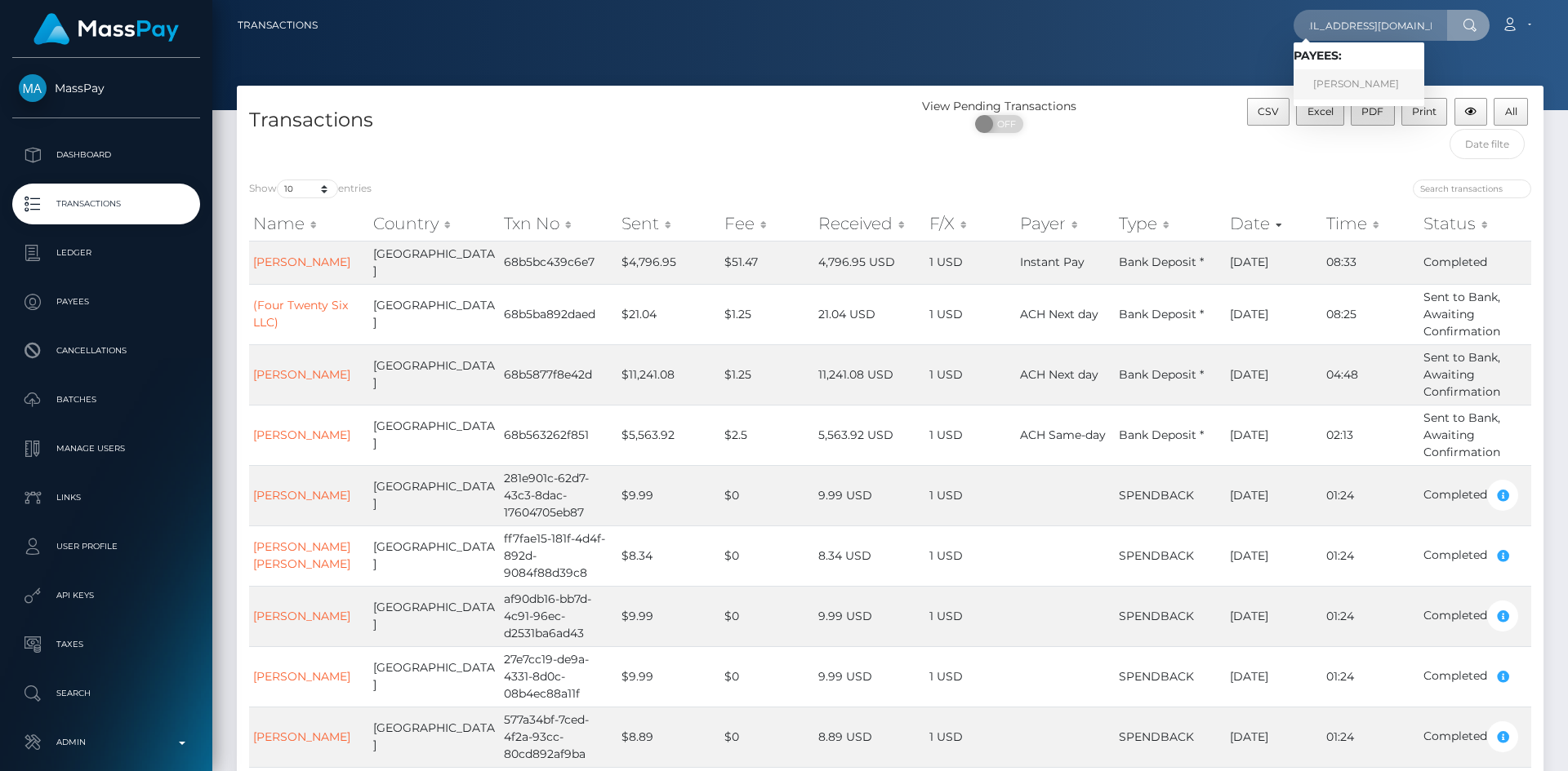
scroll to position [0, 0]
click at [1344, 83] on link "ZARA MARIE TAYLOR" at bounding box center [1359, 84] width 131 height 30
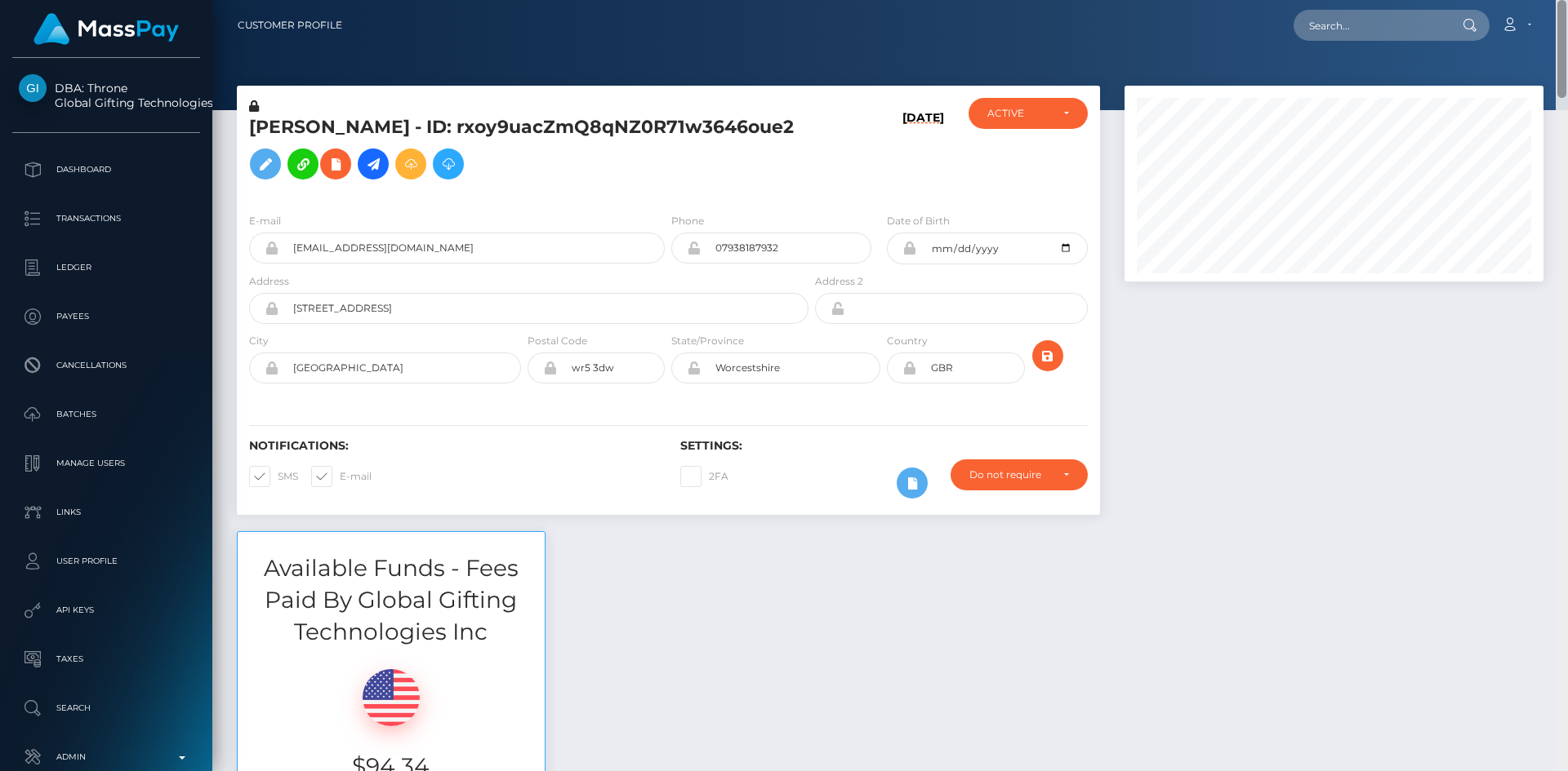
drag, startPoint x: 1562, startPoint y: 52, endPoint x: 1559, endPoint y: -71, distance: 123.0
click at [1559, 0] on html "DBA: Throne Global Gifting Technologies Inc Dashboard Transactions Ledger Payee…" at bounding box center [784, 385] width 1568 height 771
click at [1397, 23] on input "text" at bounding box center [1370, 25] width 153 height 31
paste input "f7bc3828-b80b-4f45-b1d2-f00658ed67e9"
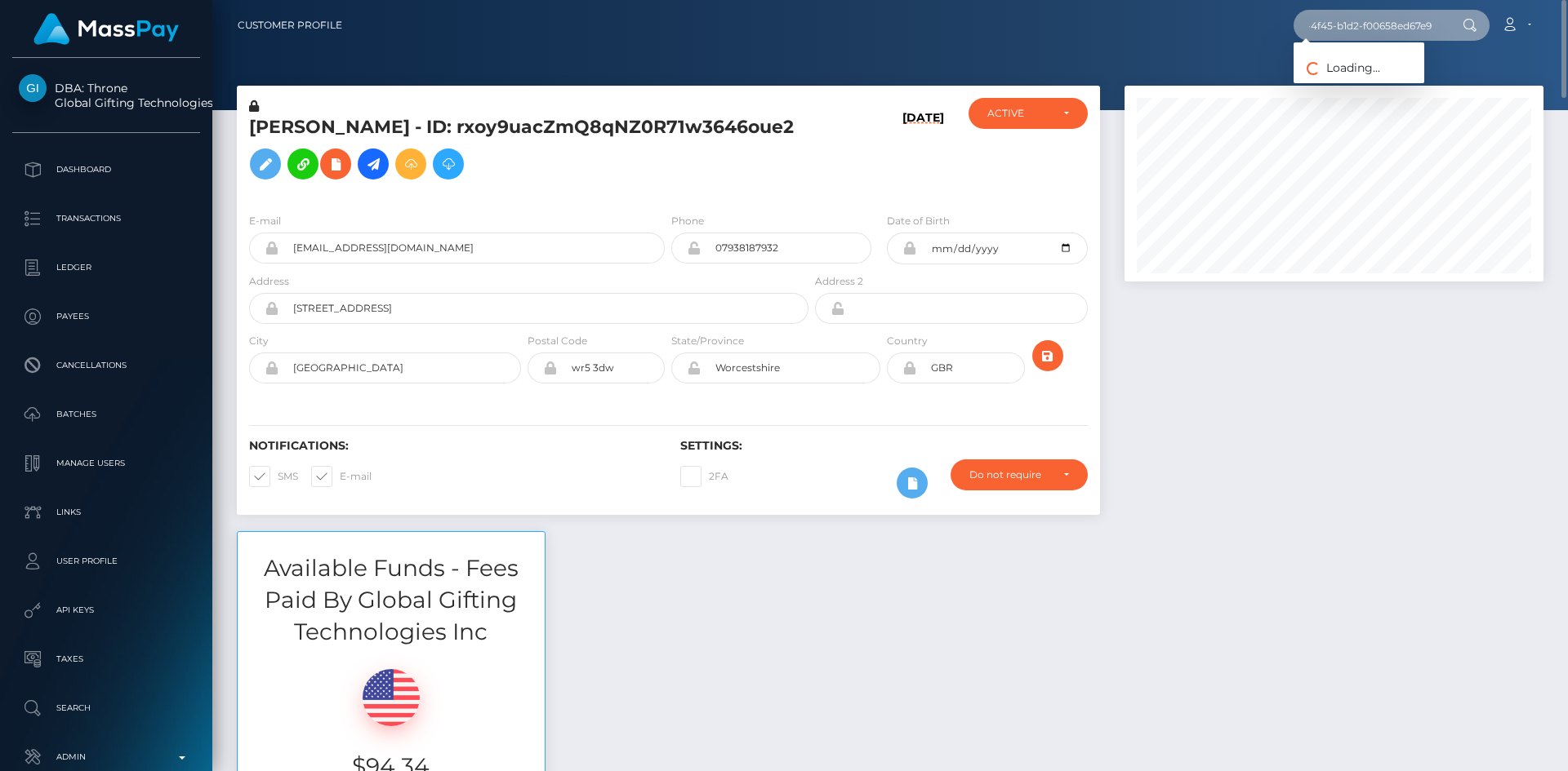
type input "f7bc3828-b80b-4f45-b1d2-f00658ed67e9"
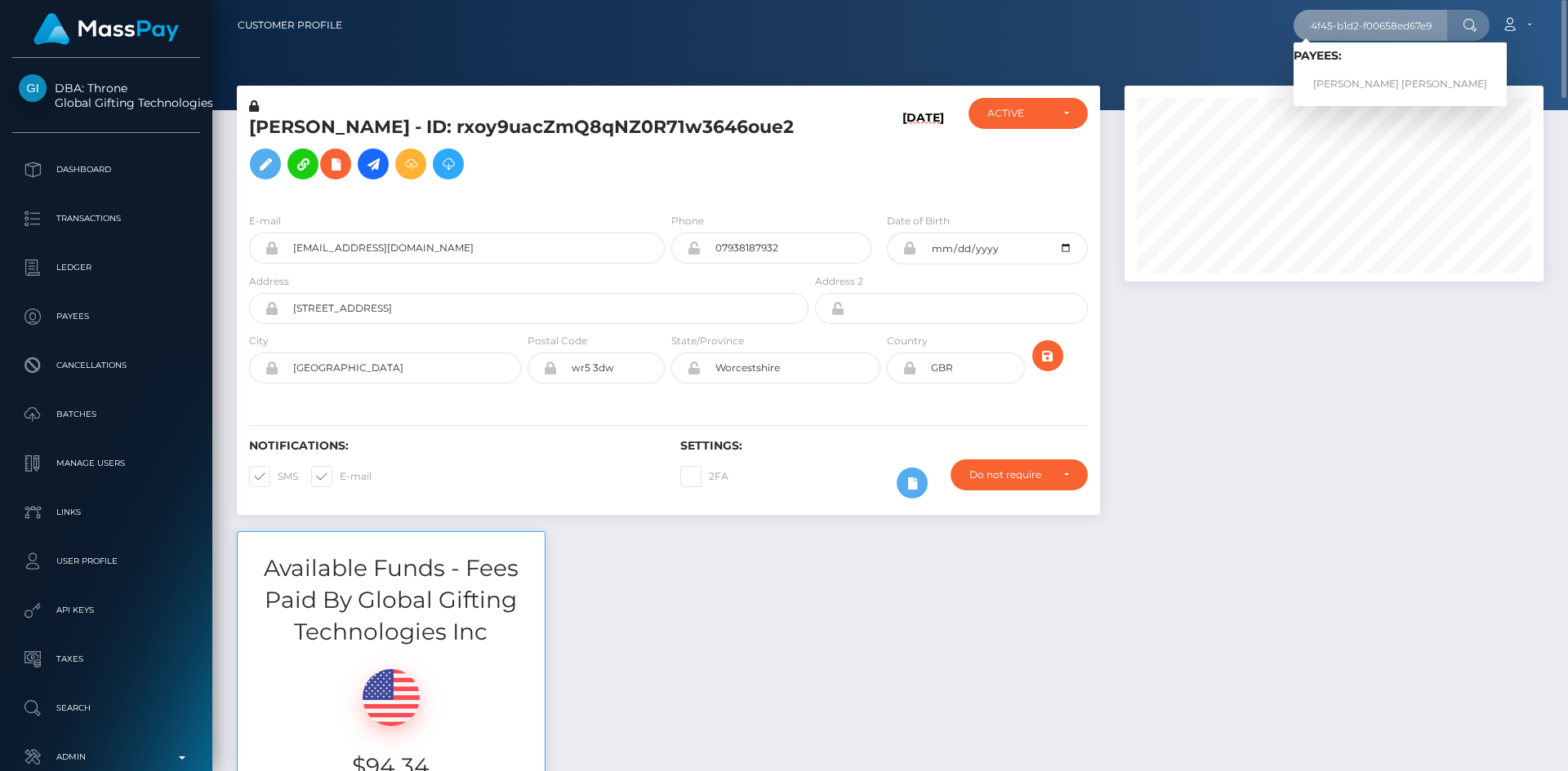
scroll to position [0, 0]
click at [1410, 73] on link "LUIS ENRIQUE RODRIGUEZ MERCADO" at bounding box center [1399, 84] width 213 height 30
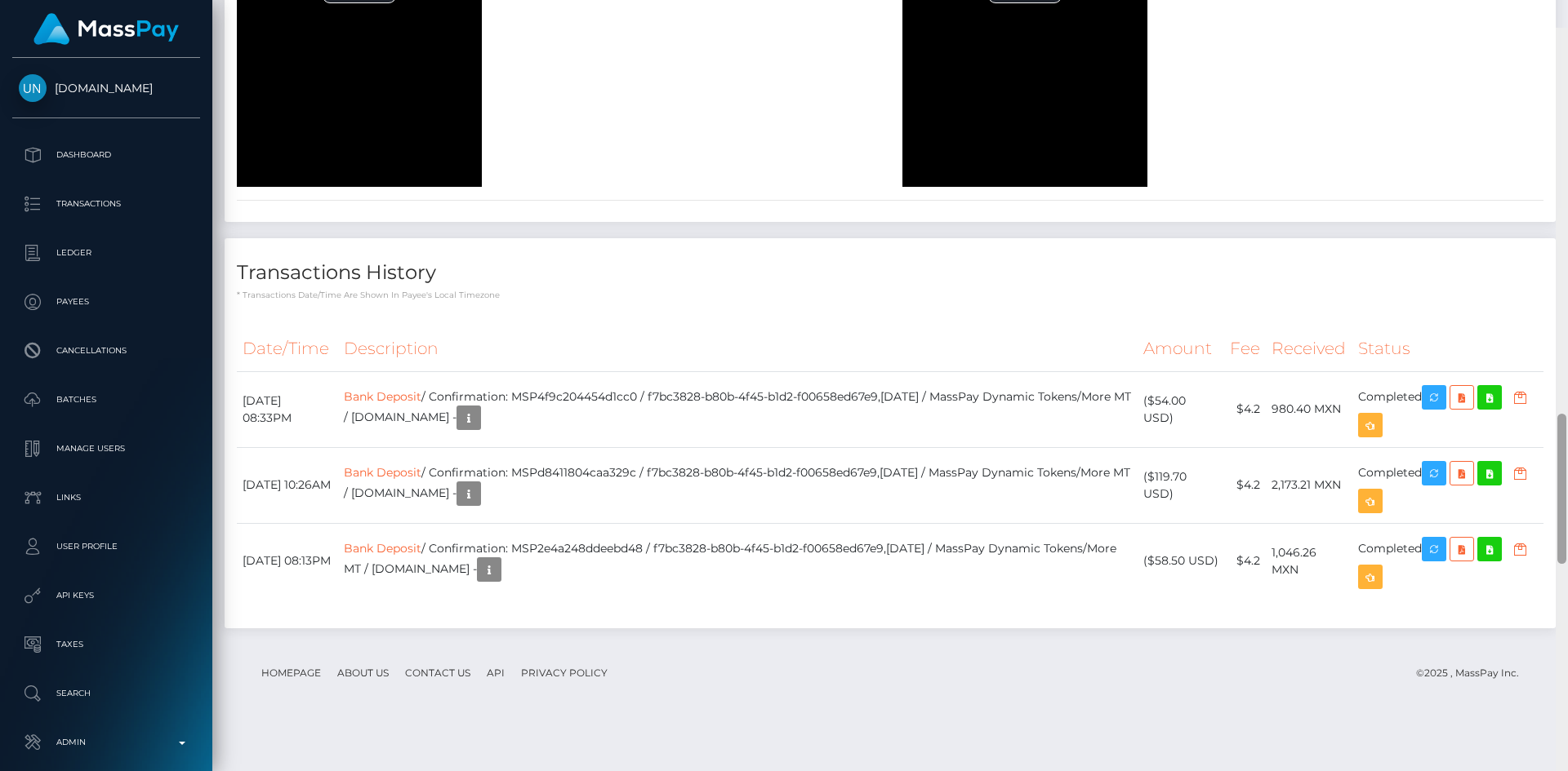
scroll to position [1982, 0]
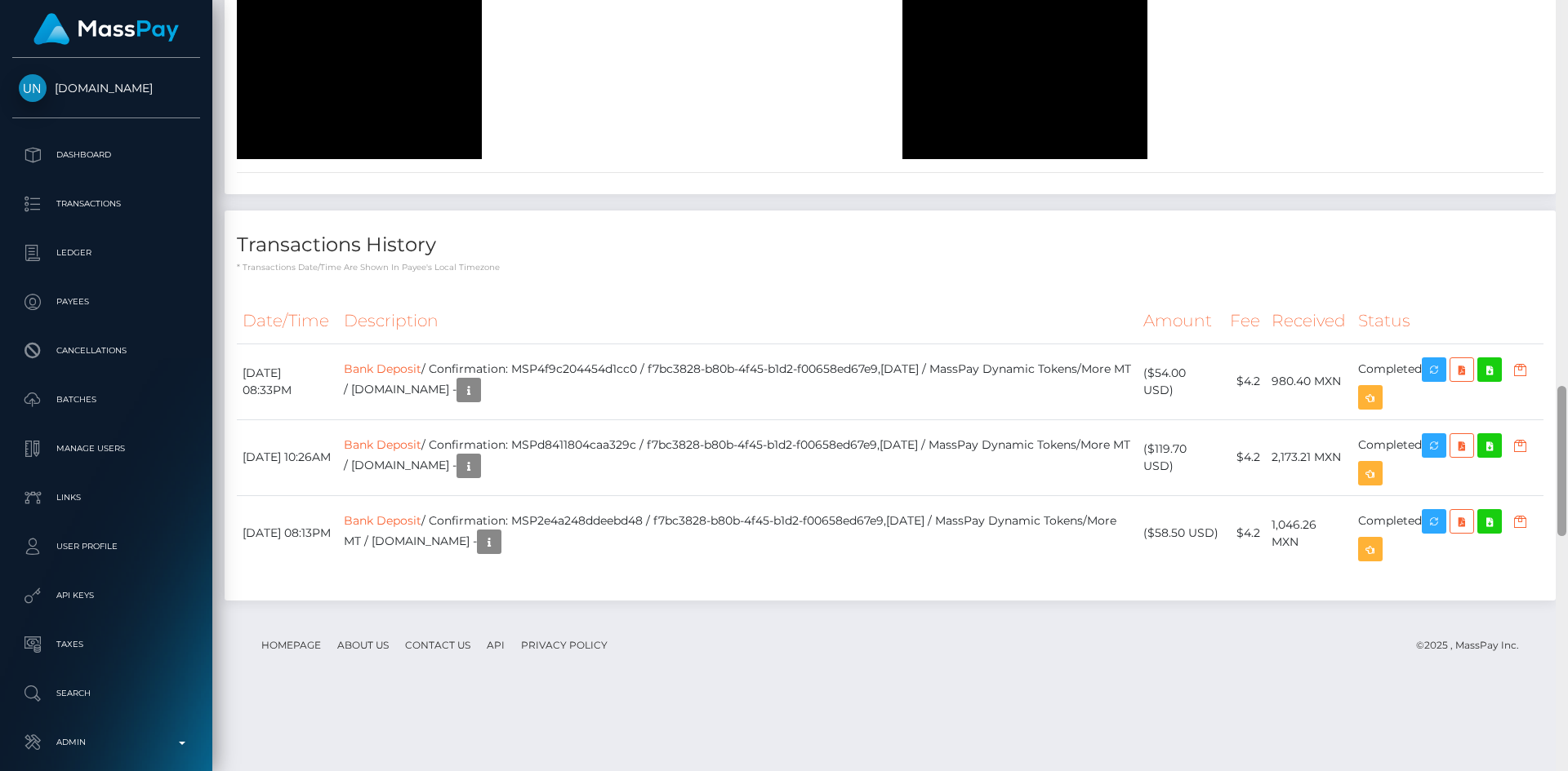
drag, startPoint x: 1562, startPoint y: 132, endPoint x: 1550, endPoint y: 810, distance: 678.1
click at [1550, 770] on html "[DOMAIN_NAME] Dashboard Transactions Ledger Payees Cancellations" at bounding box center [784, 385] width 1568 height 771
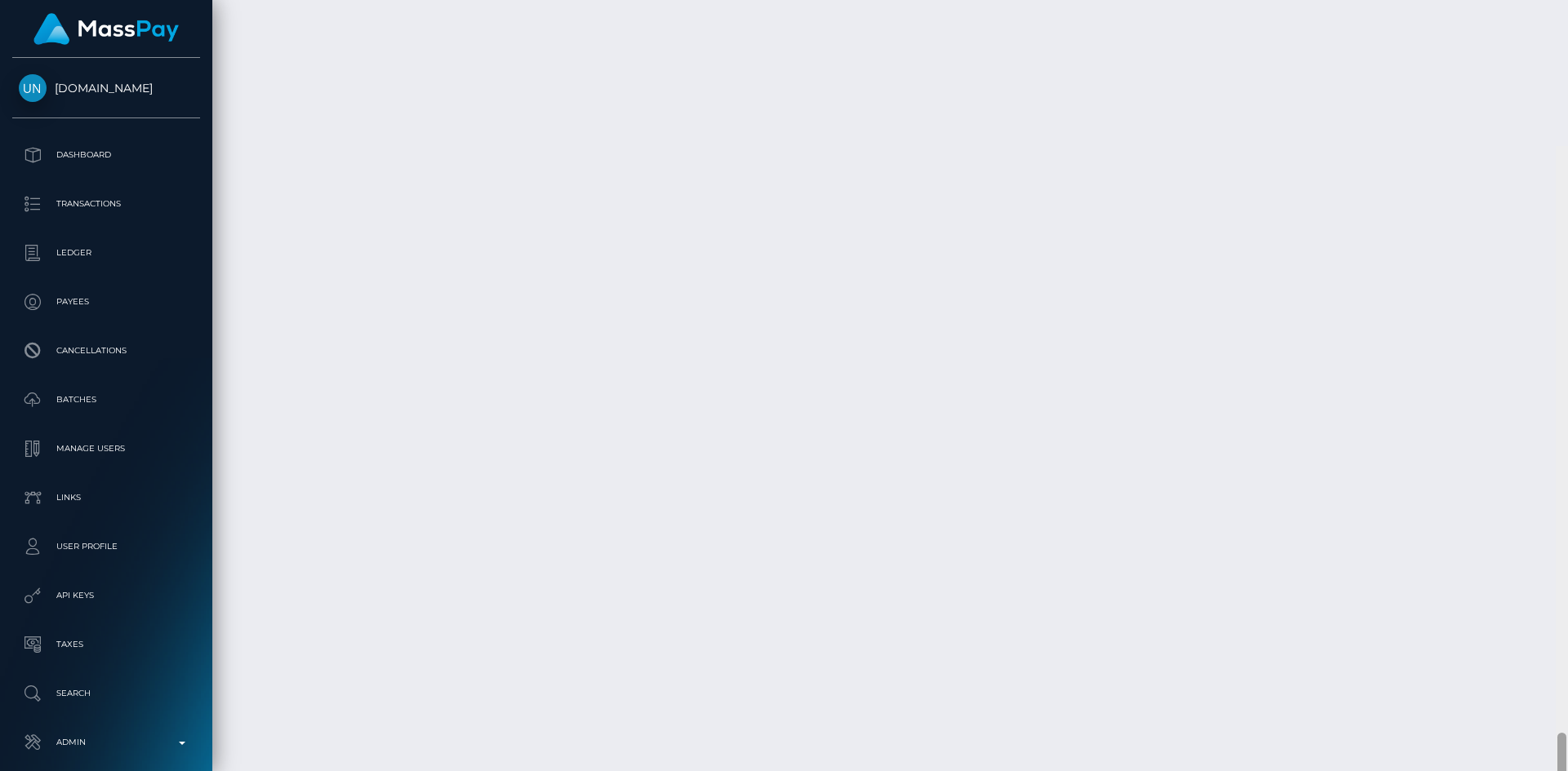
scroll to position [3185, 0]
drag, startPoint x: 1560, startPoint y: 424, endPoint x: 1553, endPoint y: 698, distance: 274.1
click at [1553, 698] on div "Customer Profile Loading... Loading..." at bounding box center [890, 385] width 1356 height 771
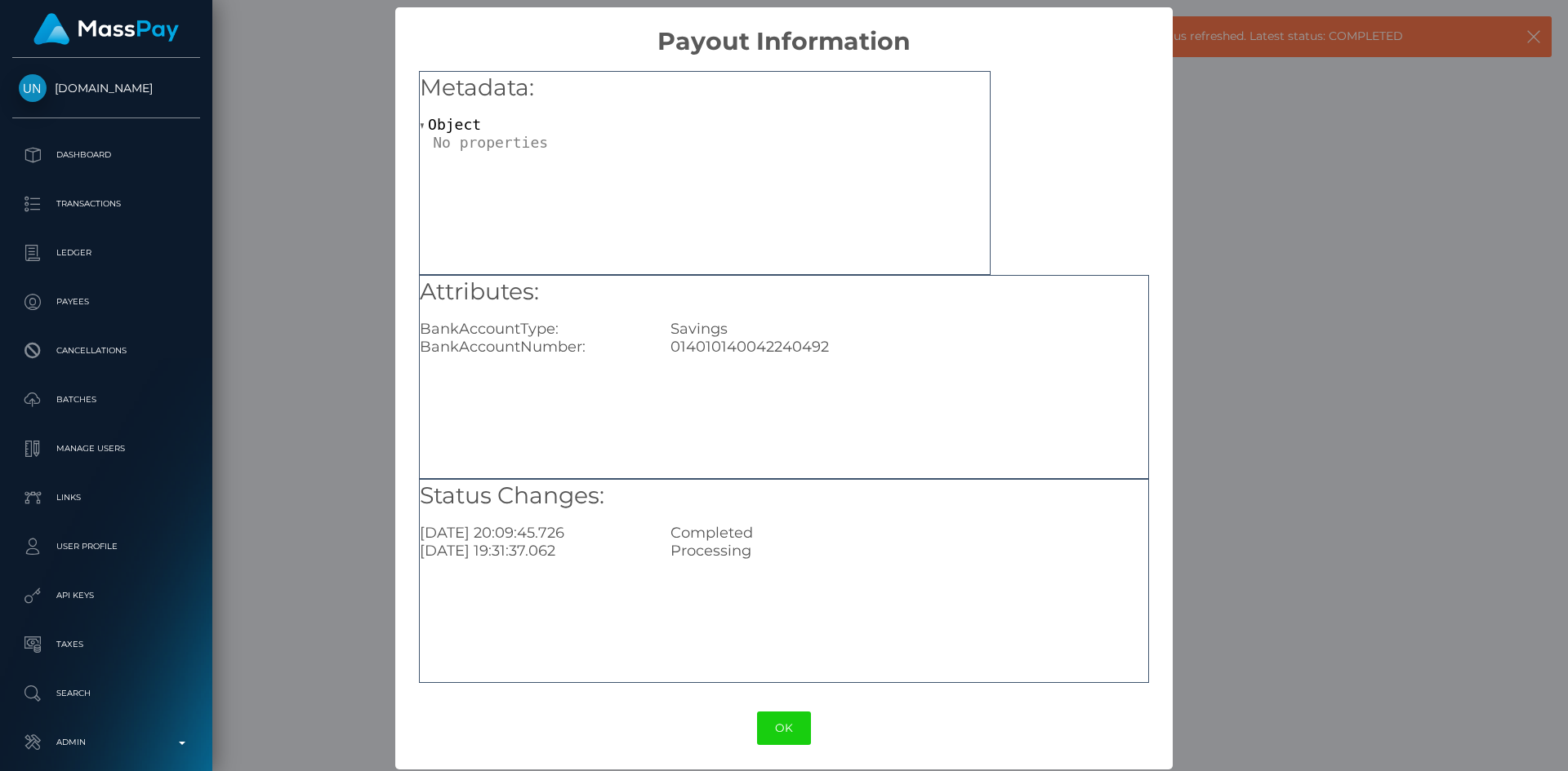
click at [755, 347] on div "014010140042240492" at bounding box center [908, 347] width 502 height 18
copy div "014010140042240492"
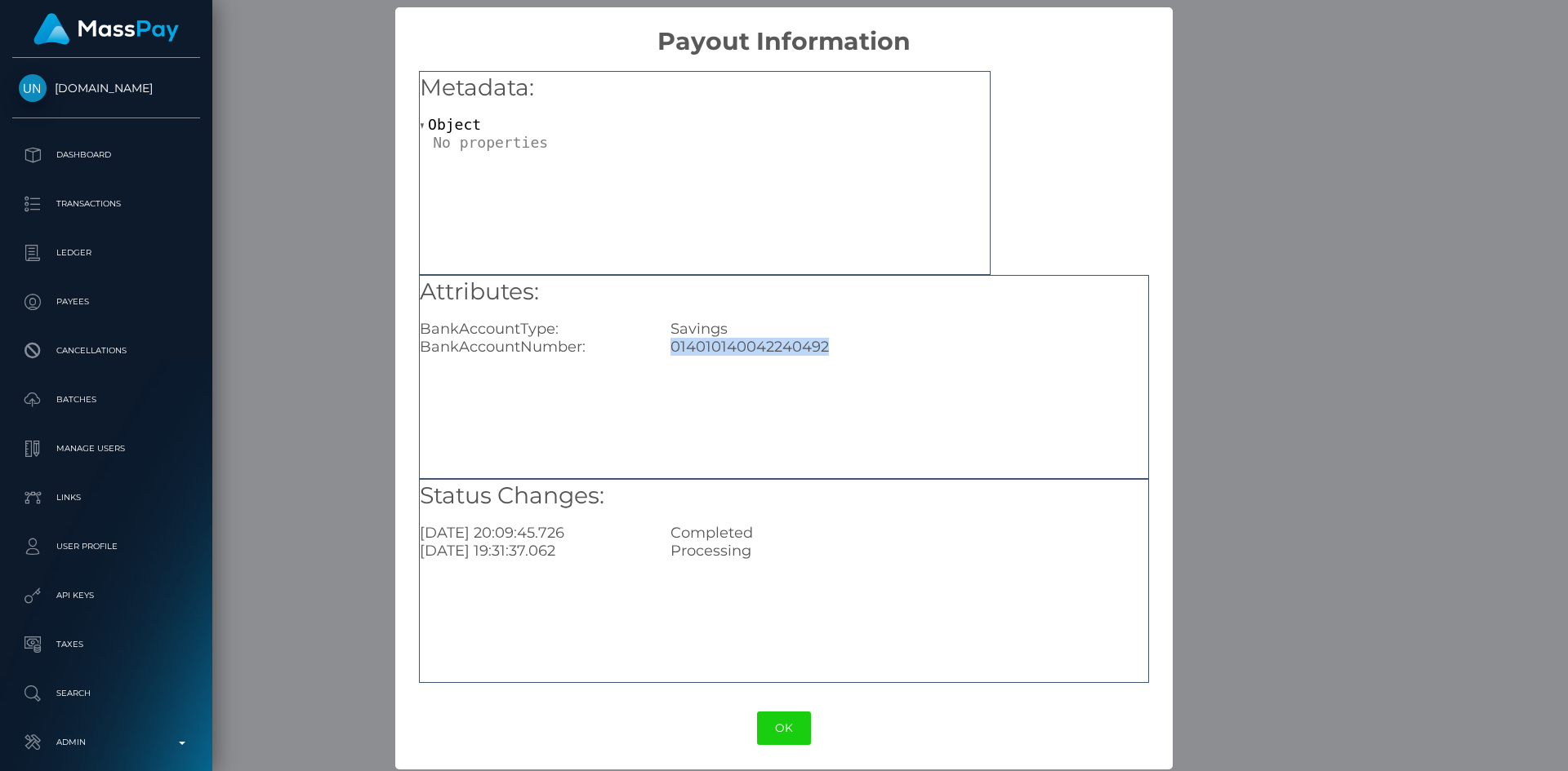
click at [1244, 351] on div "× Payout Information Metadata: Object Attributes: BankAccountType: Savings Bank…" at bounding box center [784, 385] width 1568 height 771
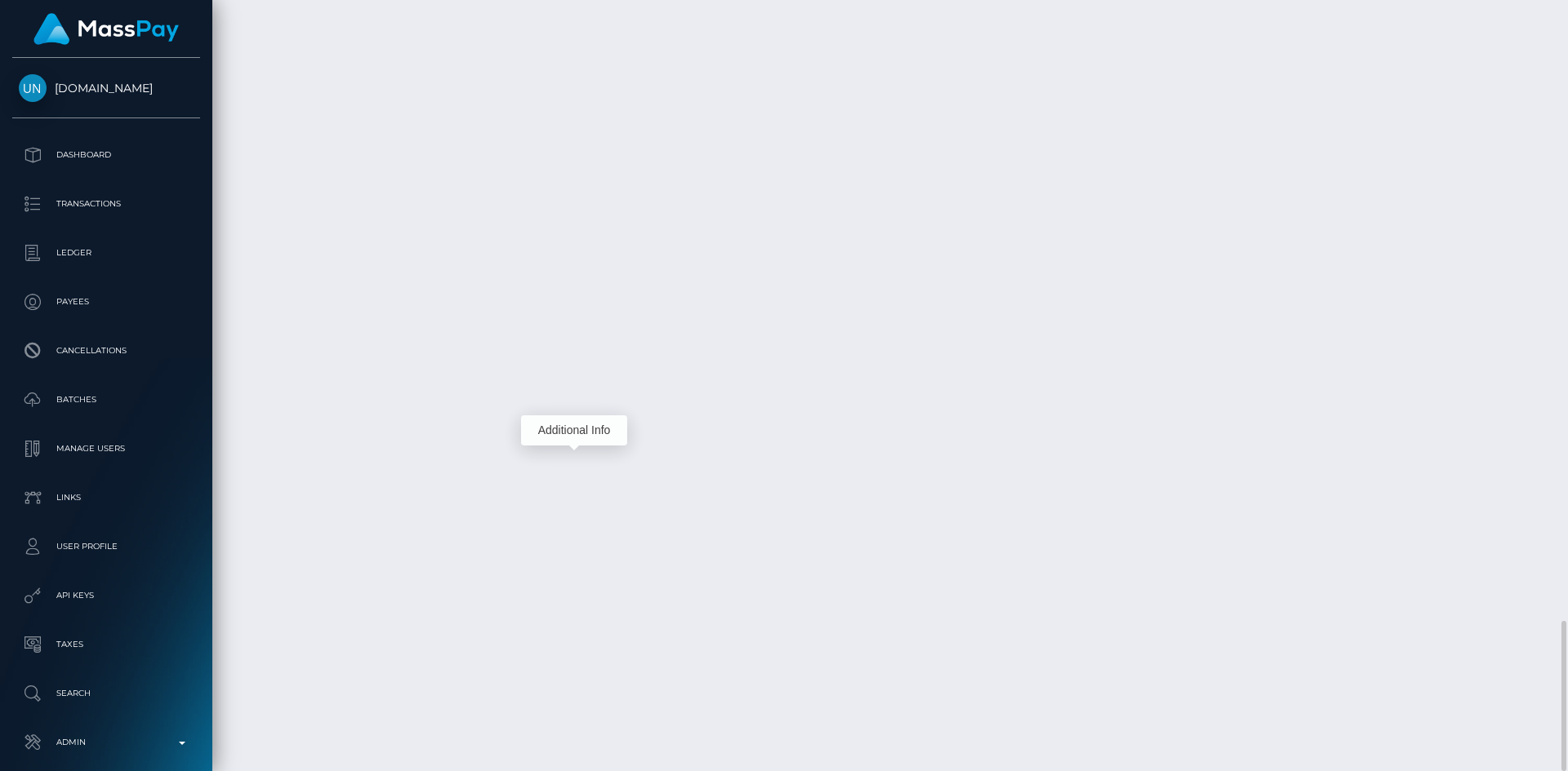
copy td "MSP4f9c204454d1cc0"
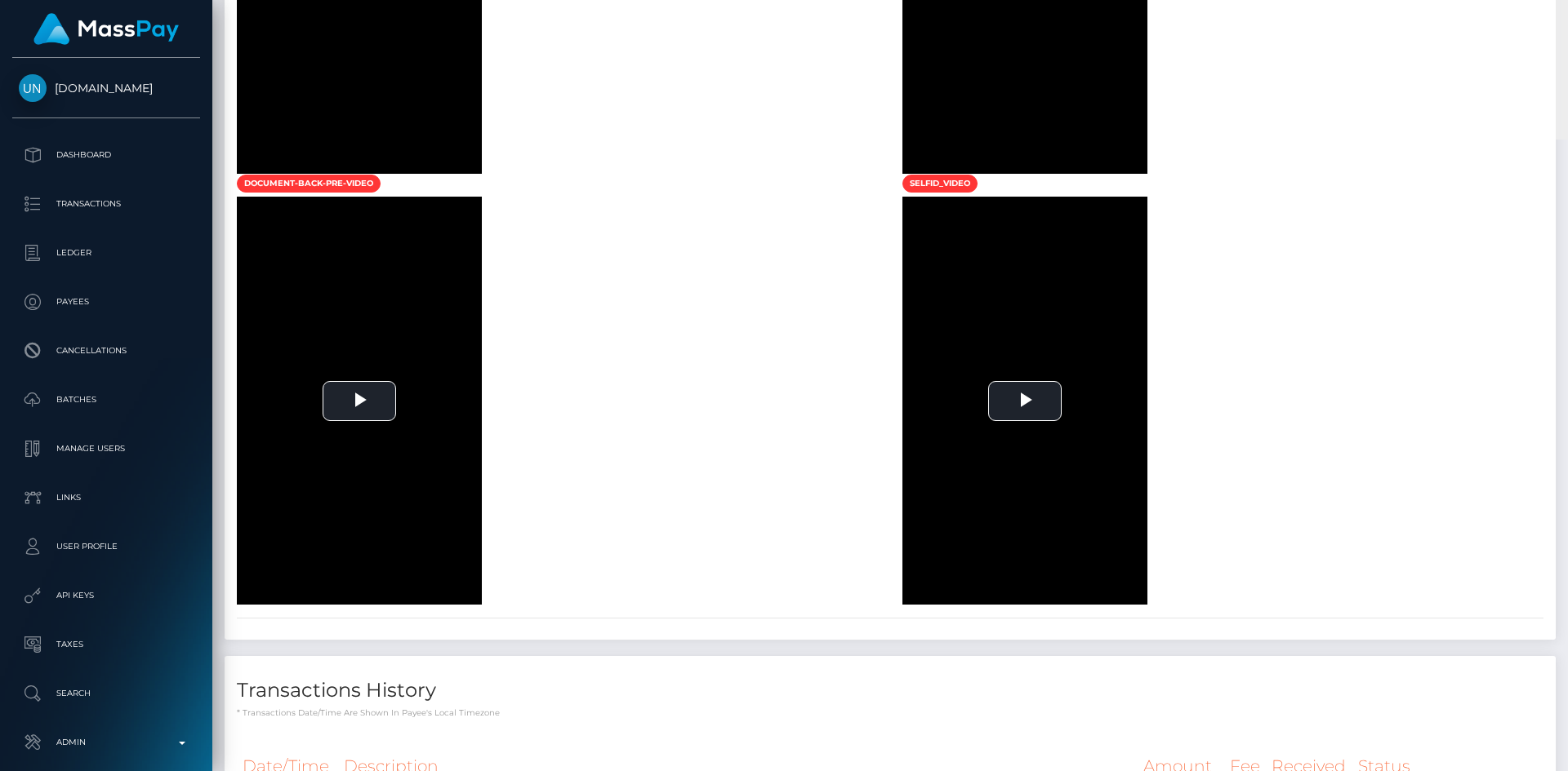
scroll to position [0, 0]
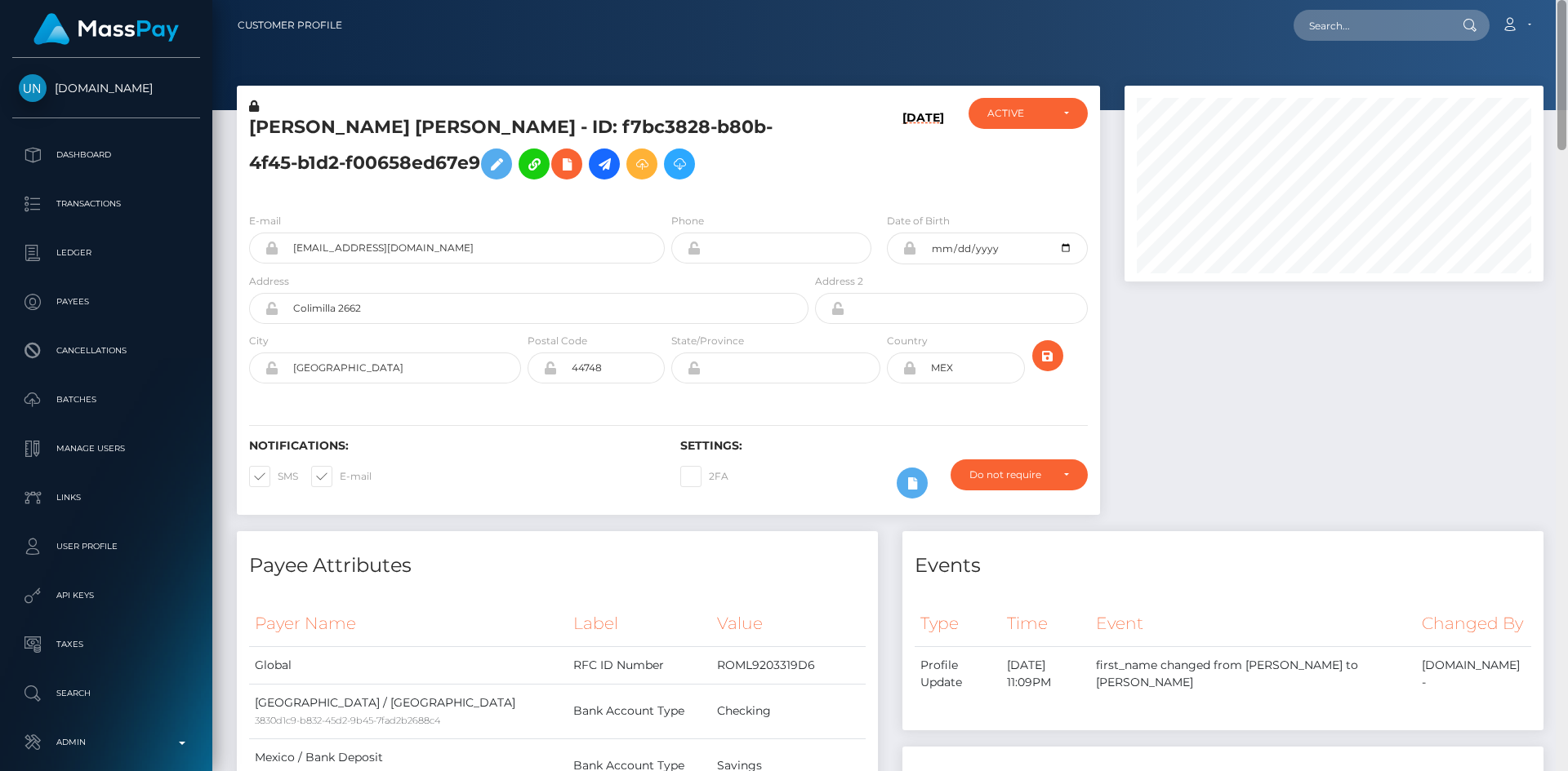
drag, startPoint x: 1561, startPoint y: 645, endPoint x: 1567, endPoint y: -71, distance: 716.0
click at [1567, 0] on html "[DOMAIN_NAME] Dashboard Transactions Ledger Payees Cancellations" at bounding box center [784, 385] width 1568 height 771
